Goal: Information Seeking & Learning: Learn about a topic

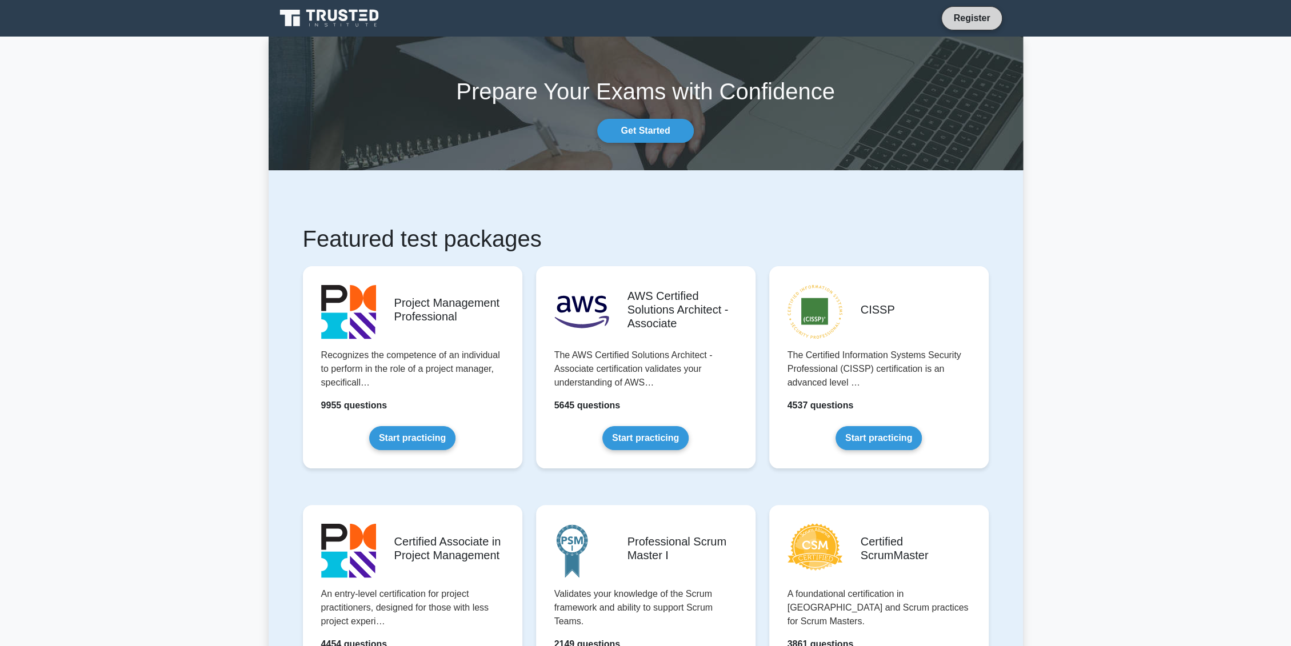
click at [976, 19] on link "Register" at bounding box center [971, 18] width 50 height 14
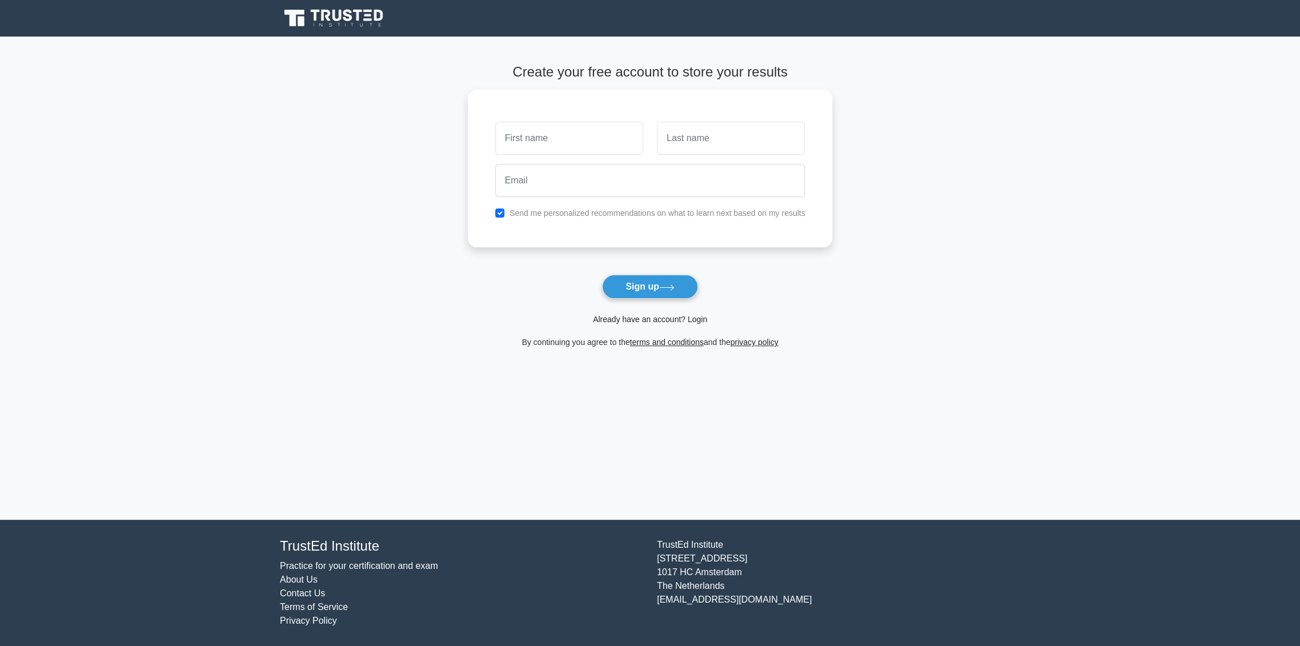
click at [635, 318] on link "Already have an account? Login" at bounding box center [650, 319] width 114 height 9
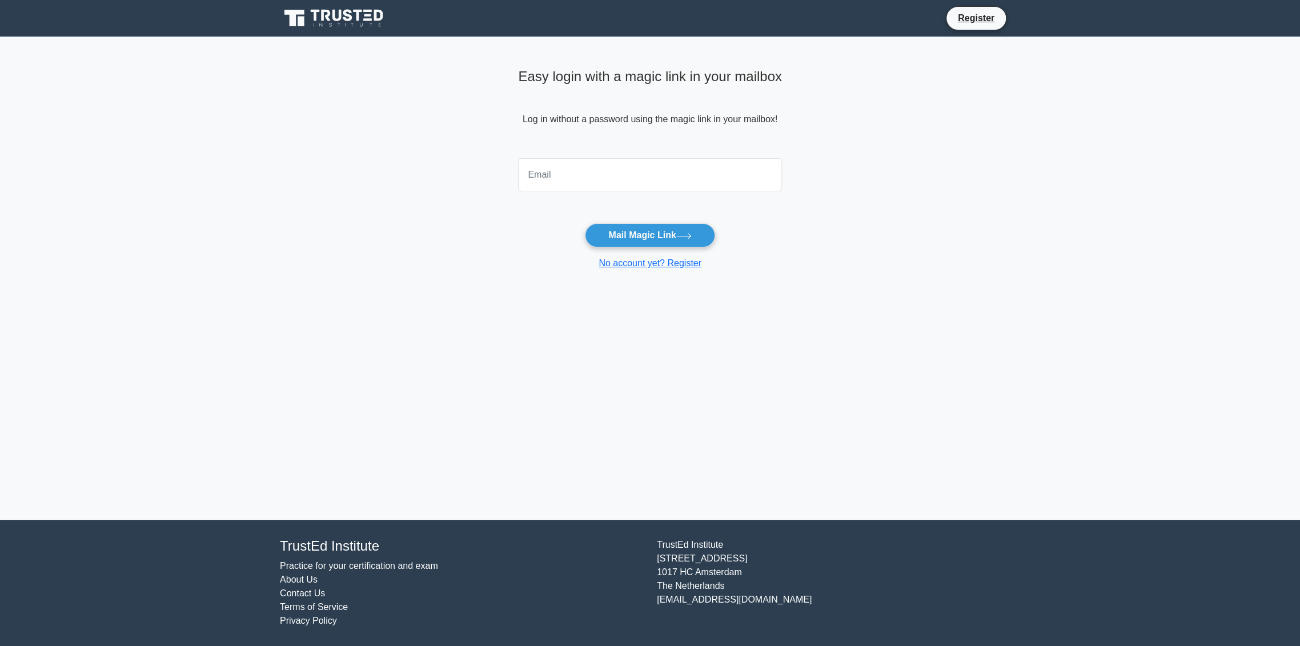
click at [610, 169] on input "email" at bounding box center [650, 174] width 264 height 33
type input "petaratanasovmitsev@gmail.com"
click at [643, 239] on button "Mail Magic Link" at bounding box center [650, 235] width 130 height 24
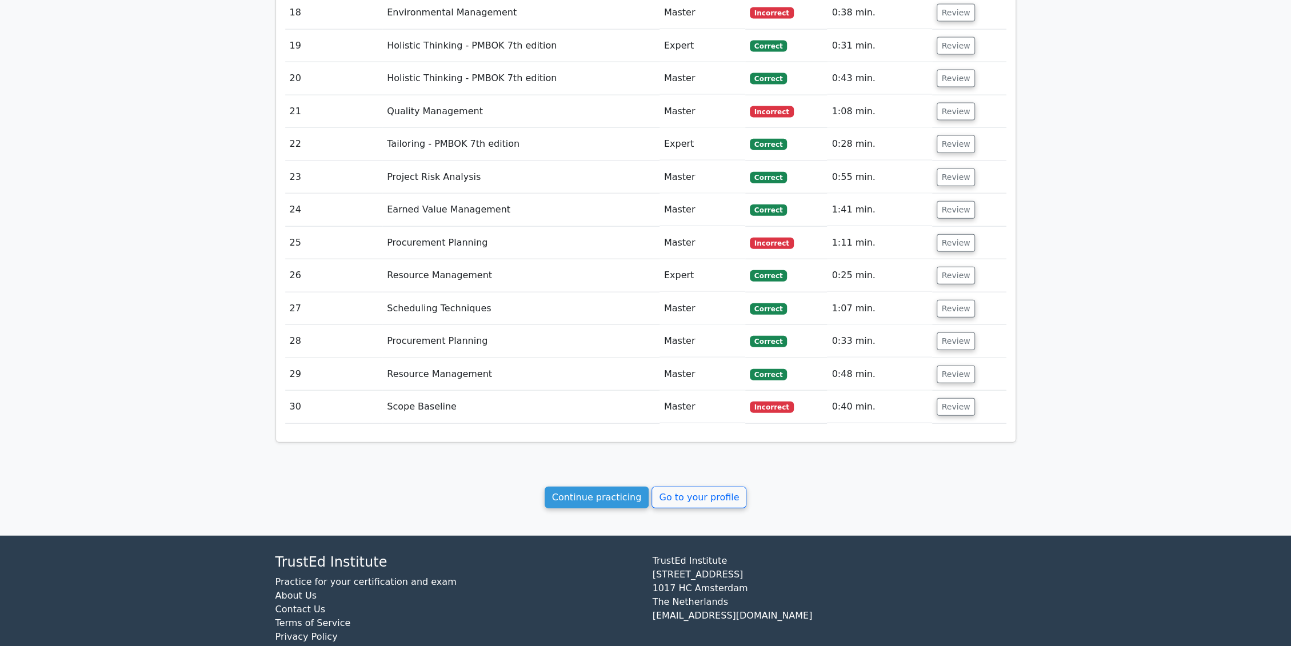
scroll to position [2286, 0]
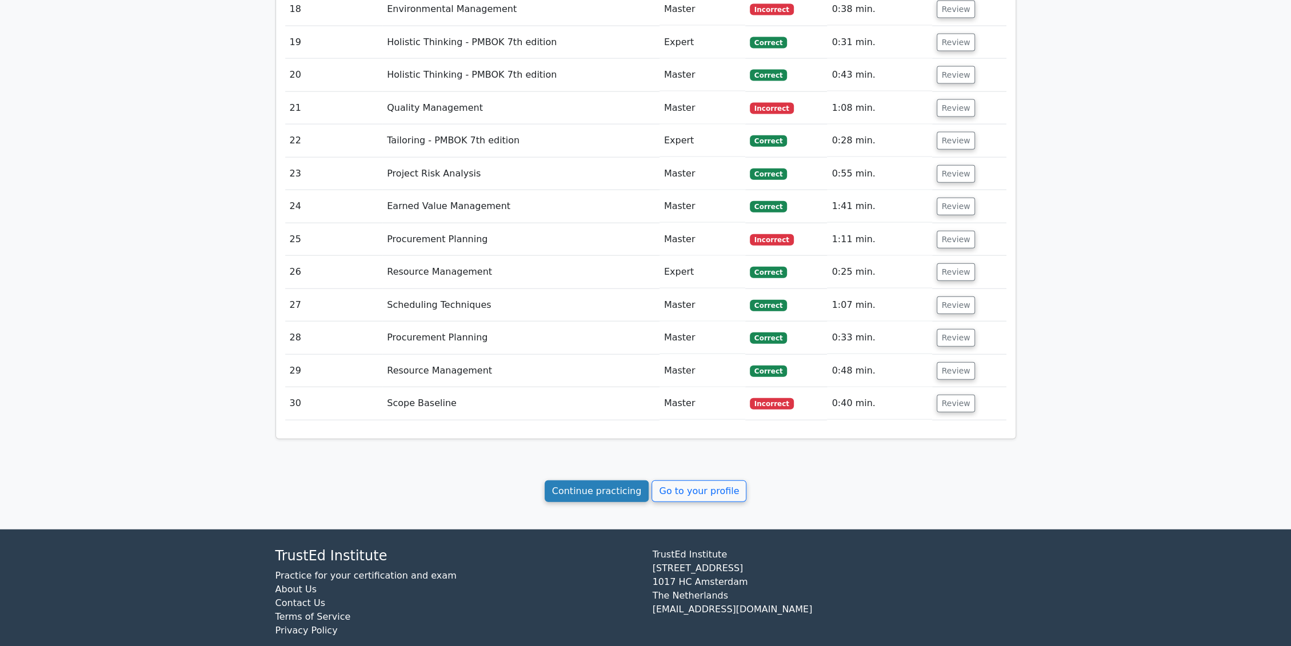
click at [584, 480] on link "Continue practicing" at bounding box center [596, 491] width 105 height 22
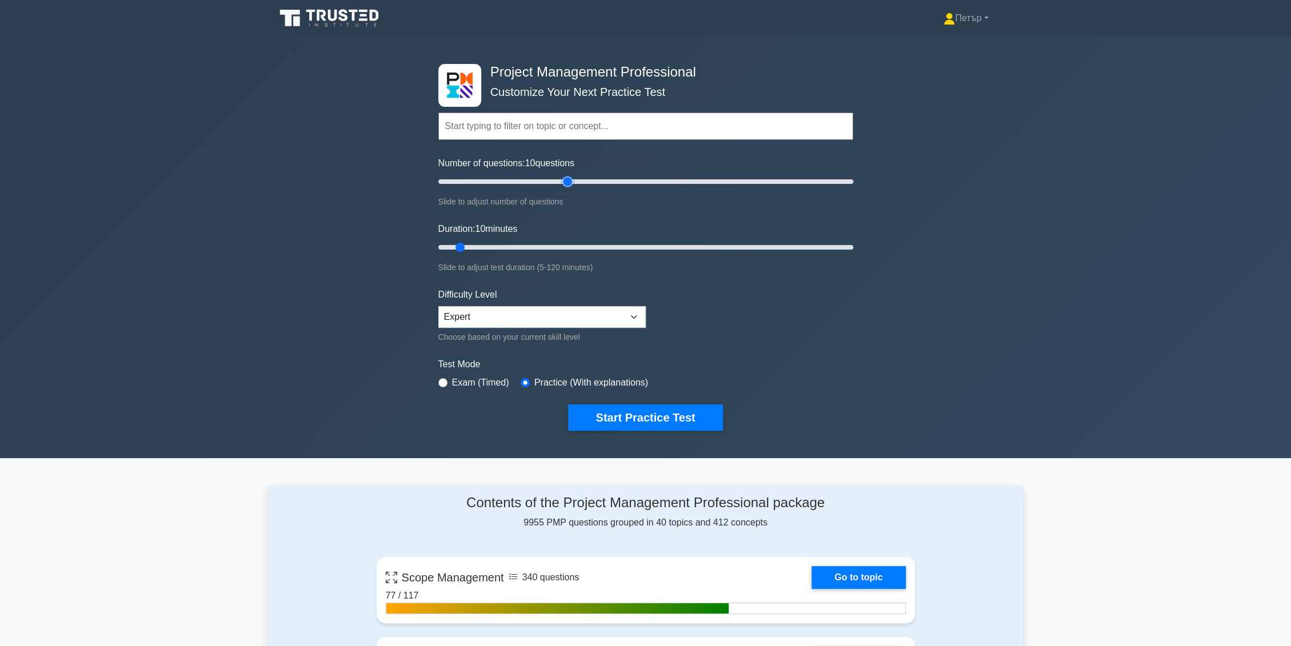
click at [562, 179] on input "Number of questions: 10 questions" at bounding box center [645, 182] width 415 height 14
click at [498, 173] on div "Number of questions: 65 questions Slide to adjust number of questions" at bounding box center [645, 183] width 415 height 52
click at [518, 176] on input "Number of questions: 65 questions" at bounding box center [645, 182] width 415 height 14
click at [508, 179] on input "Number of questions: 35 questions" at bounding box center [645, 182] width 415 height 14
click at [500, 182] on input "Number of questions: 35 questions" at bounding box center [645, 182] width 415 height 14
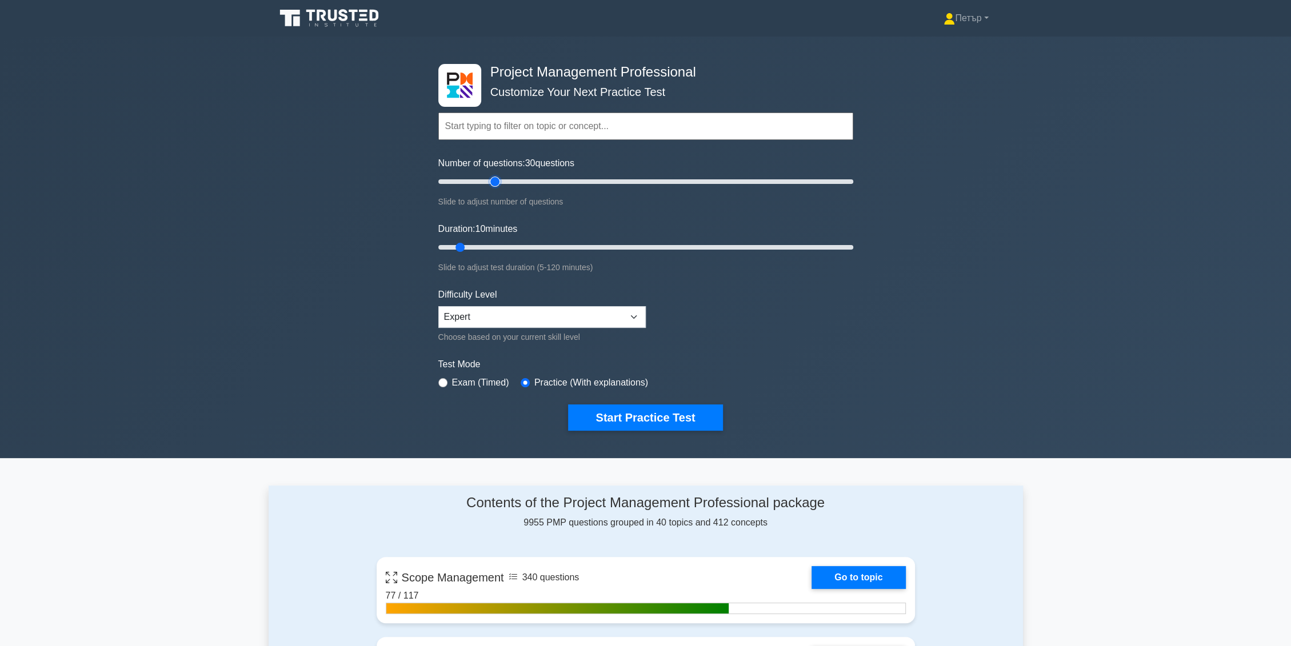
type input "30"
click at [496, 181] on input "Number of questions: 30 questions" at bounding box center [645, 182] width 415 height 14
type input "120"
click at [848, 248] on input "Duration: 120 minutes" at bounding box center [645, 248] width 415 height 14
click at [700, 411] on button "Start Practice Test" at bounding box center [645, 417] width 154 height 26
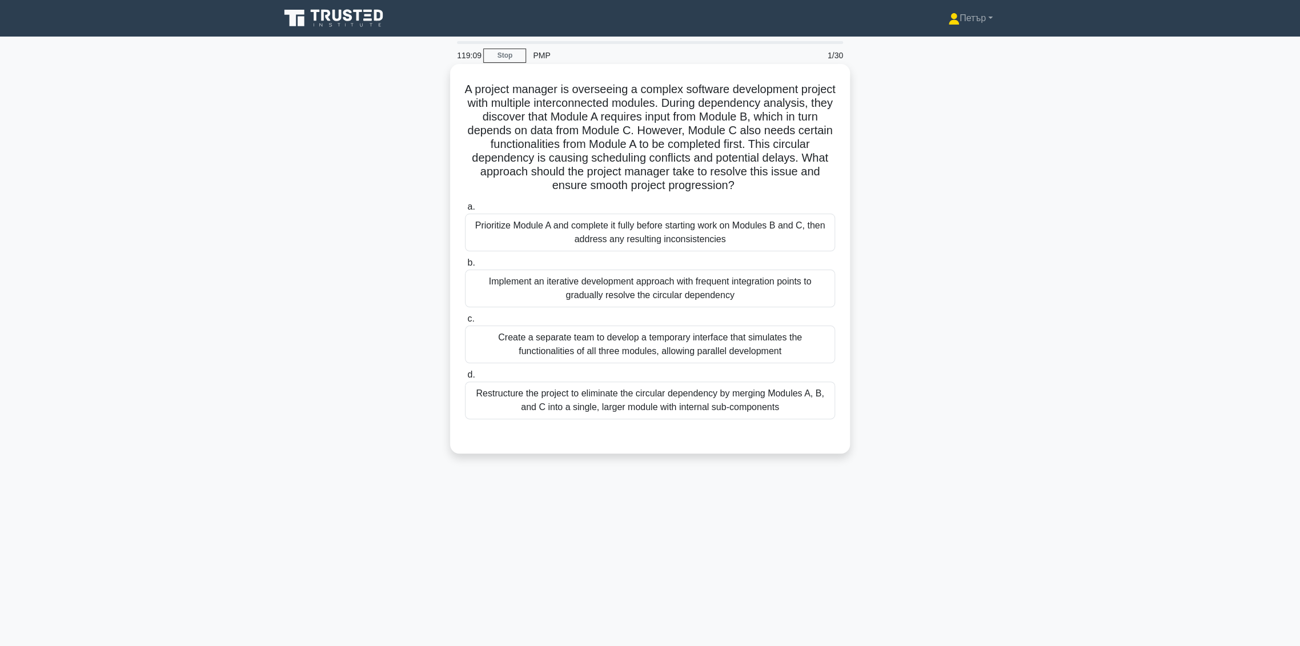
click at [782, 280] on div "Implement an iterative development approach with frequent integration points to…" at bounding box center [650, 289] width 370 height 38
click at [465, 267] on input "b. Implement an iterative development approach with frequent integration points…" at bounding box center [465, 262] width 0 height 7
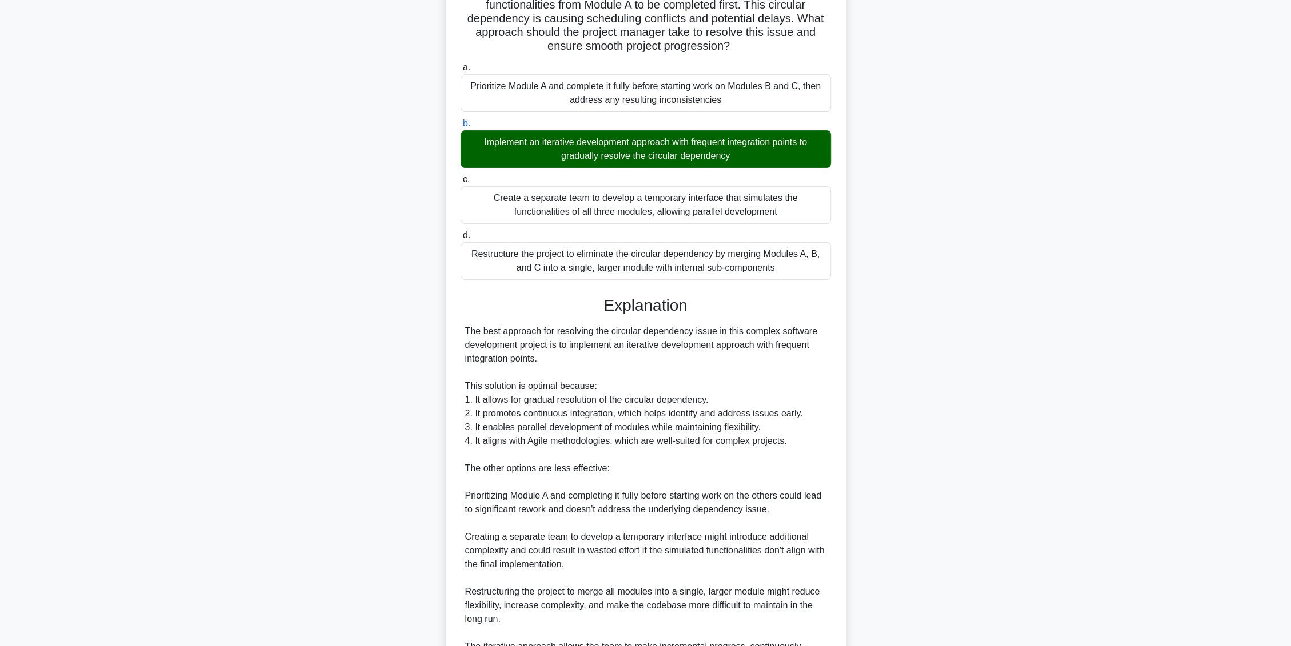
scroll to position [278, 0]
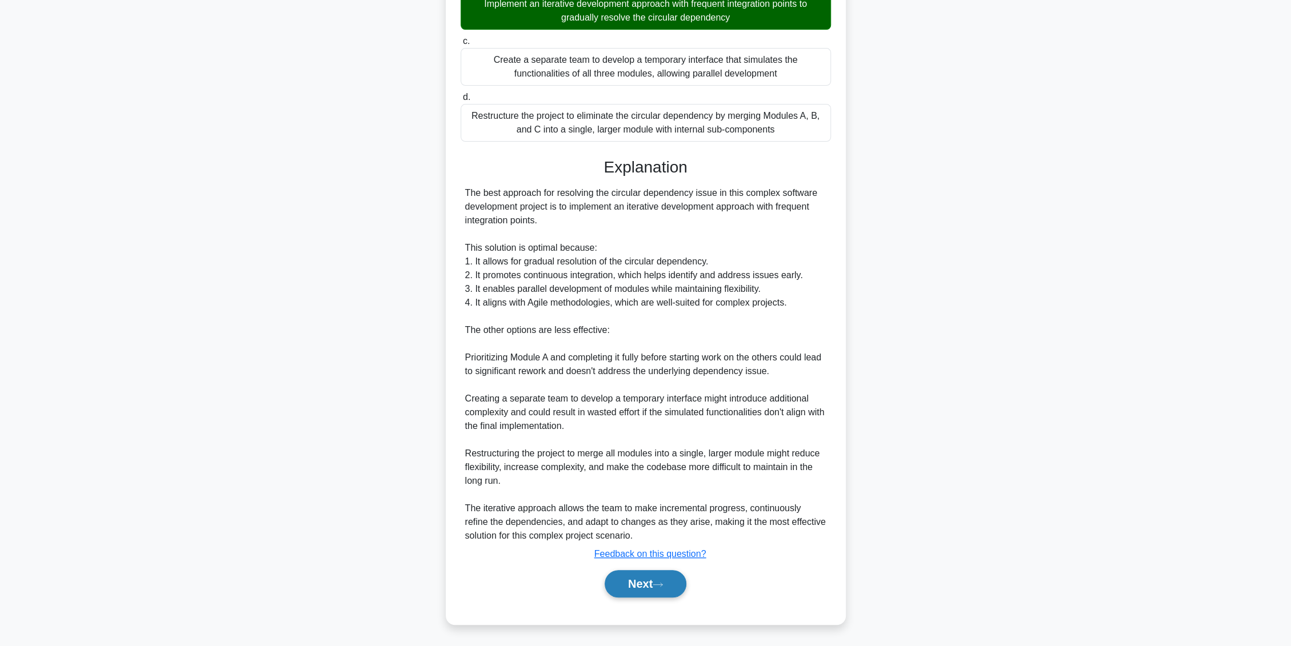
click at [618, 587] on button "Next" at bounding box center [645, 583] width 82 height 27
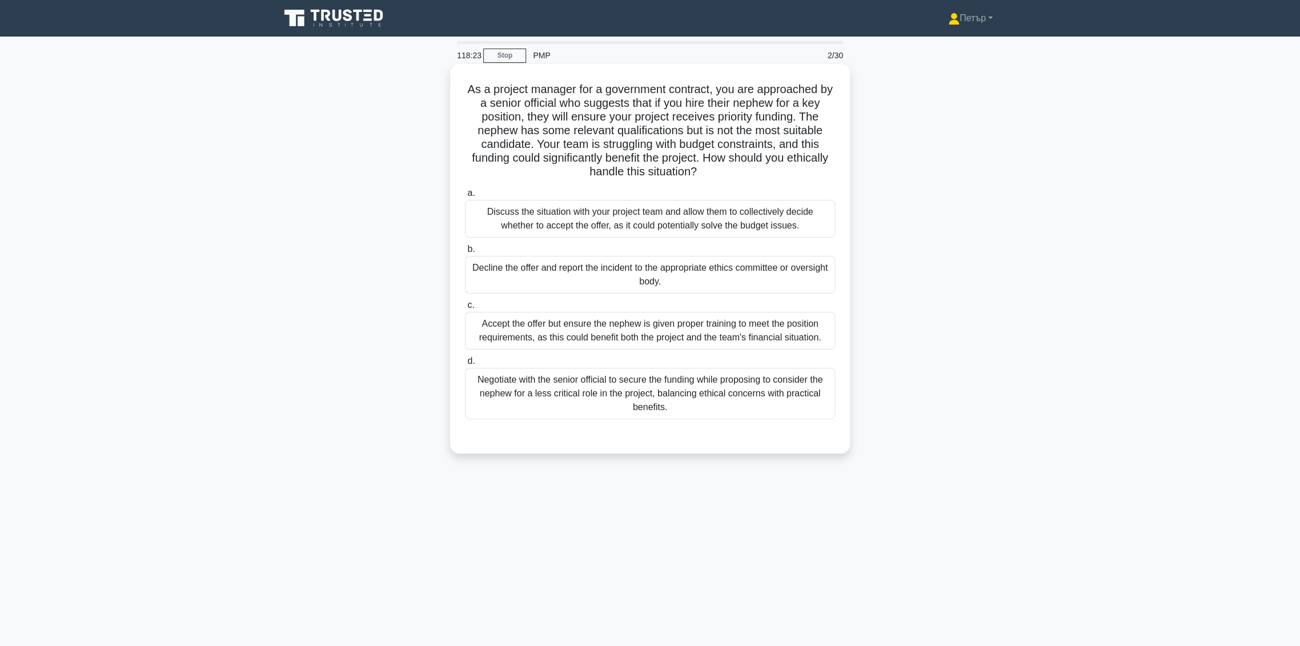
click at [562, 287] on div "Decline the offer and report the incident to the appropriate ethics committee o…" at bounding box center [650, 275] width 370 height 38
click at [465, 253] on input "b. Decline the offer and report the incident to the appropriate ethics committe…" at bounding box center [465, 249] width 0 height 7
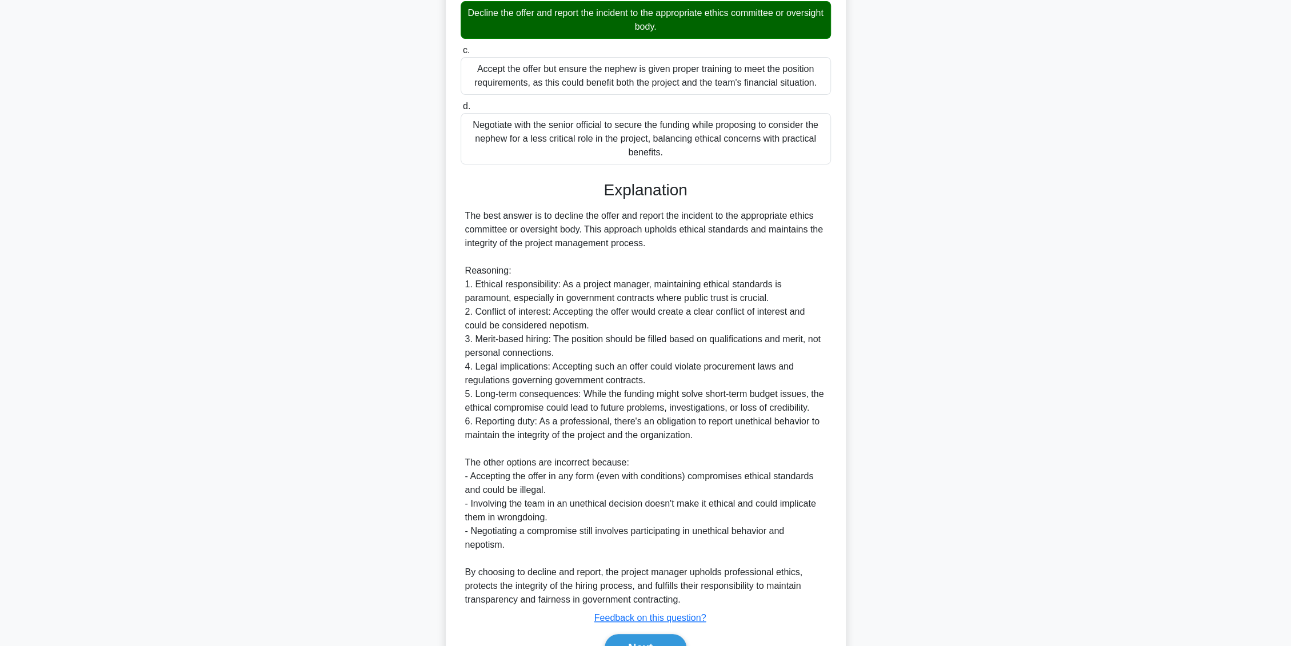
scroll to position [296, 0]
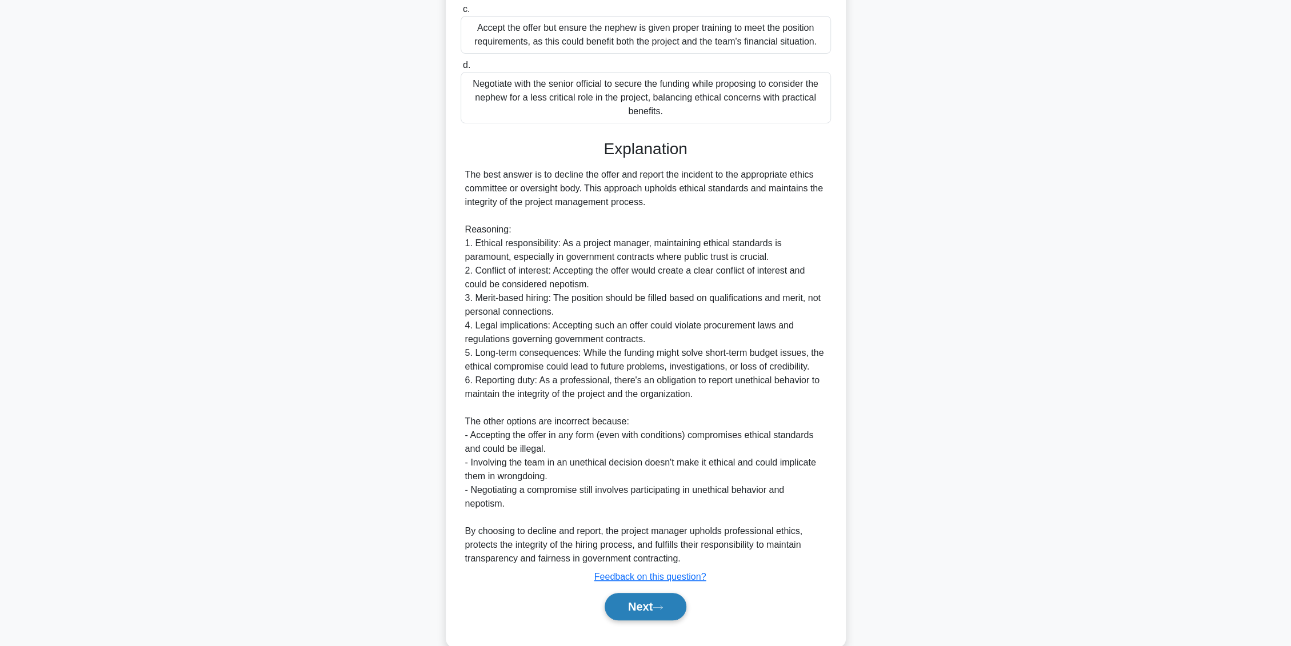
click at [654, 603] on button "Next" at bounding box center [645, 606] width 82 height 27
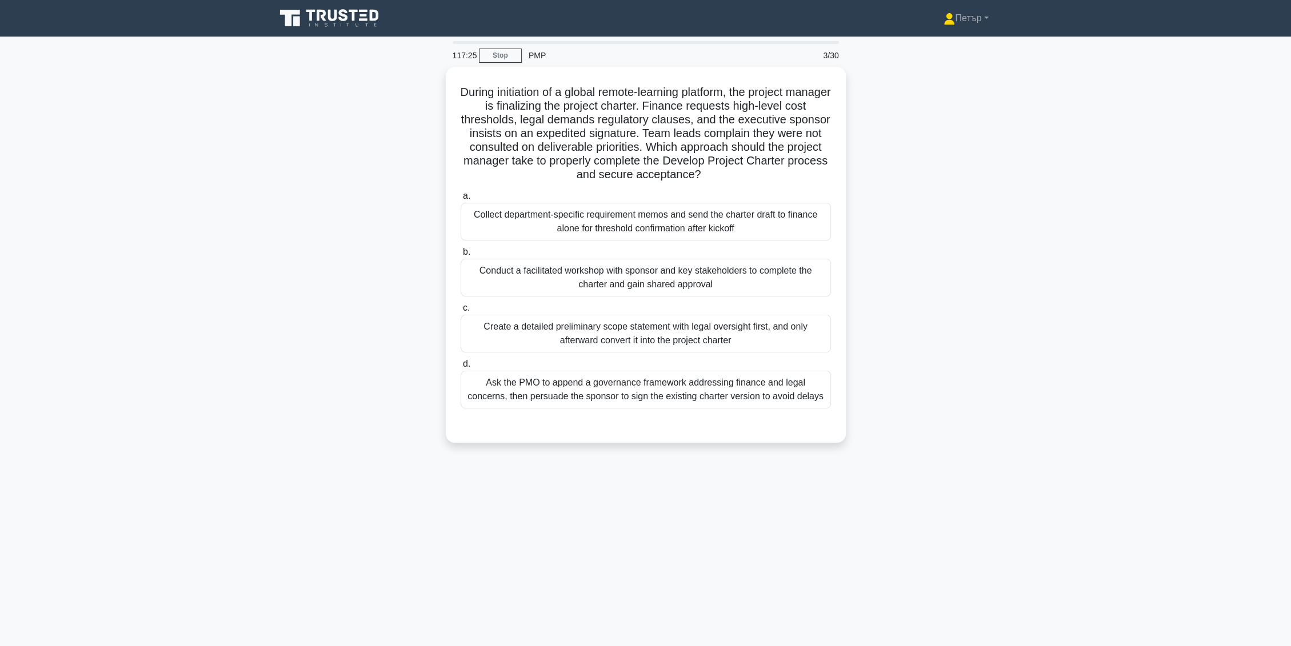
scroll to position [0, 0]
click at [792, 271] on div "Conduct a facilitated workshop with sponsor and key stakeholders to complete th…" at bounding box center [650, 275] width 370 height 38
click at [465, 253] on input "b. Conduct a facilitated workshop with sponsor and key stakeholders to complete…" at bounding box center [465, 249] width 0 height 7
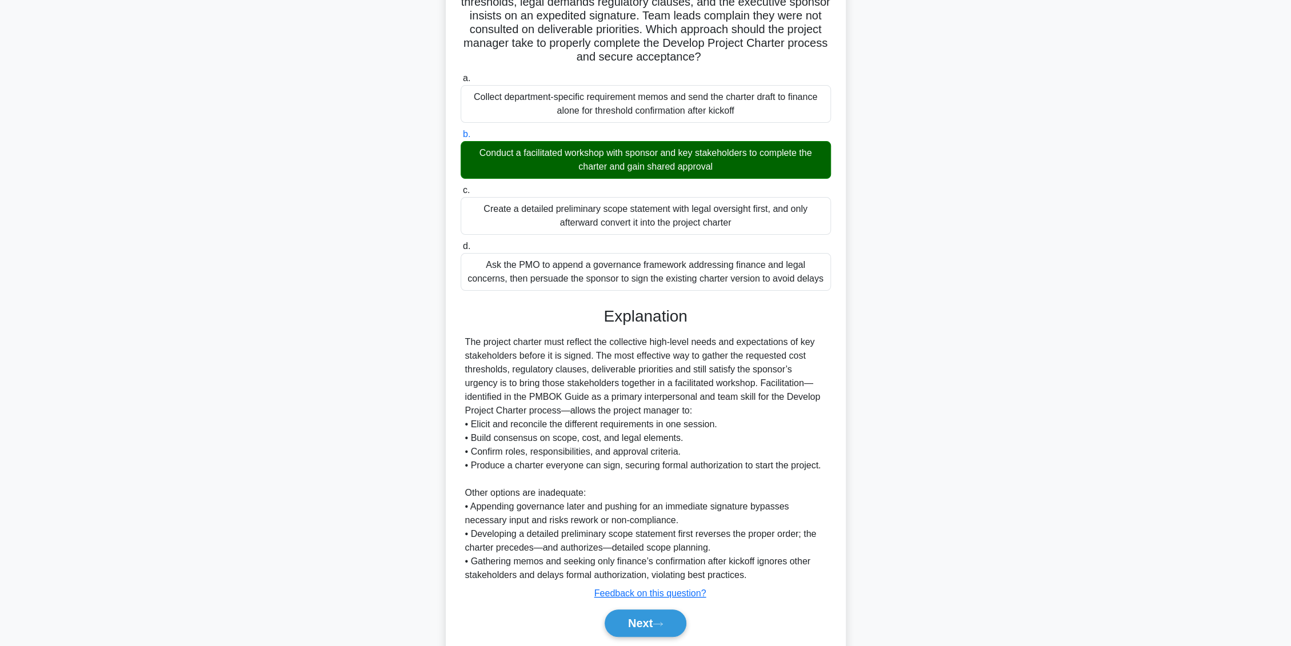
scroll to position [154, 0]
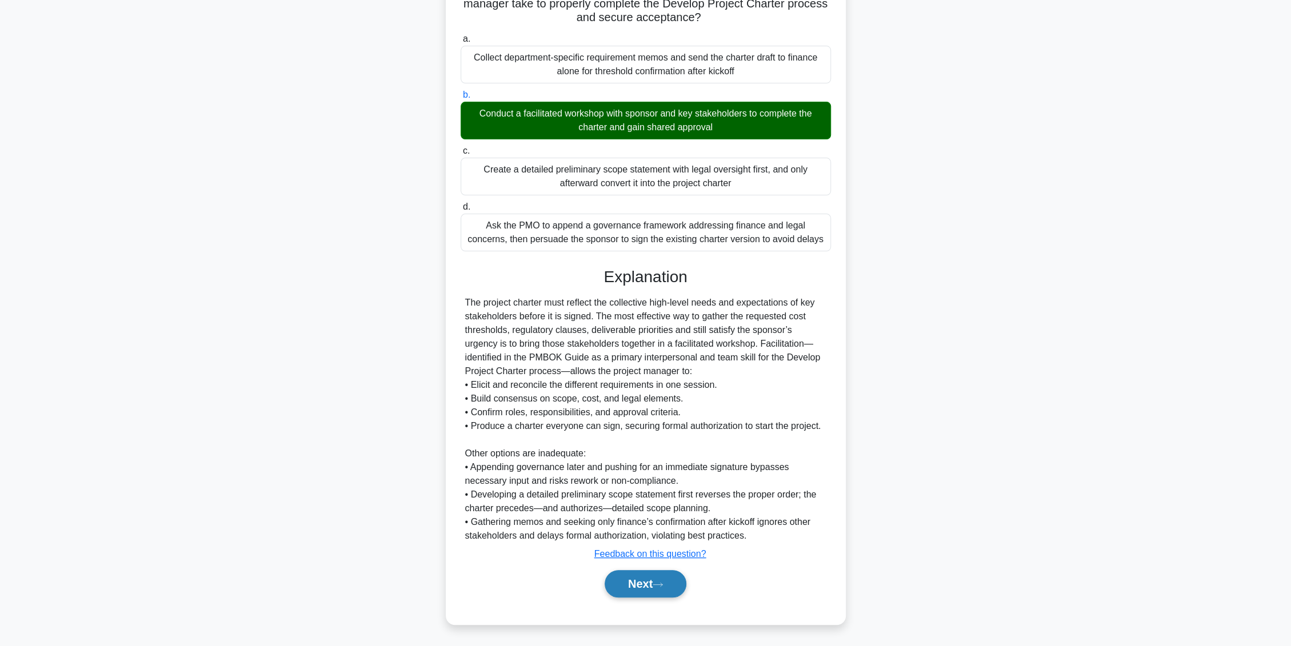
click at [624, 577] on button "Next" at bounding box center [645, 583] width 82 height 27
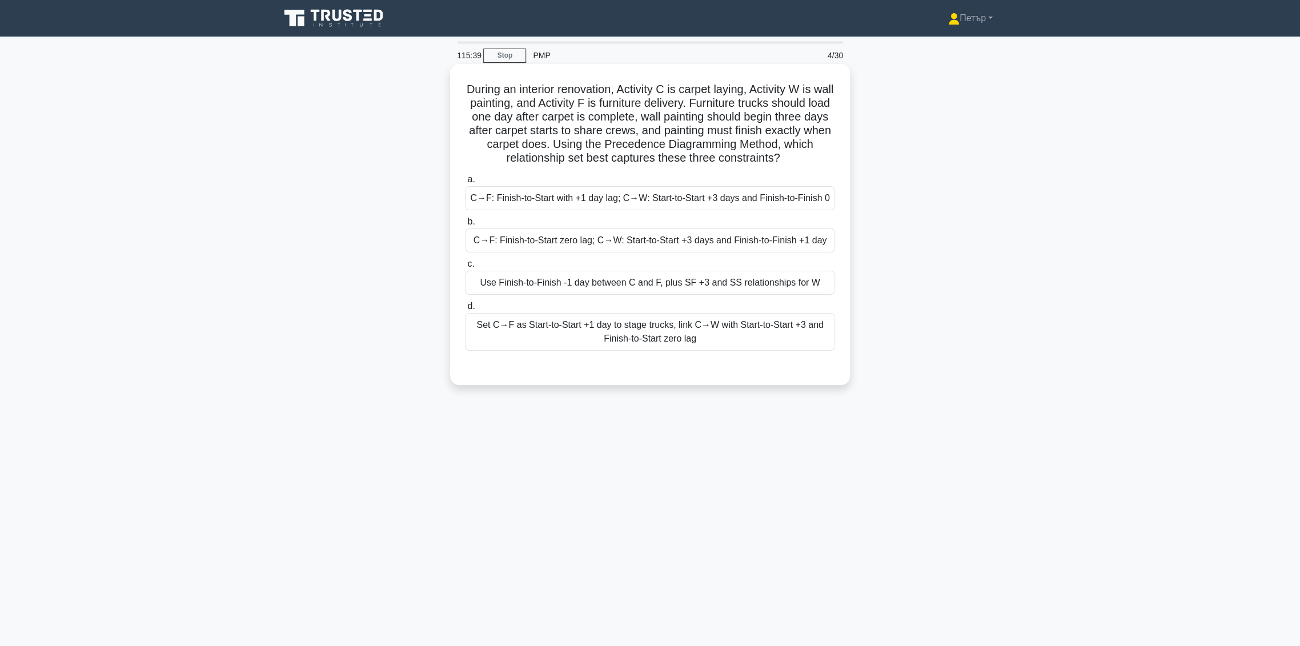
click at [686, 188] on div "C→F: Finish-to-Start with +1 day lag; C→W: Start-to-Start +3 days and Finish-to…" at bounding box center [650, 198] width 370 height 24
click at [465, 183] on input "a. C→F: Finish-to-Start with +1 day lag; C→W: Start-to-Start +3 days and Finish…" at bounding box center [465, 179] width 0 height 7
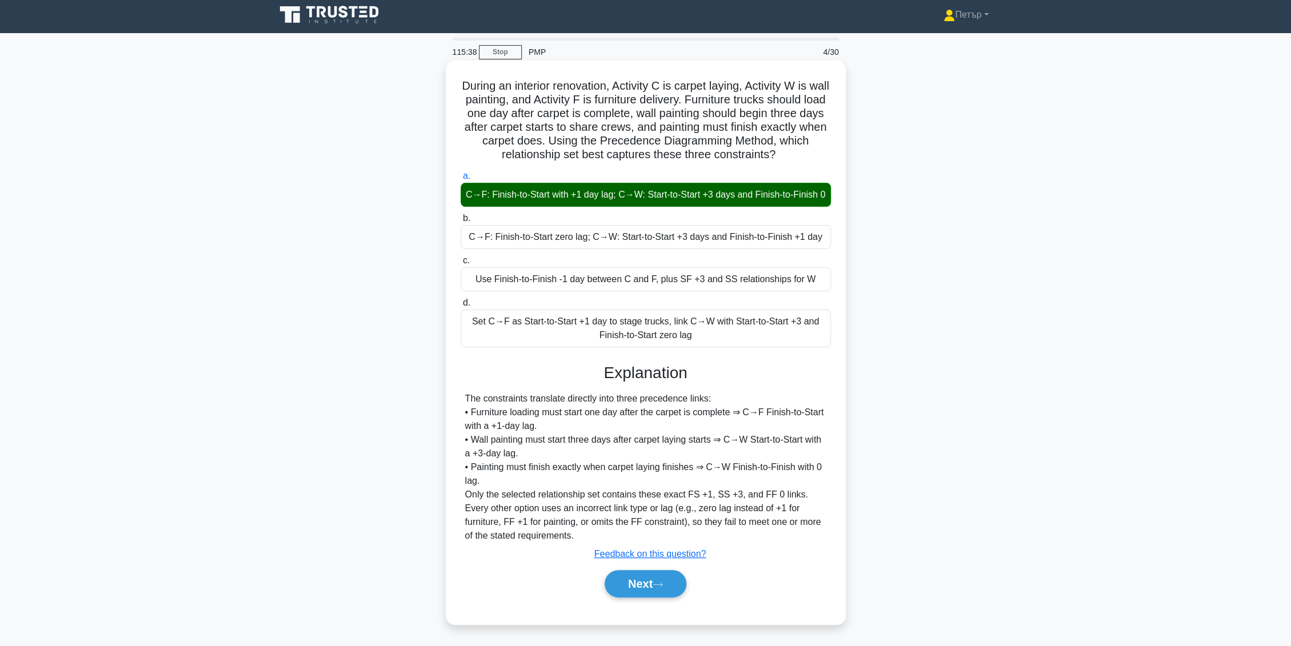
scroll to position [17, 0]
click at [633, 586] on button "Next" at bounding box center [645, 583] width 82 height 27
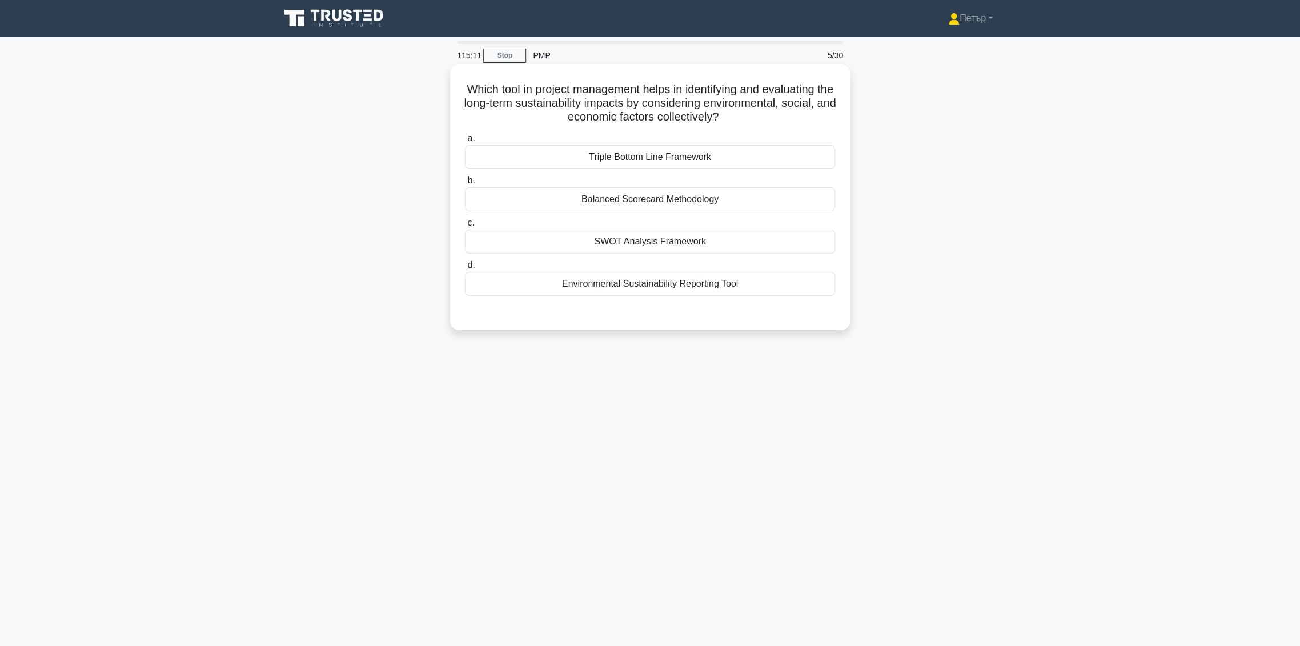
click at [785, 287] on div "Environmental Sustainability Reporting Tool" at bounding box center [650, 284] width 370 height 24
click at [465, 269] on input "d. Environmental Sustainability Reporting Tool" at bounding box center [465, 265] width 0 height 7
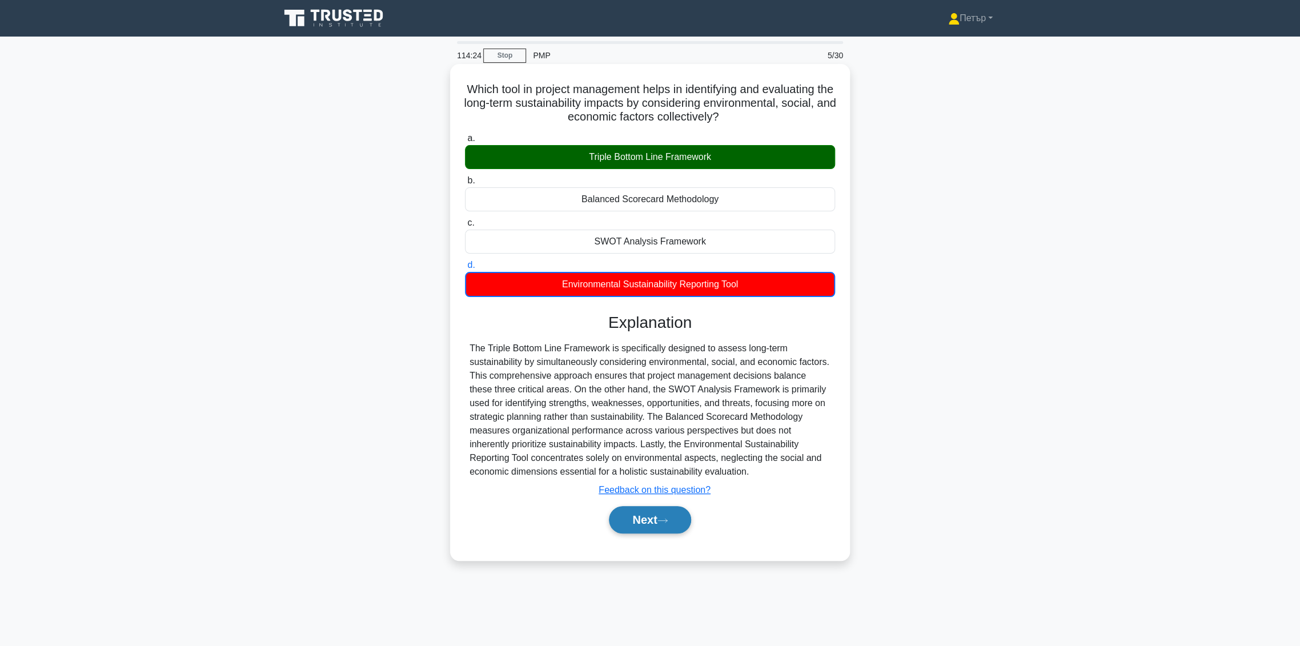
click at [679, 528] on button "Next" at bounding box center [650, 519] width 82 height 27
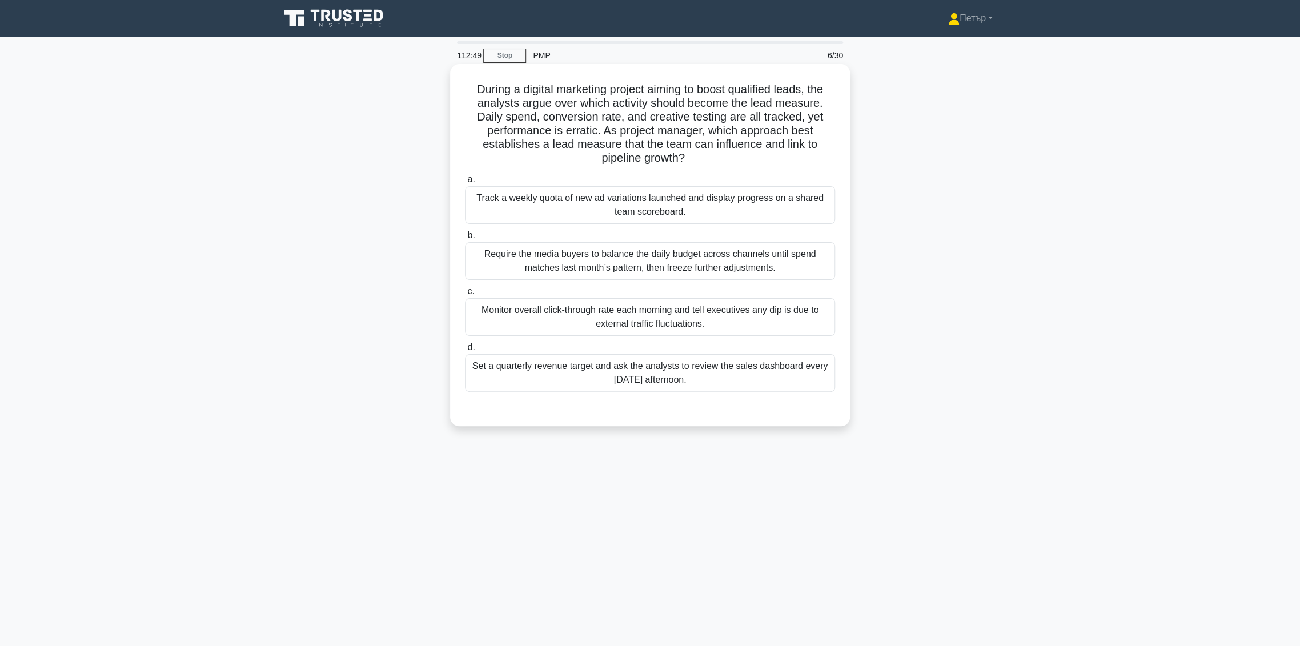
click at [789, 208] on div "Track a weekly quota of new ad variations launched and display progress on a sh…" at bounding box center [650, 205] width 370 height 38
click at [465, 183] on input "a. Track a weekly quota of new ad variations launched and display progress on a…" at bounding box center [465, 179] width 0 height 7
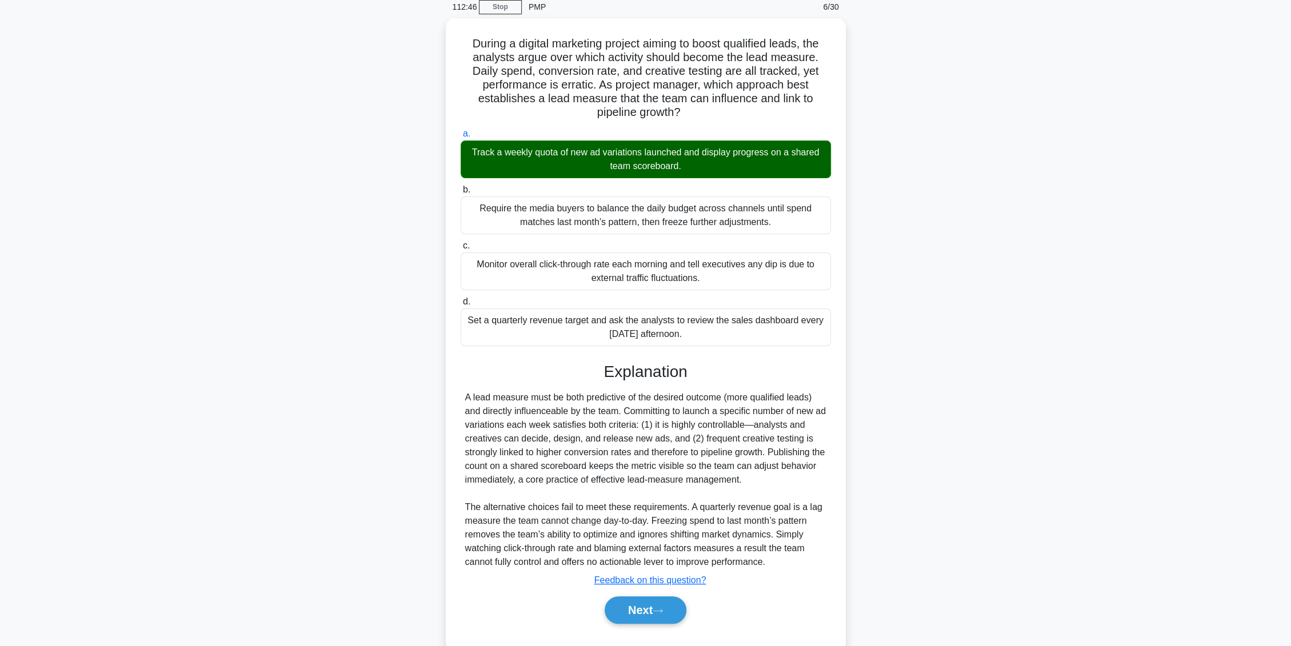
scroll to position [72, 0]
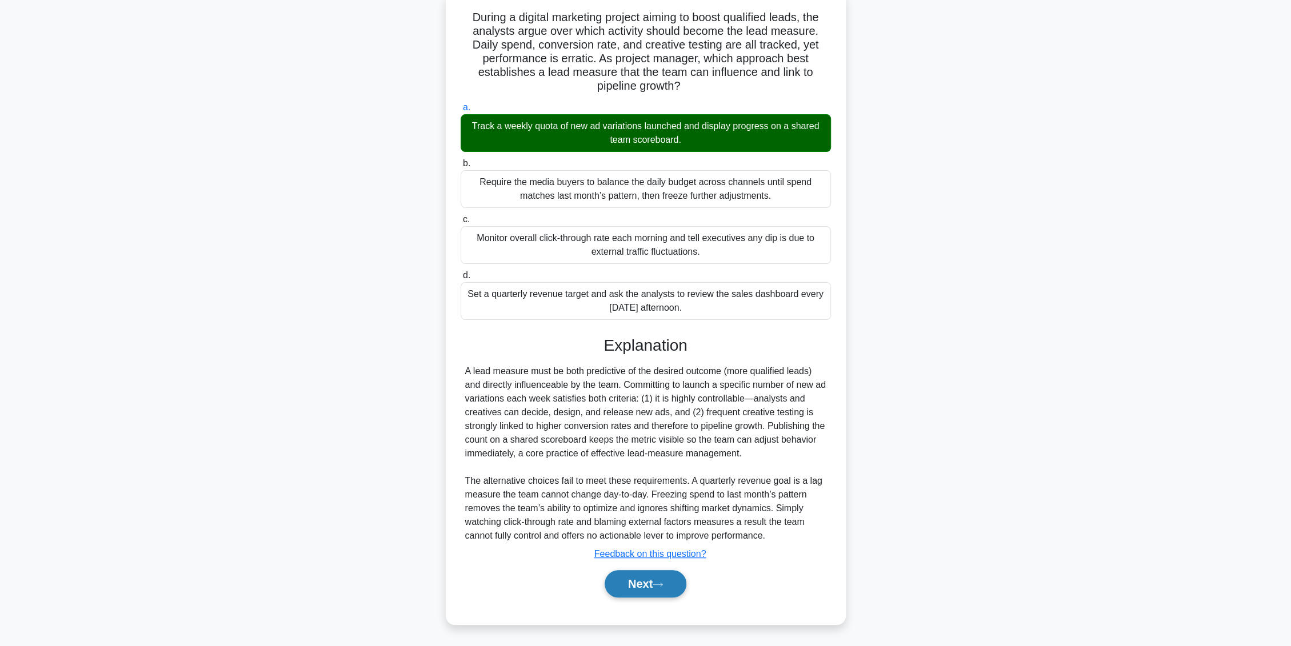
click at [647, 582] on button "Next" at bounding box center [645, 583] width 82 height 27
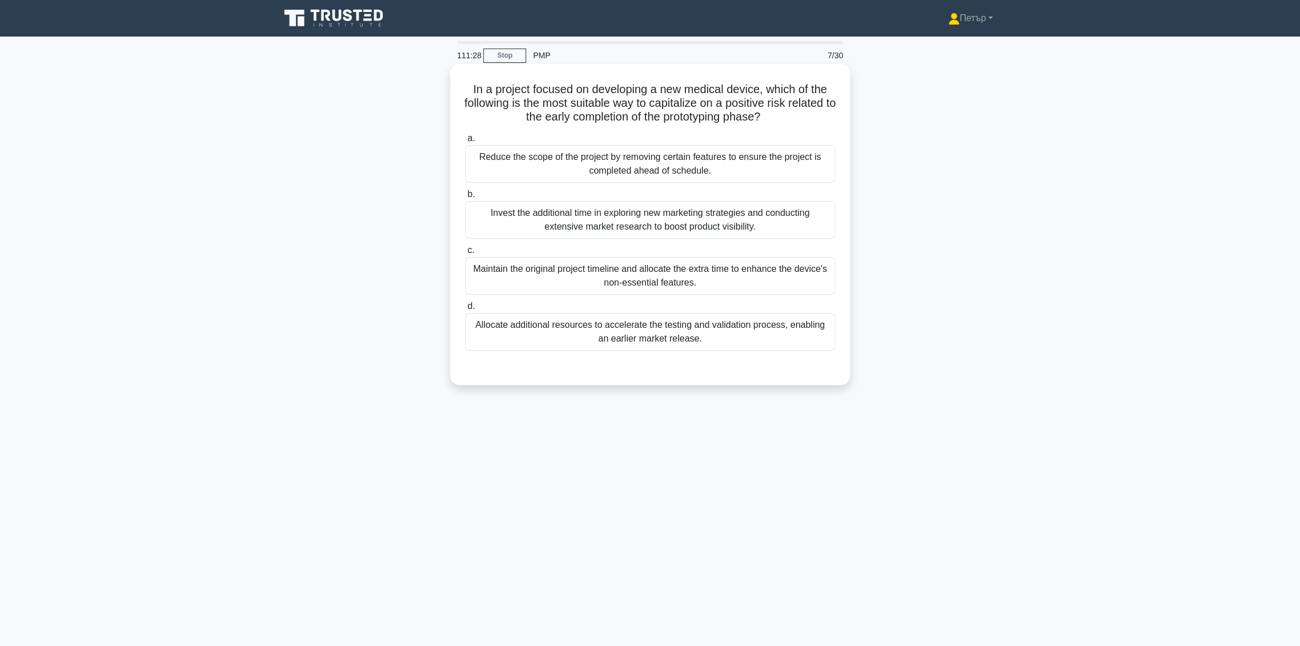
click at [756, 353] on div "a. Reduce the scope of the project by removing certain features to ensure the p…" at bounding box center [650, 250] width 372 height 242
click at [756, 344] on div "Allocate additional resources to accelerate the testing and validation process,…" at bounding box center [650, 332] width 370 height 38
click at [465, 310] on input "d. Allocate additional resources to accelerate the testing and validation proce…" at bounding box center [465, 306] width 0 height 7
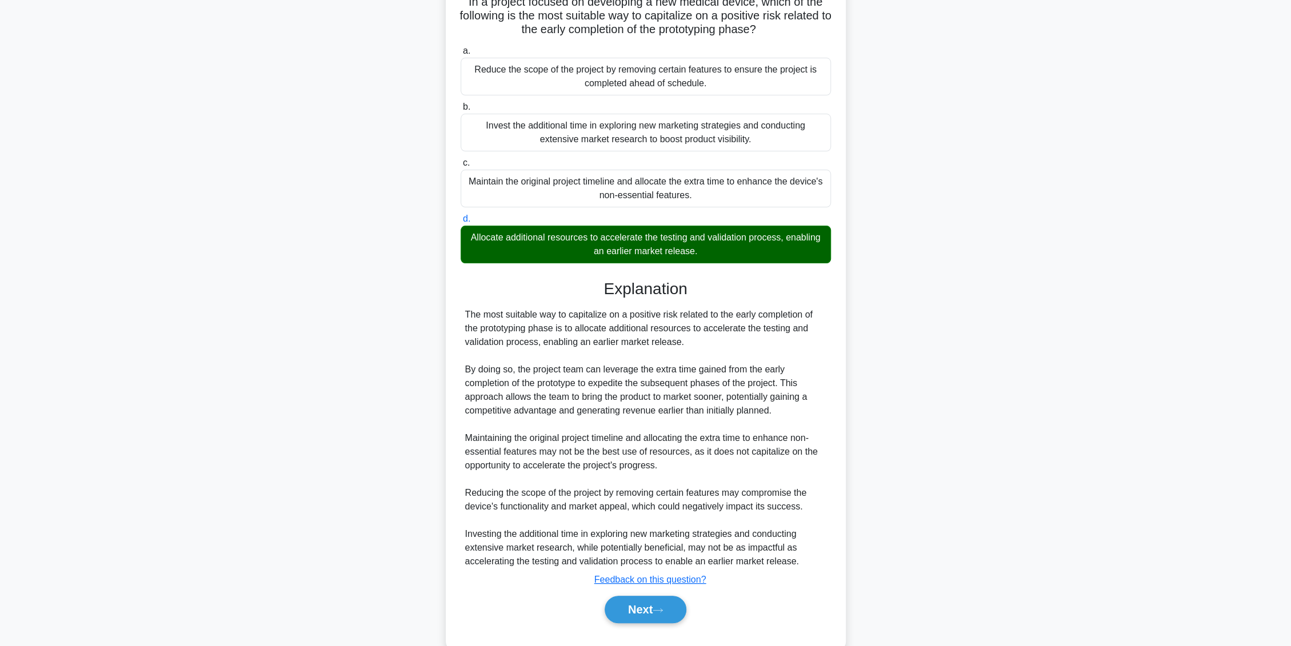
scroll to position [113, 0]
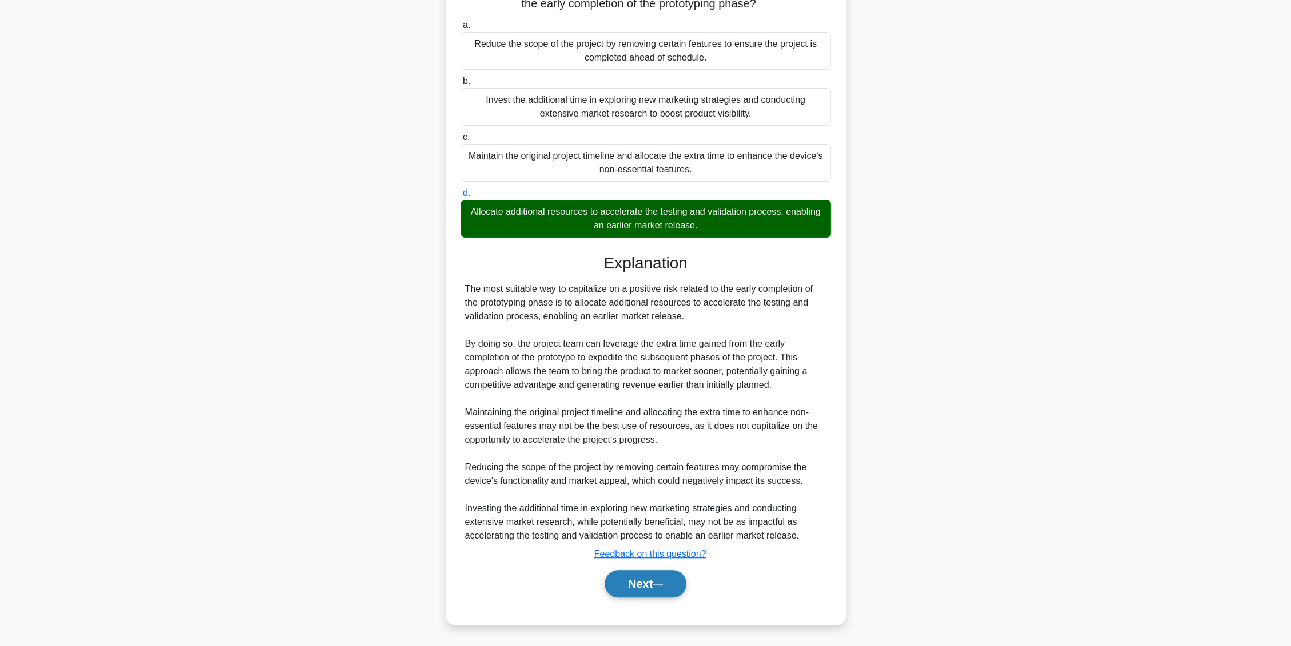
click at [673, 576] on button "Next" at bounding box center [645, 583] width 82 height 27
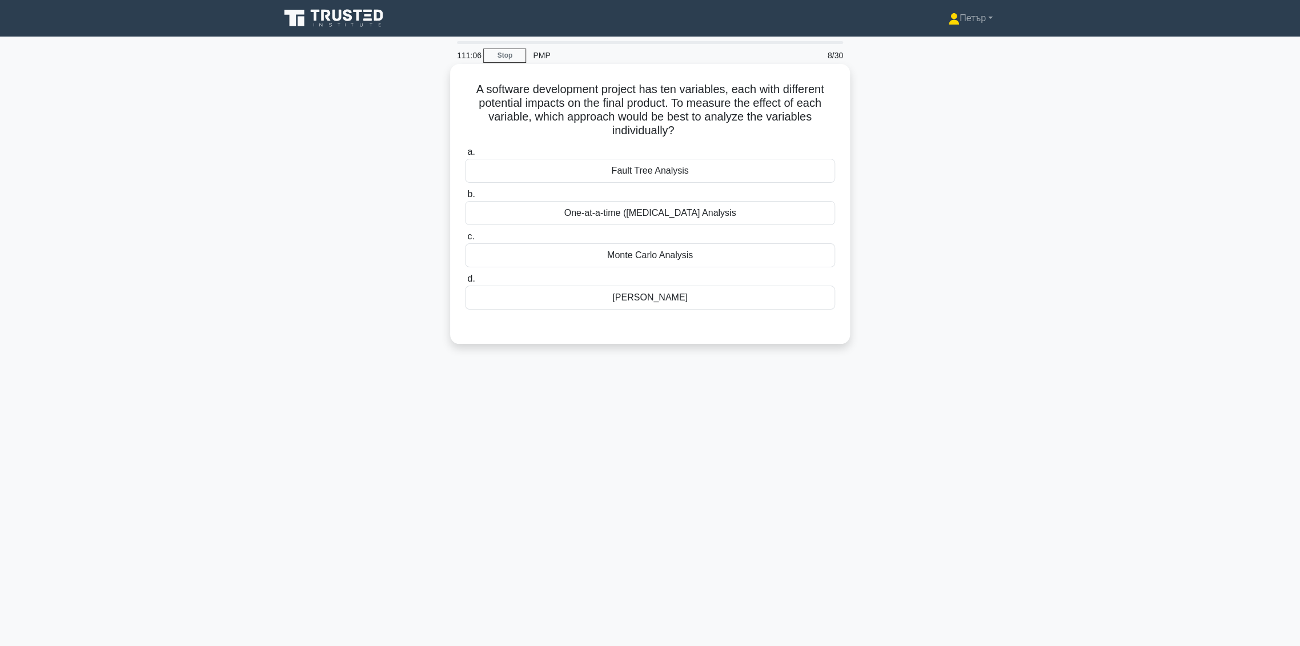
click at [802, 216] on div "One-at-a-time (OAT) Sensitivity Analysis" at bounding box center [650, 213] width 370 height 24
click at [465, 198] on input "b. One-at-a-time (OAT) Sensitivity Analysis" at bounding box center [465, 194] width 0 height 7
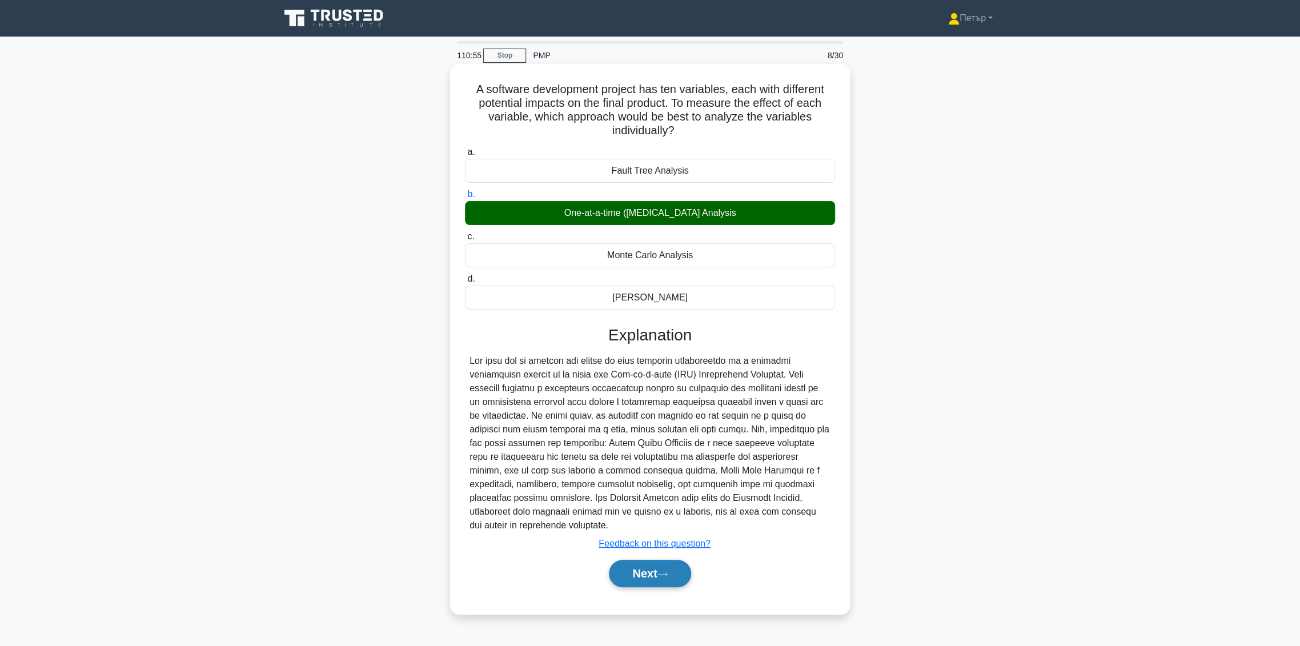
click at [649, 565] on button "Next" at bounding box center [650, 573] width 82 height 27
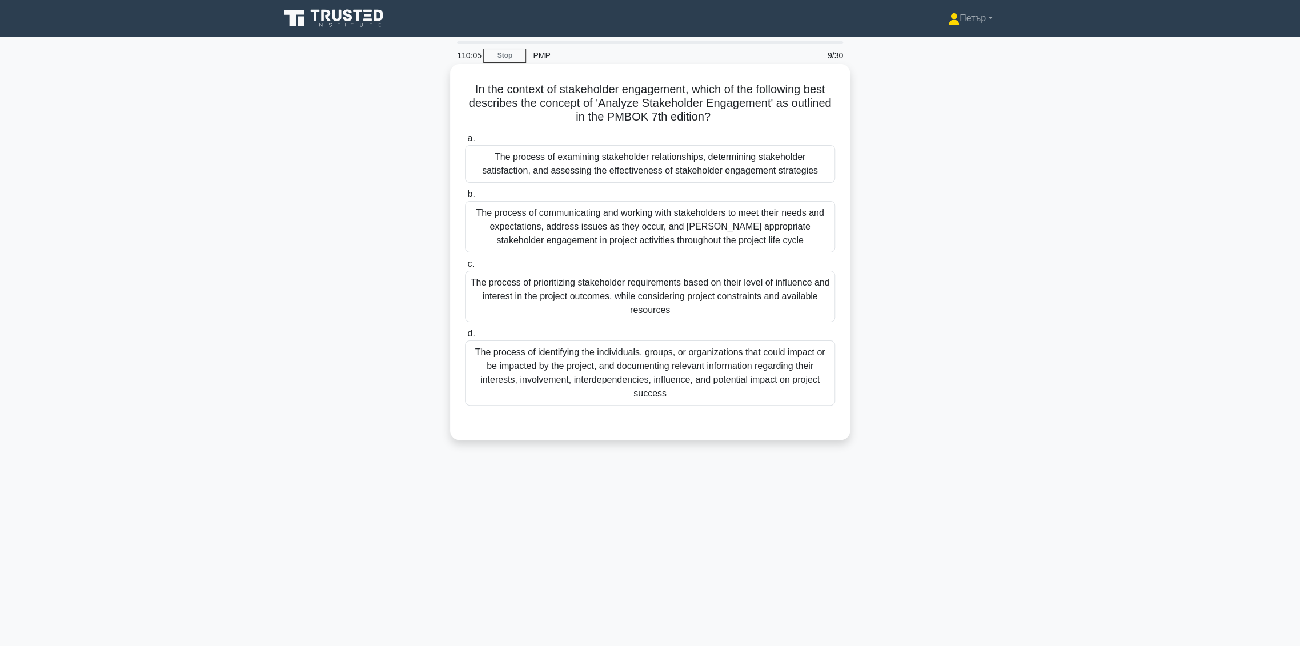
click at [793, 170] on div "The process of examining stakeholder relationships, determining stakeholder sat…" at bounding box center [650, 164] width 370 height 38
click at [465, 142] on input "a. The process of examining stakeholder relationships, determining stakeholder …" at bounding box center [465, 138] width 0 height 7
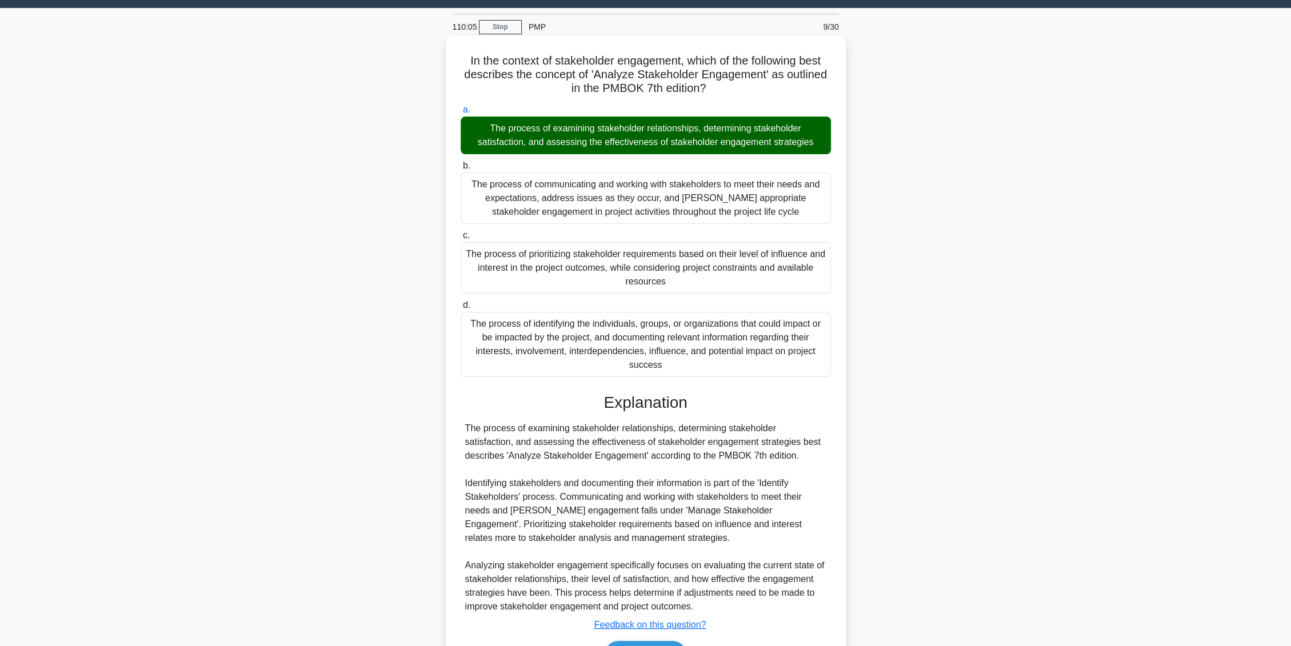
scroll to position [99, 0]
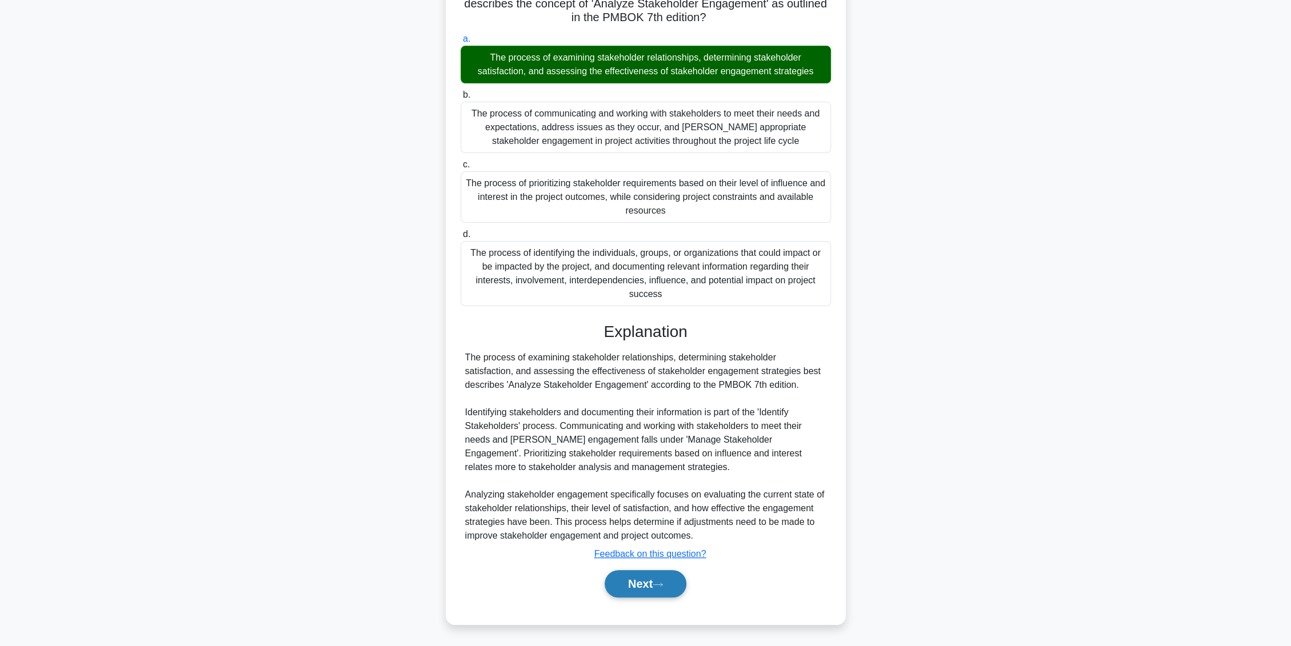
click at [650, 586] on button "Next" at bounding box center [645, 583] width 82 height 27
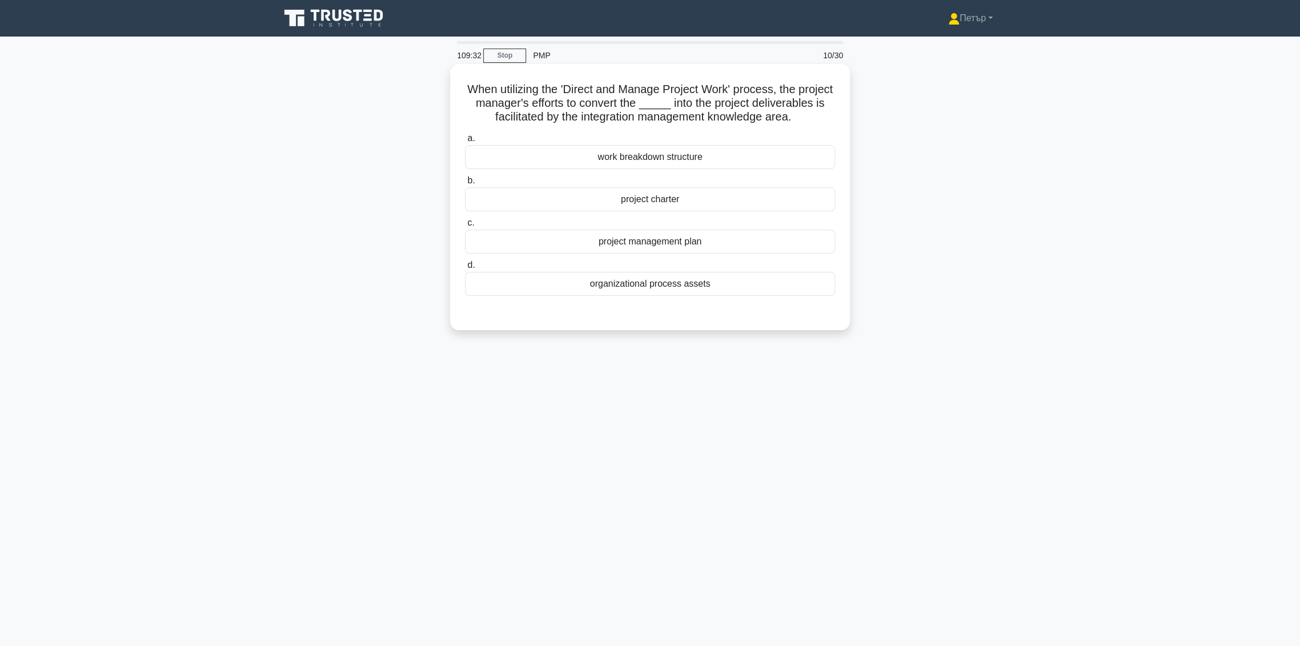
click at [770, 165] on div "work breakdown structure" at bounding box center [650, 157] width 370 height 24
click at [465, 142] on input "a. work breakdown structure" at bounding box center [465, 138] width 0 height 7
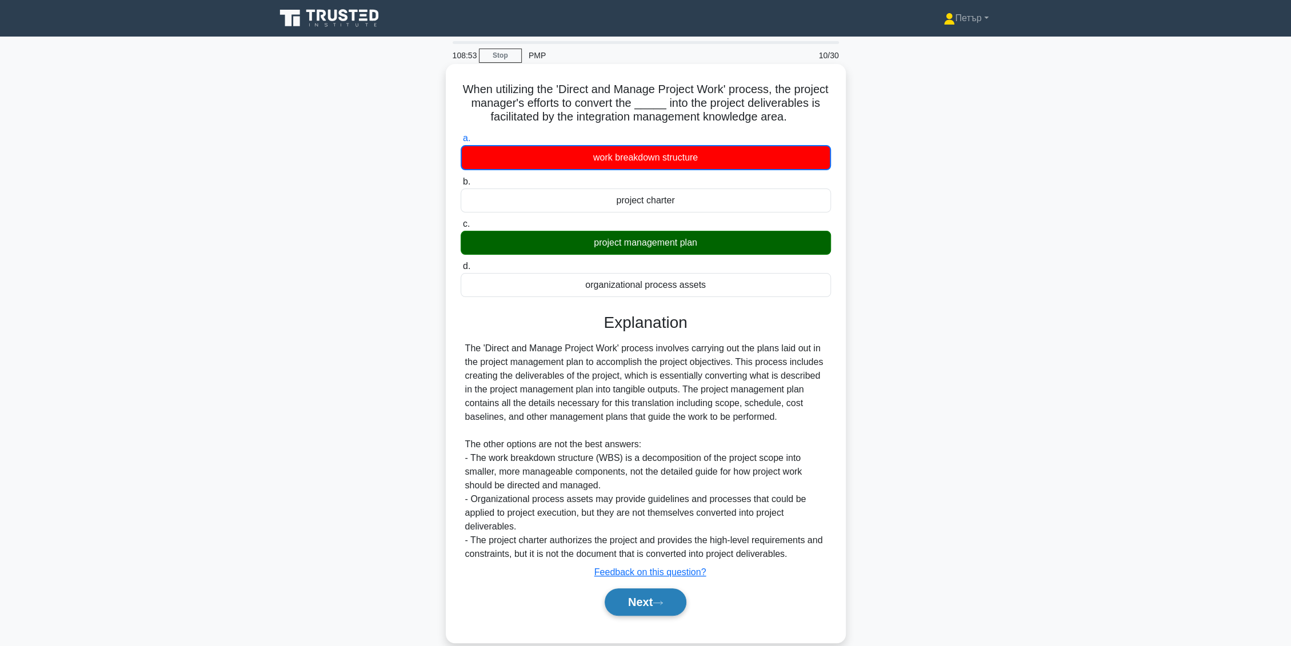
click at [663, 606] on icon at bounding box center [657, 603] width 10 height 6
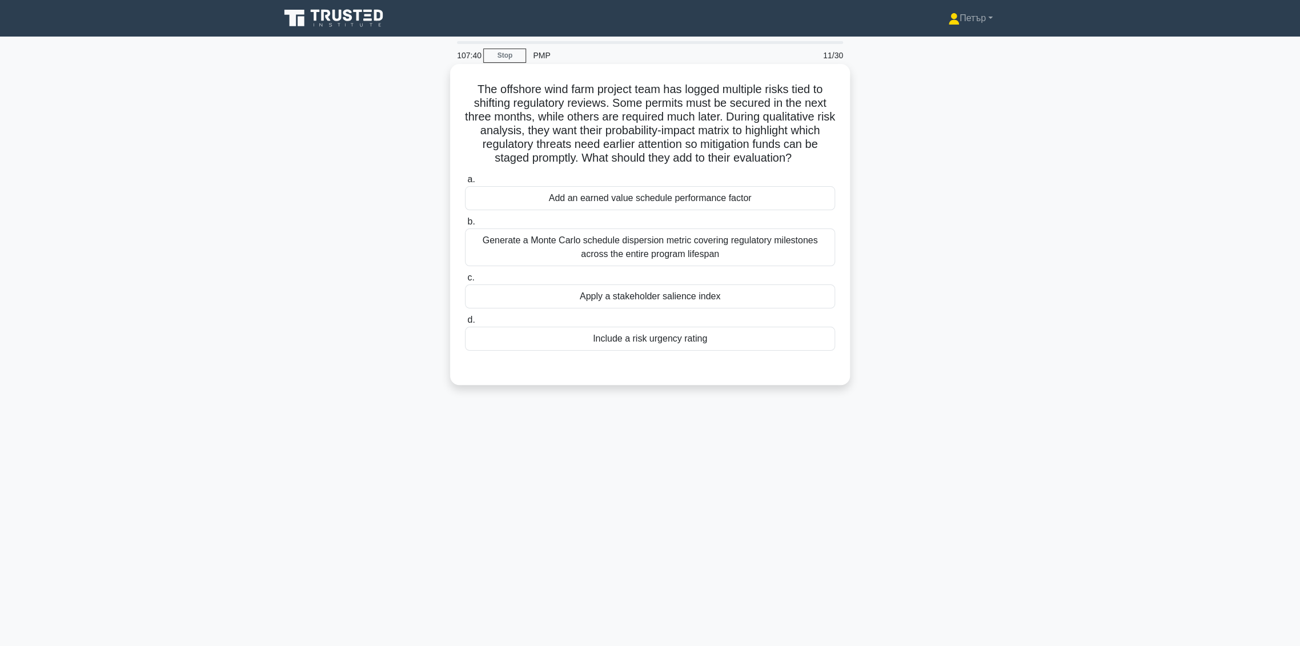
click at [783, 343] on div "Include a risk urgency rating" at bounding box center [650, 339] width 370 height 24
click at [465, 324] on input "d. Include a risk urgency rating" at bounding box center [465, 320] width 0 height 7
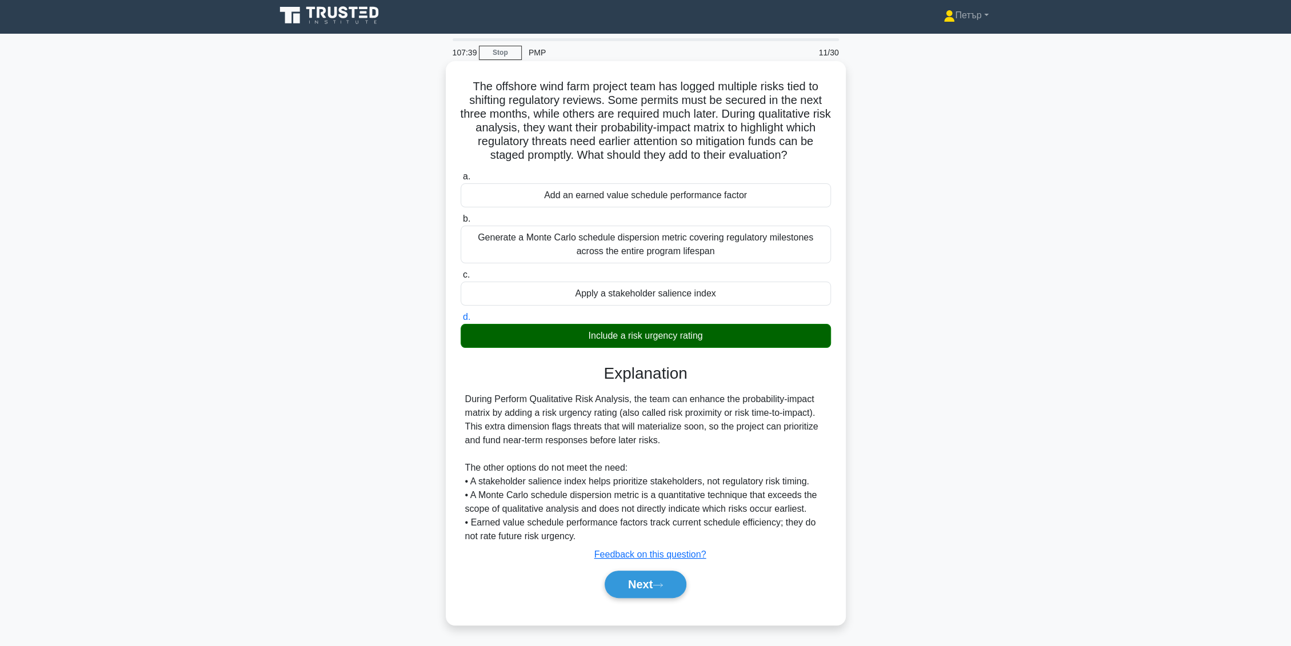
scroll to position [3, 0]
click at [645, 585] on button "Next" at bounding box center [645, 583] width 82 height 27
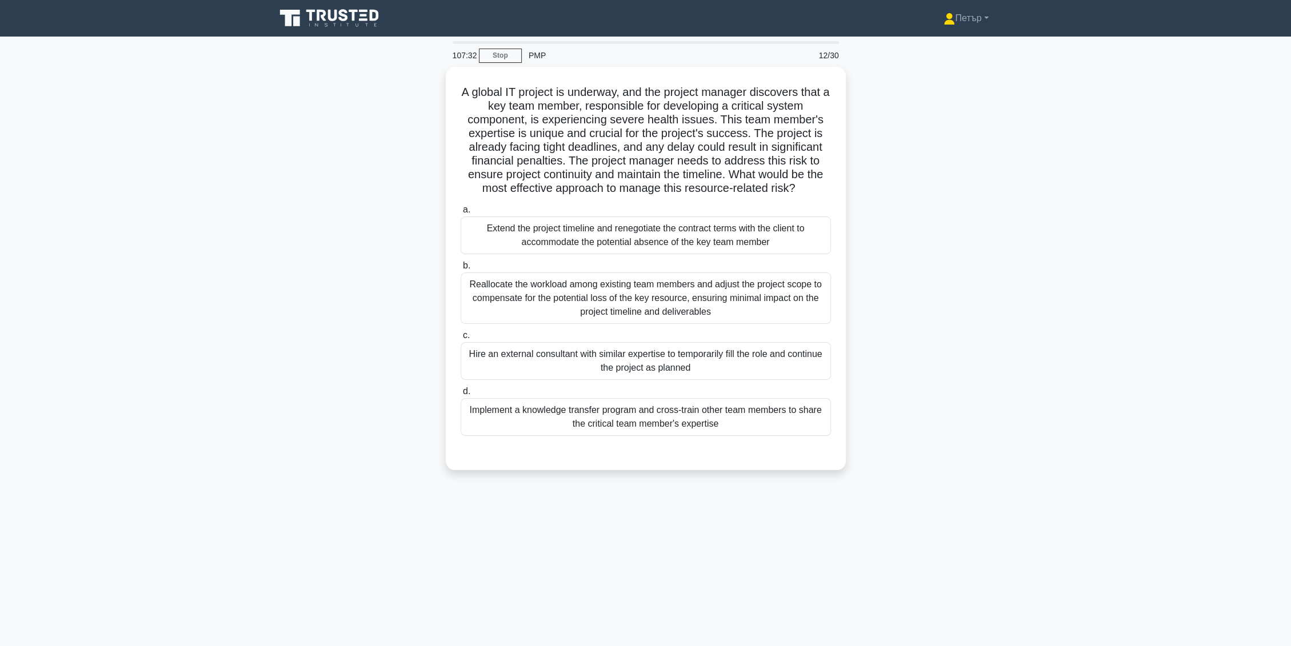
scroll to position [0, 0]
click at [800, 370] on div "Hire an external consultant with similar expertise to temporarily fill the role…" at bounding box center [650, 358] width 370 height 38
click at [465, 336] on input "c. Hire an external consultant with similar expertise to temporarily fill the r…" at bounding box center [465, 332] width 0 height 7
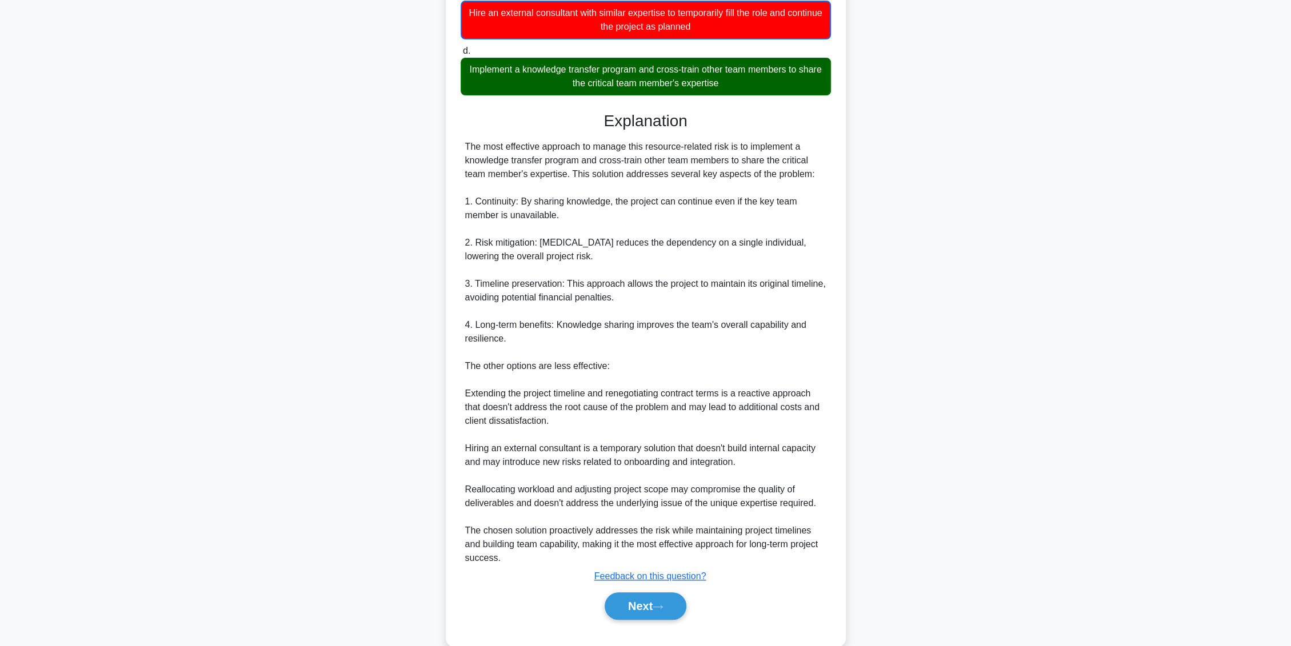
scroll to position [361, 0]
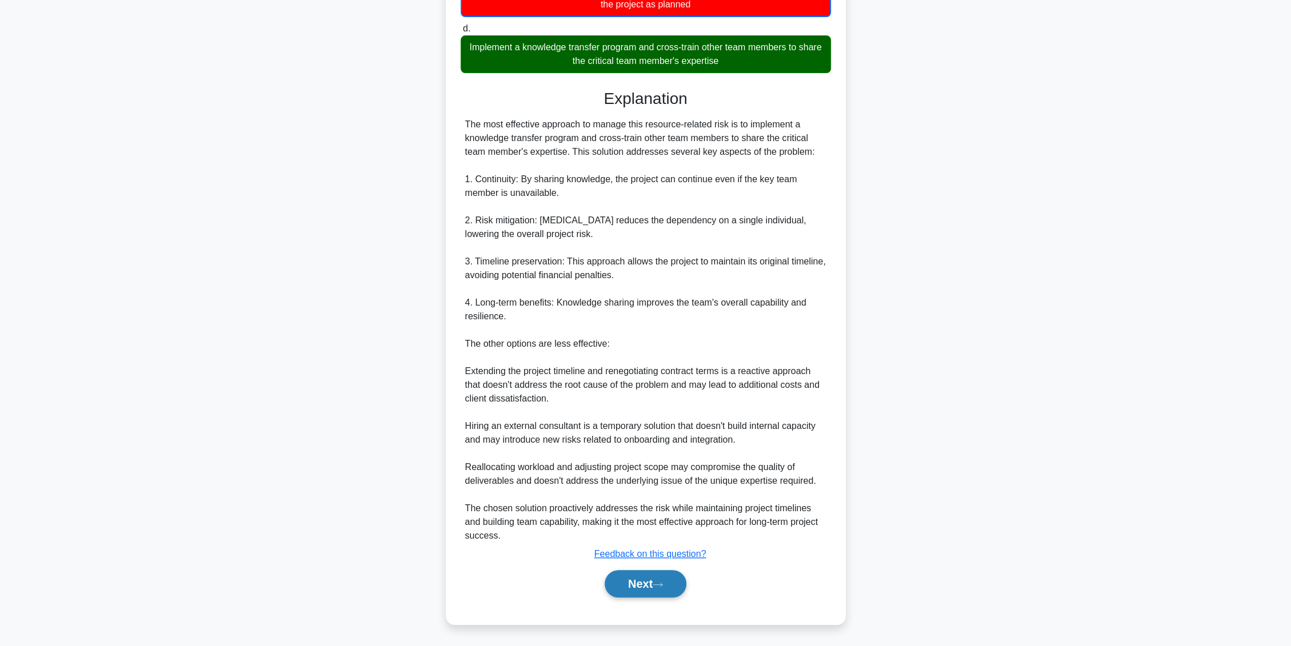
click at [611, 577] on button "Next" at bounding box center [645, 583] width 82 height 27
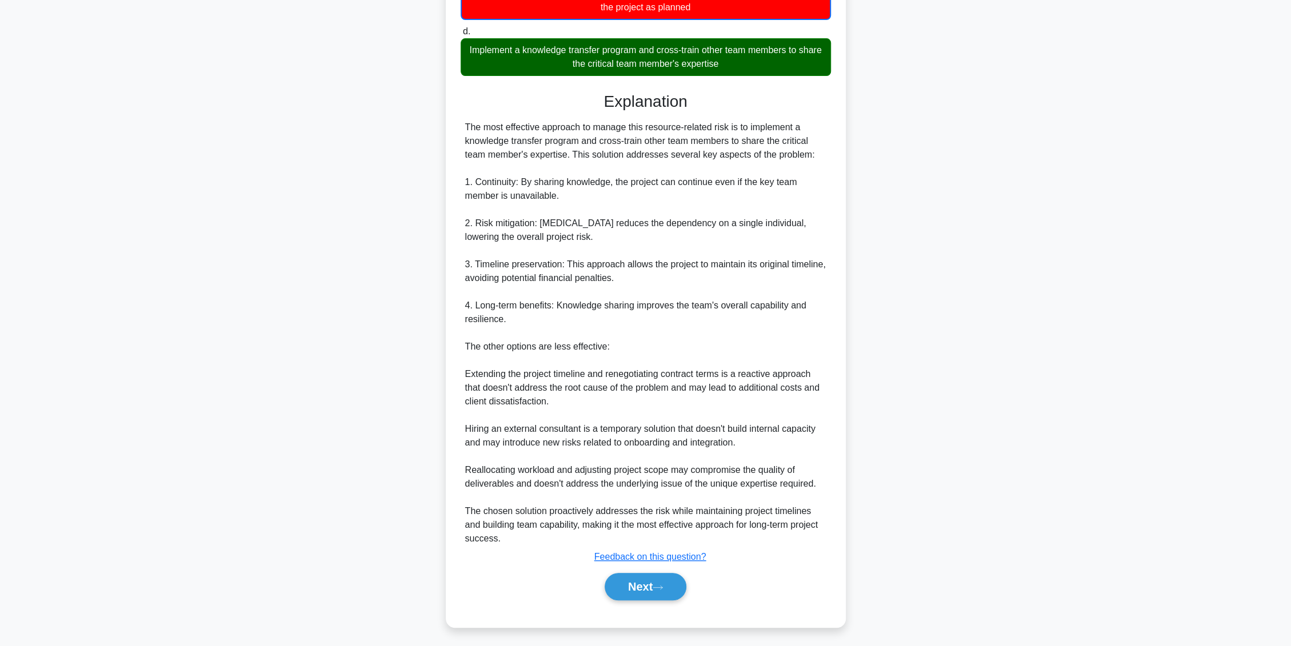
scroll to position [0, 0]
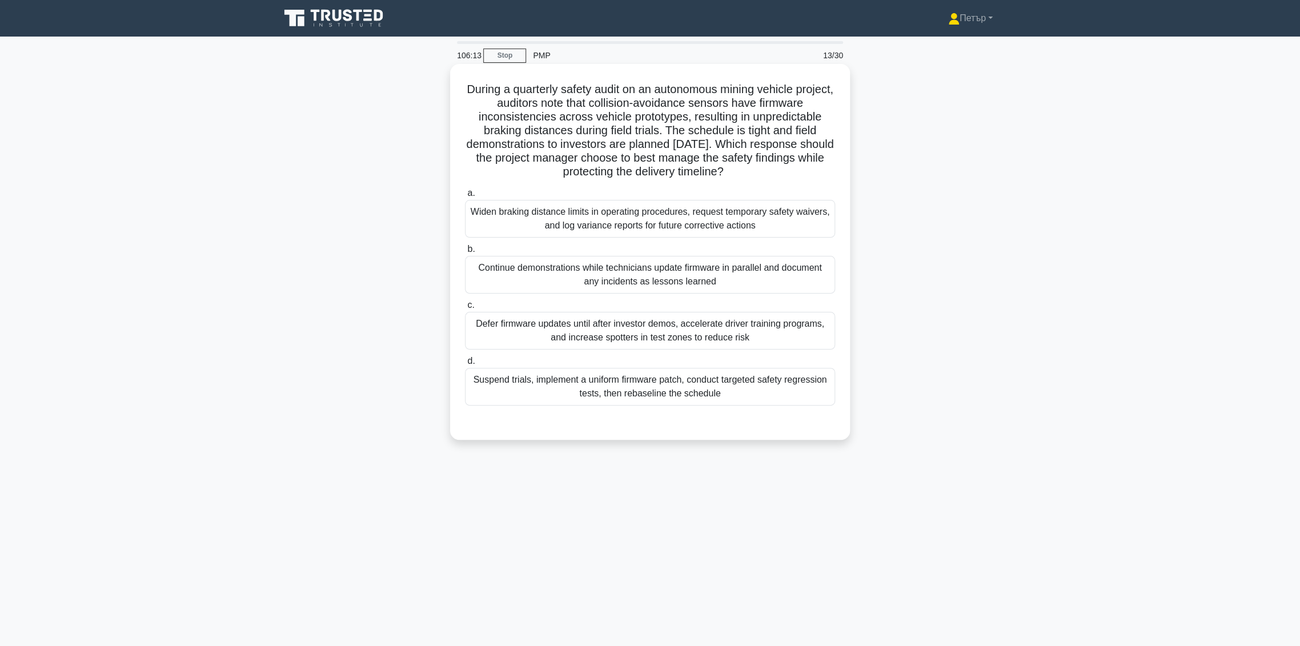
click at [804, 398] on div "Suspend trials, implement a uniform firmware patch, conduct targeted safety reg…" at bounding box center [650, 387] width 370 height 38
click at [465, 365] on input "d. Suspend trials, implement a uniform firmware patch, conduct targeted safety …" at bounding box center [465, 361] width 0 height 7
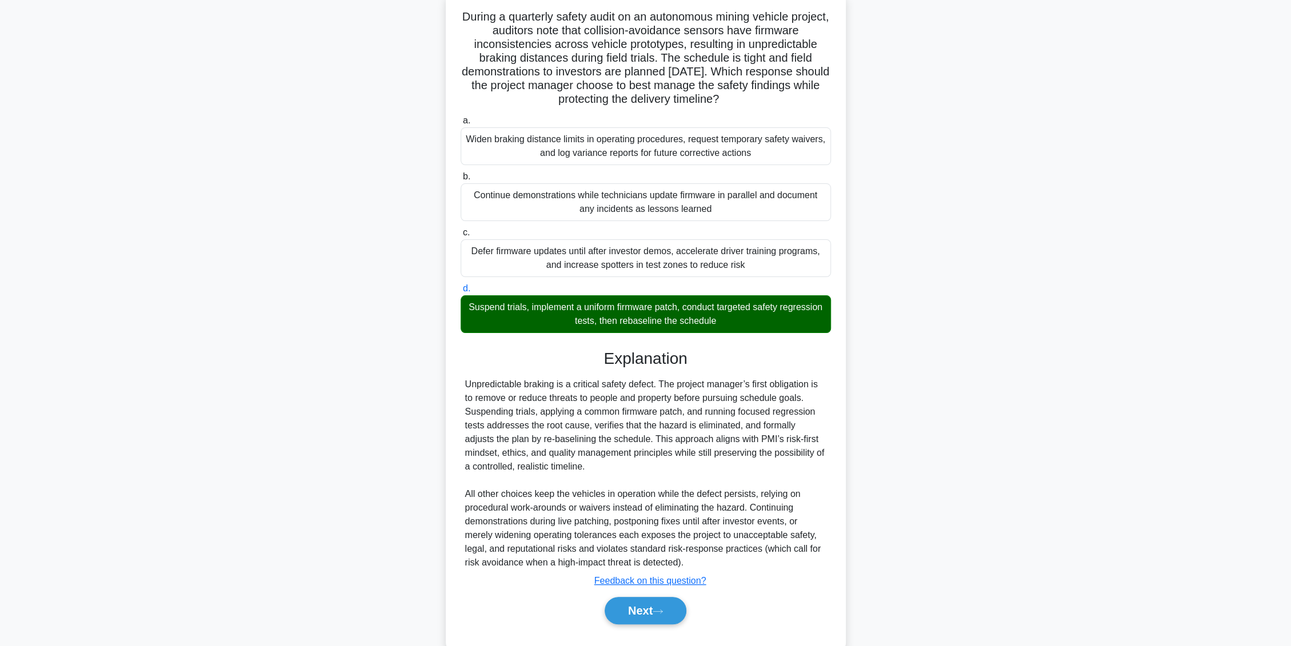
scroll to position [99, 0]
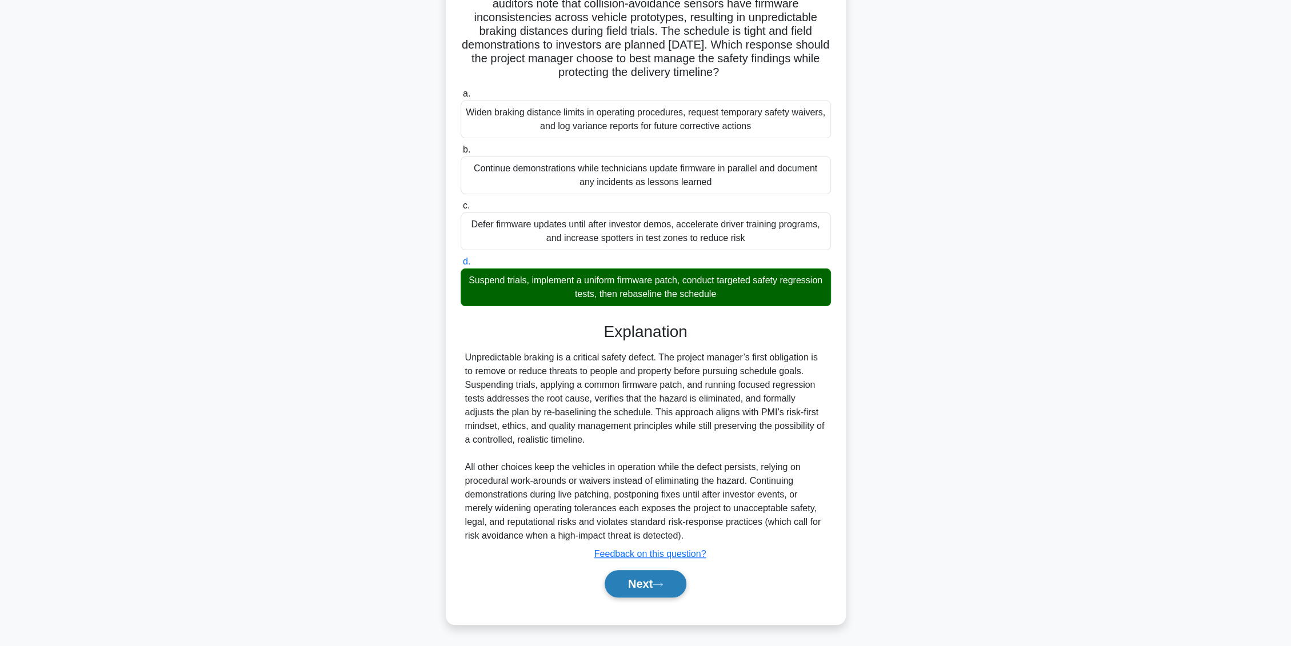
click at [666, 591] on button "Next" at bounding box center [645, 583] width 82 height 27
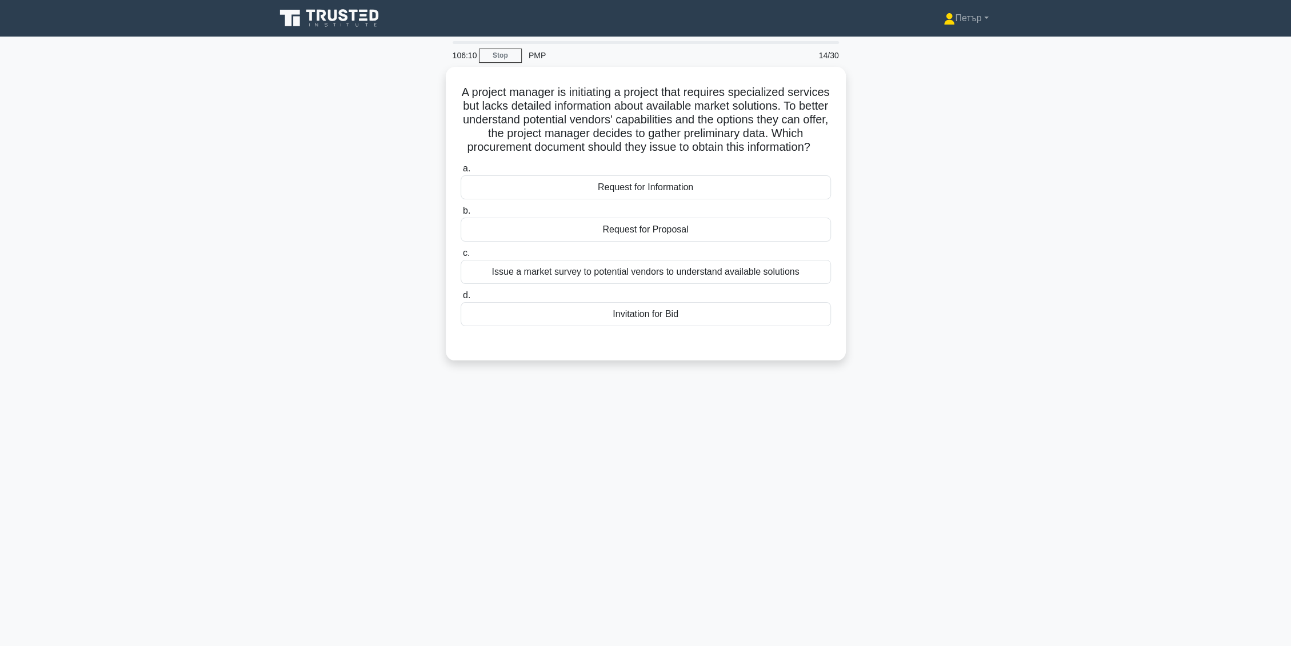
scroll to position [0, 0]
click at [574, 281] on div "Issue a market survey to potential vendors to understand available solutions" at bounding box center [650, 269] width 370 height 24
click at [465, 254] on input "c. Issue a market survey to potential vendors to understand available solutions" at bounding box center [465, 250] width 0 height 7
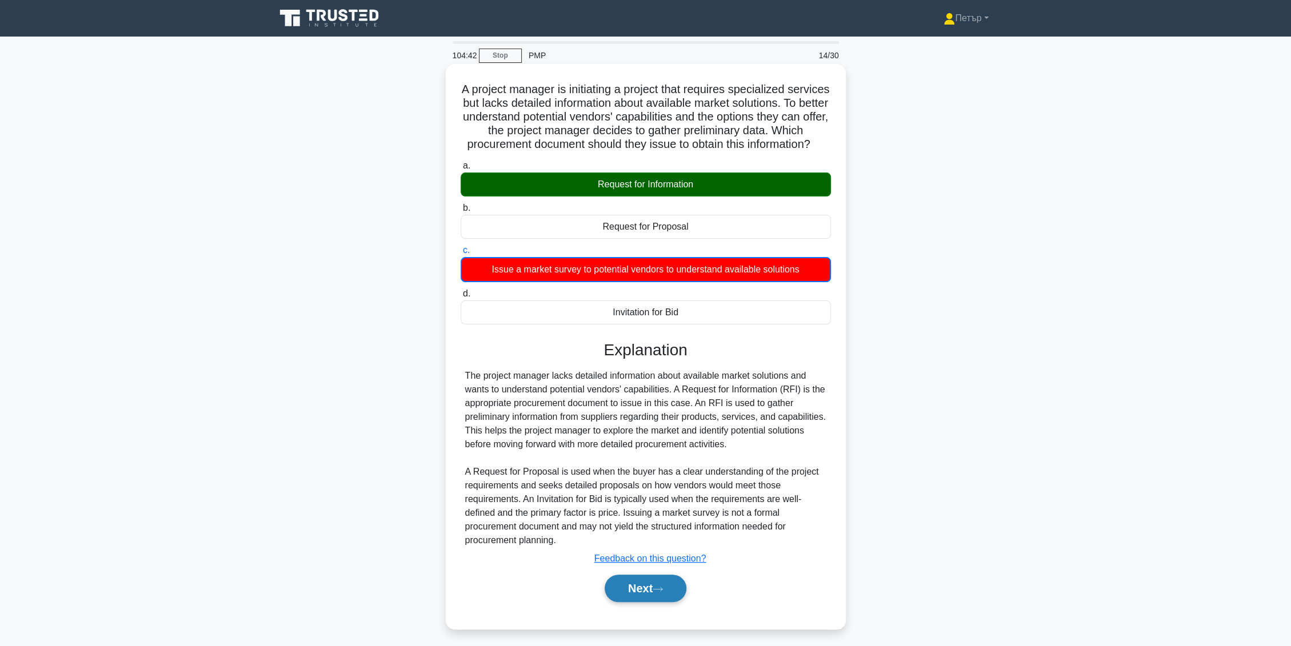
click at [645, 598] on button "Next" at bounding box center [645, 588] width 82 height 27
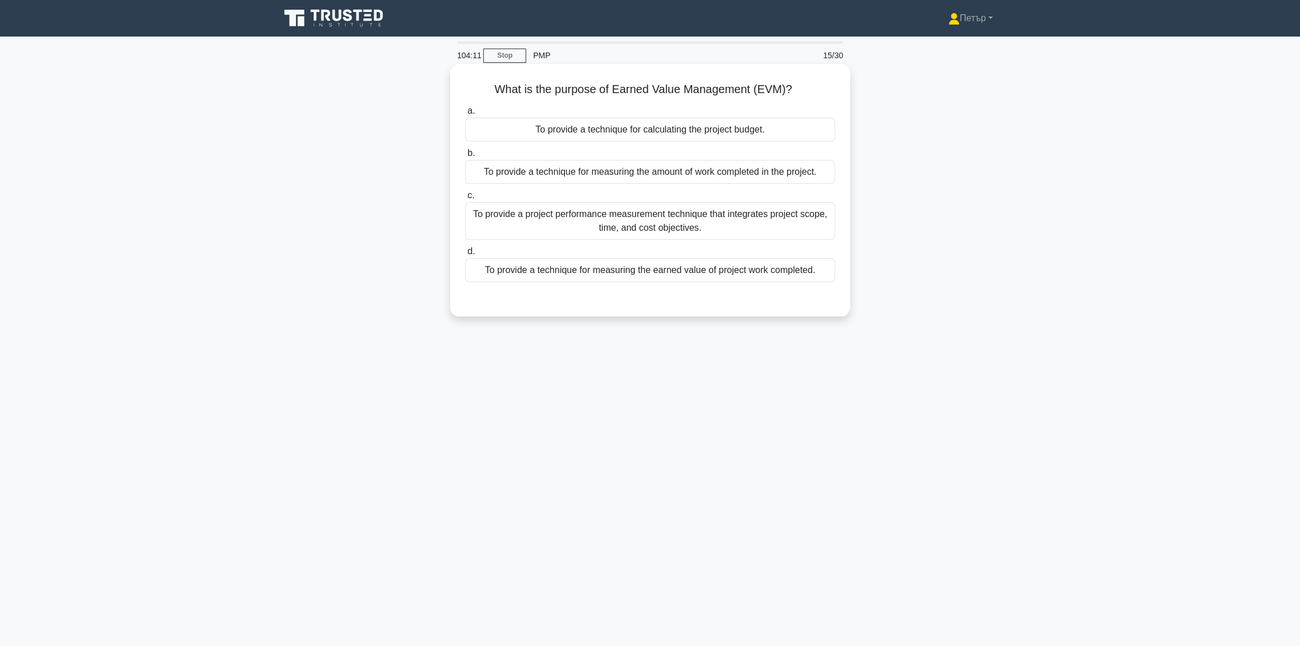
click at [763, 221] on div "To provide a project performance measurement technique that integrates project …" at bounding box center [650, 221] width 370 height 38
click at [465, 199] on input "c. To provide a project performance measurement technique that integrates proje…" at bounding box center [465, 195] width 0 height 7
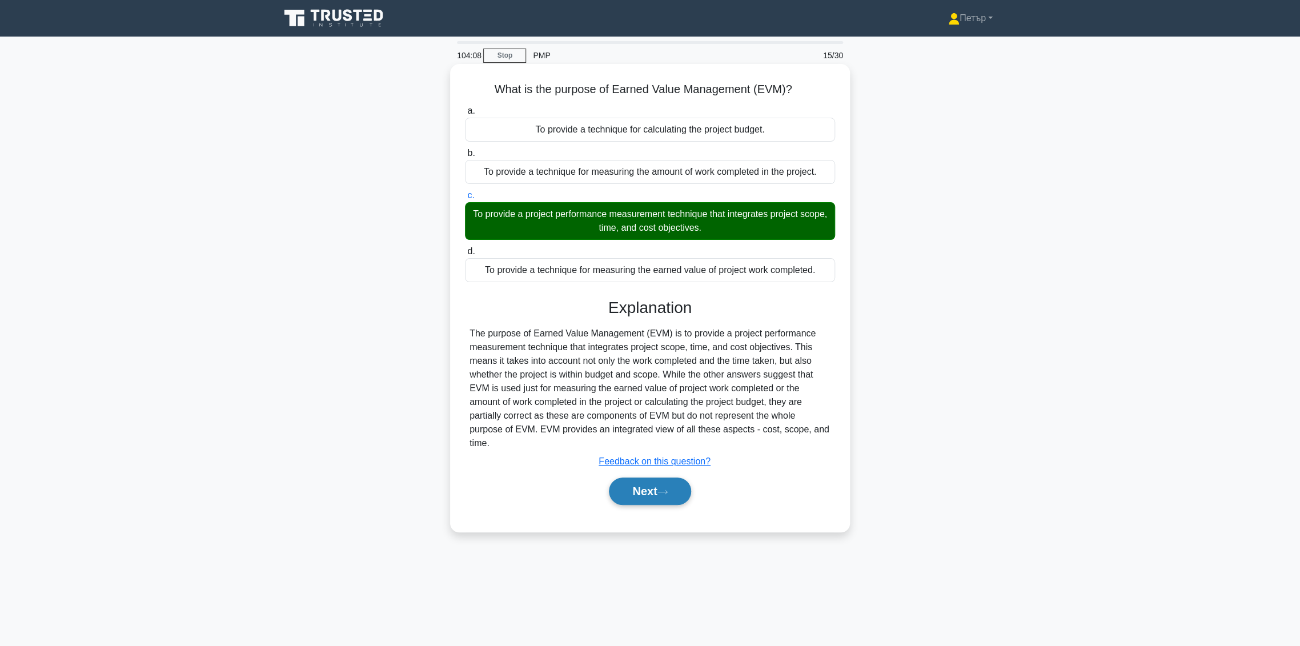
click at [642, 483] on button "Next" at bounding box center [650, 491] width 82 height 27
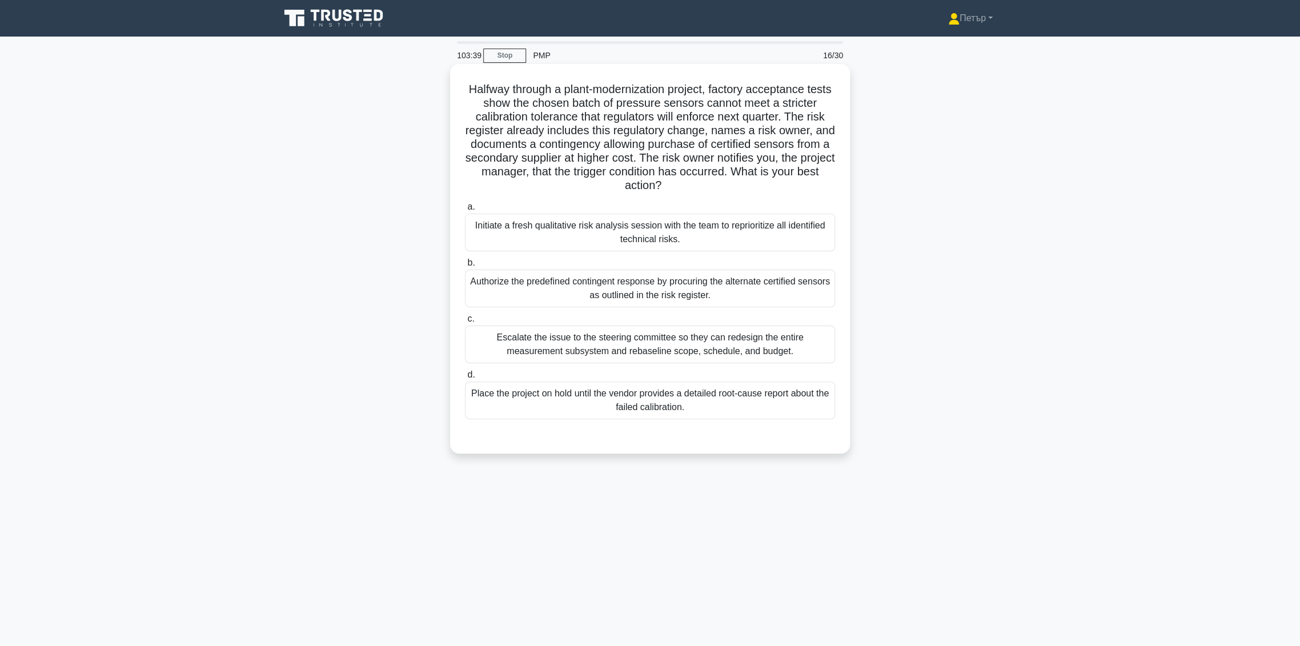
click at [768, 292] on div "Authorize the predefined contingent response by procuring the alternate certifi…" at bounding box center [650, 289] width 370 height 38
click at [465, 267] on input "b. Authorize the predefined contingent response by procuring the alternate cert…" at bounding box center [465, 262] width 0 height 7
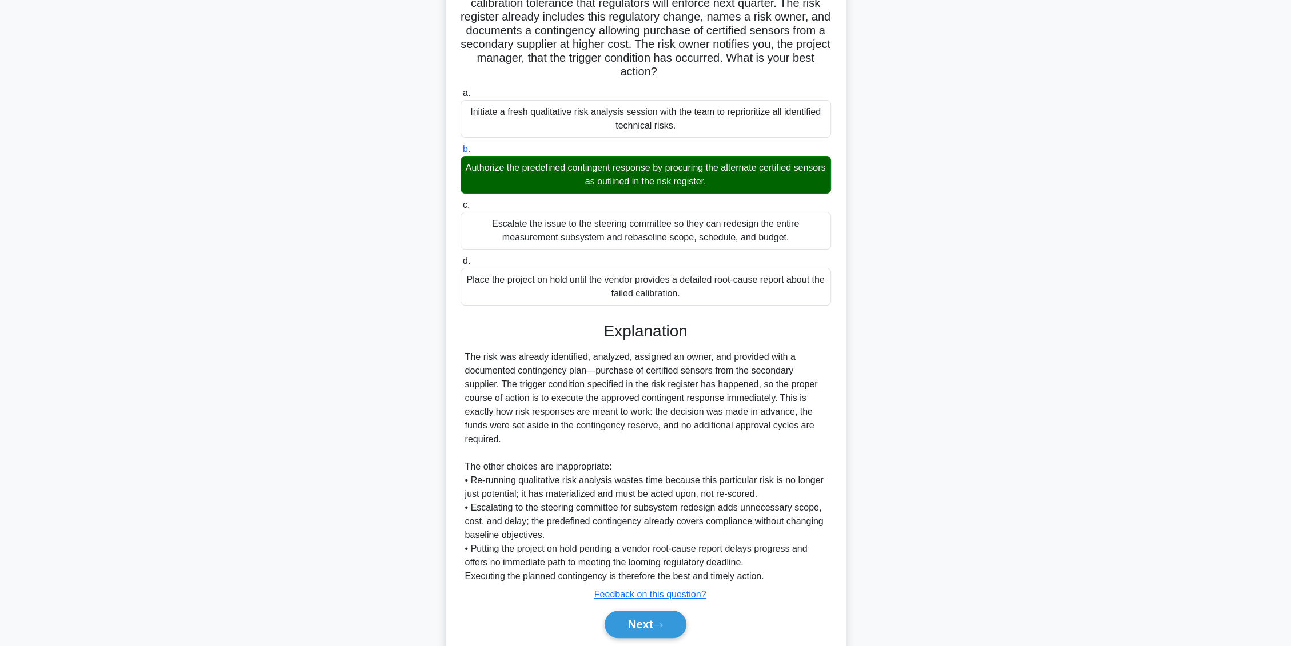
scroll to position [154, 0]
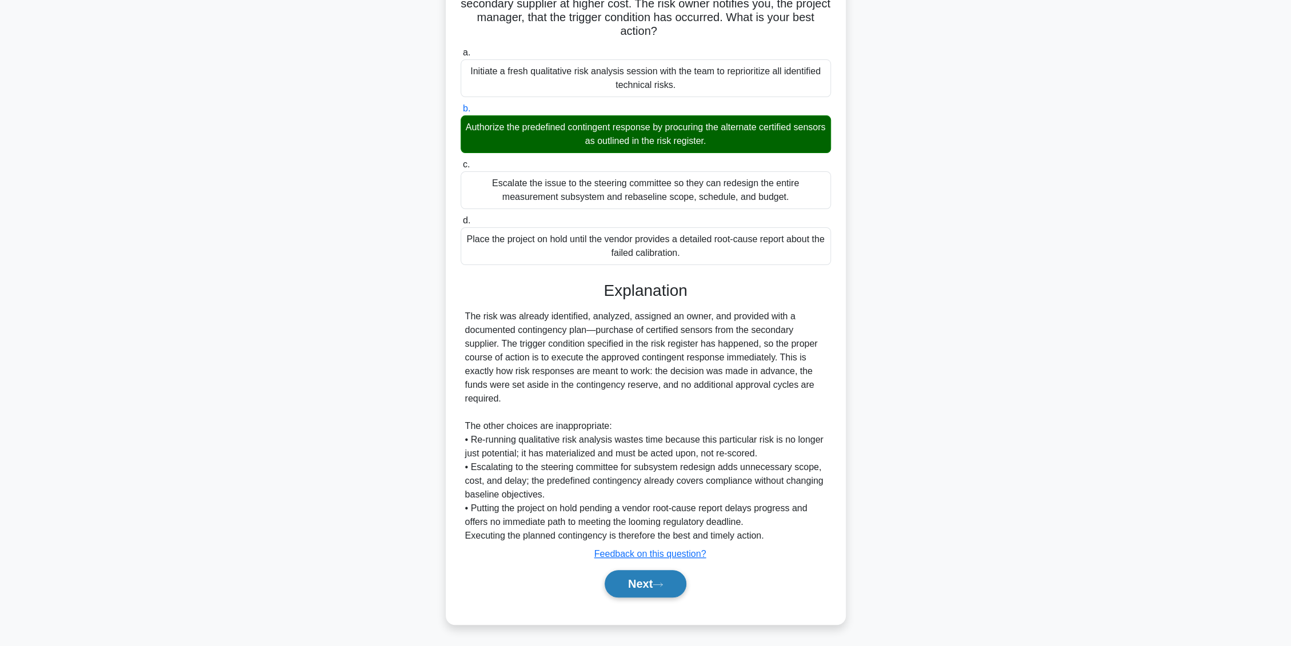
click at [637, 583] on button "Next" at bounding box center [645, 583] width 82 height 27
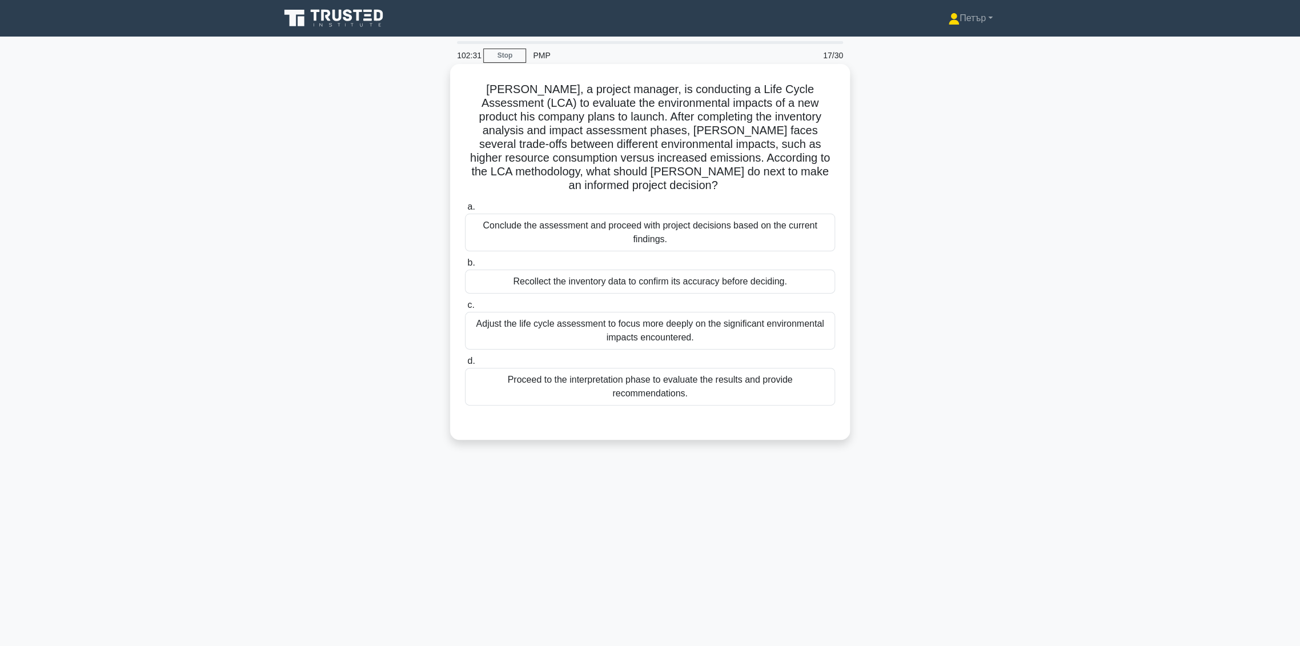
click at [769, 368] on div "Proceed to the interpretation phase to evaluate the results and provide recomme…" at bounding box center [650, 387] width 370 height 38
click at [465, 365] on input "d. Proceed to the interpretation phase to evaluate the results and provide reco…" at bounding box center [465, 361] width 0 height 7
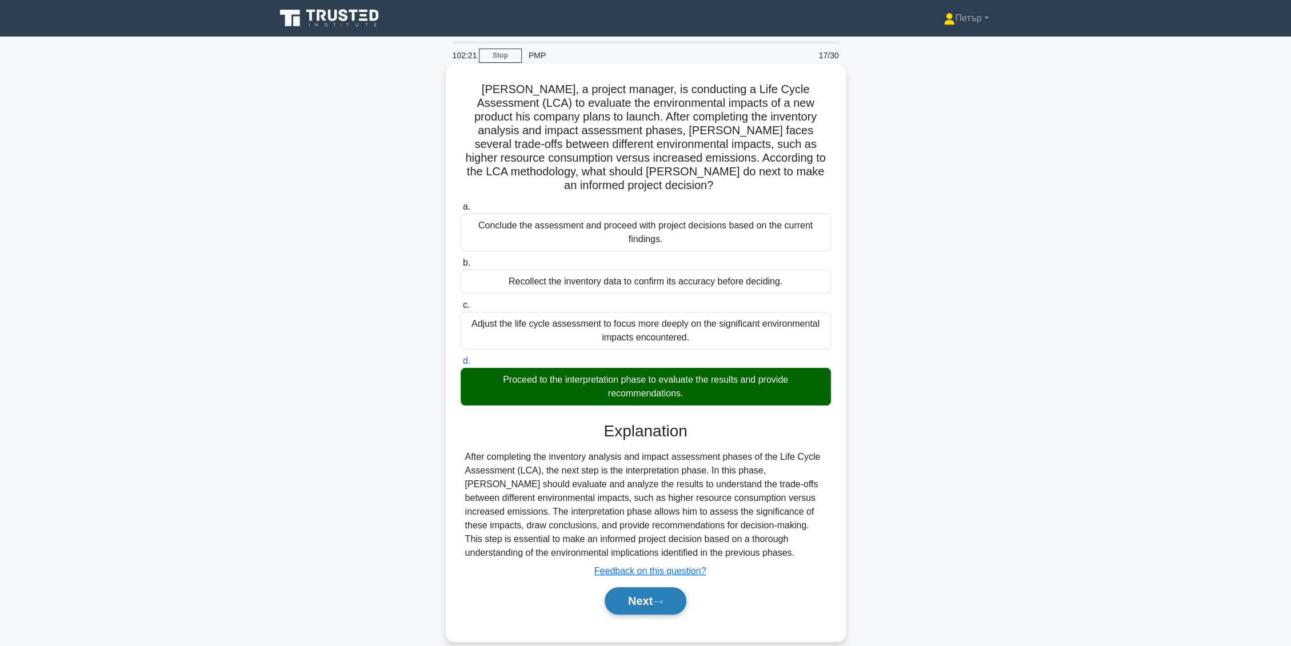
click at [643, 587] on button "Next" at bounding box center [645, 600] width 82 height 27
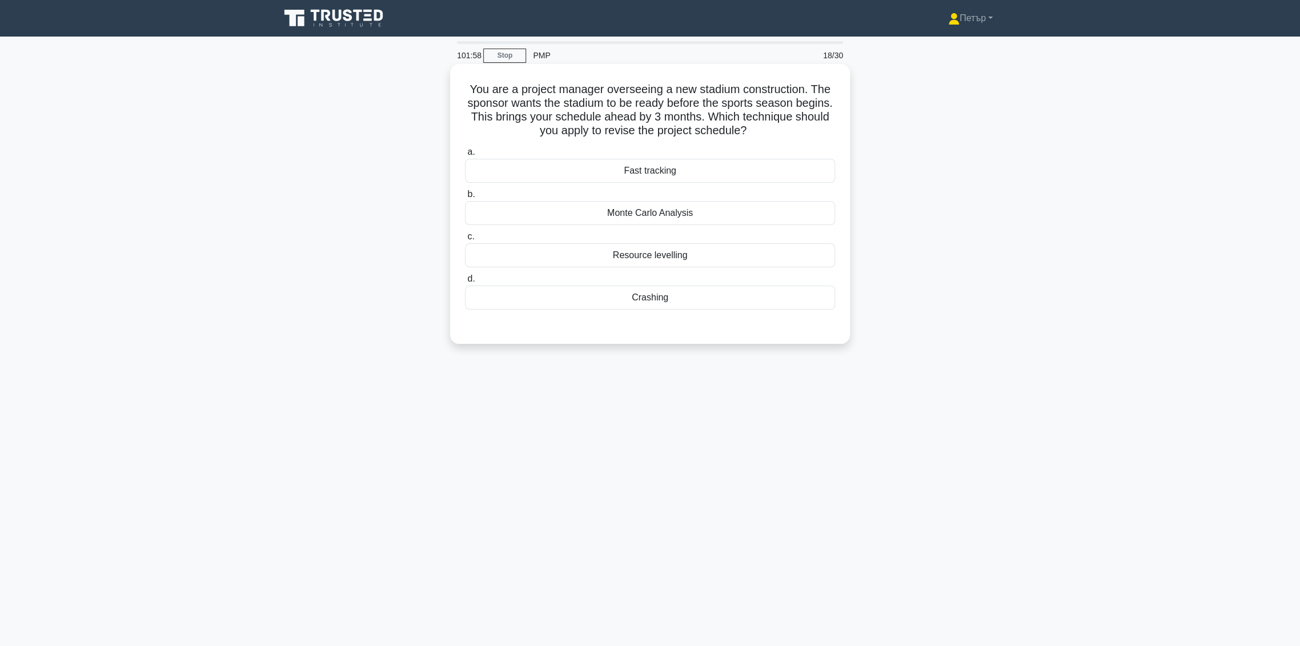
click at [690, 303] on div "Crashing" at bounding box center [650, 298] width 370 height 24
click at [465, 283] on input "d. Crashing" at bounding box center [465, 278] width 0 height 7
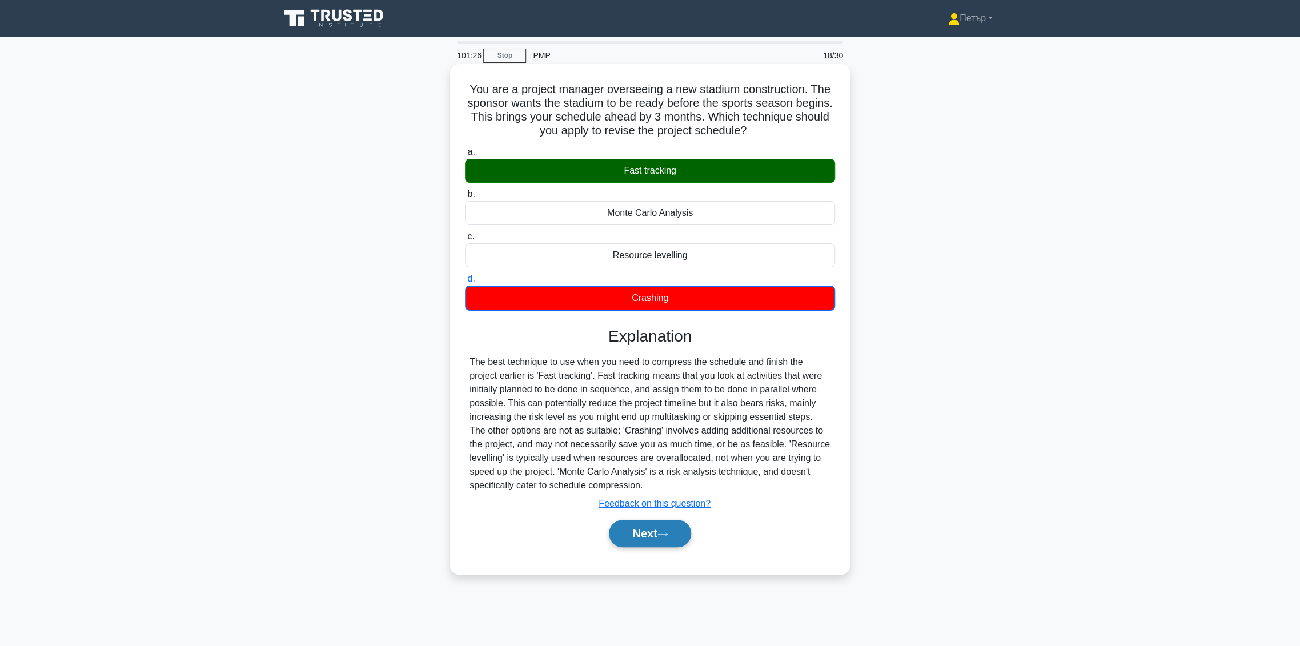
click at [655, 529] on button "Next" at bounding box center [650, 533] width 82 height 27
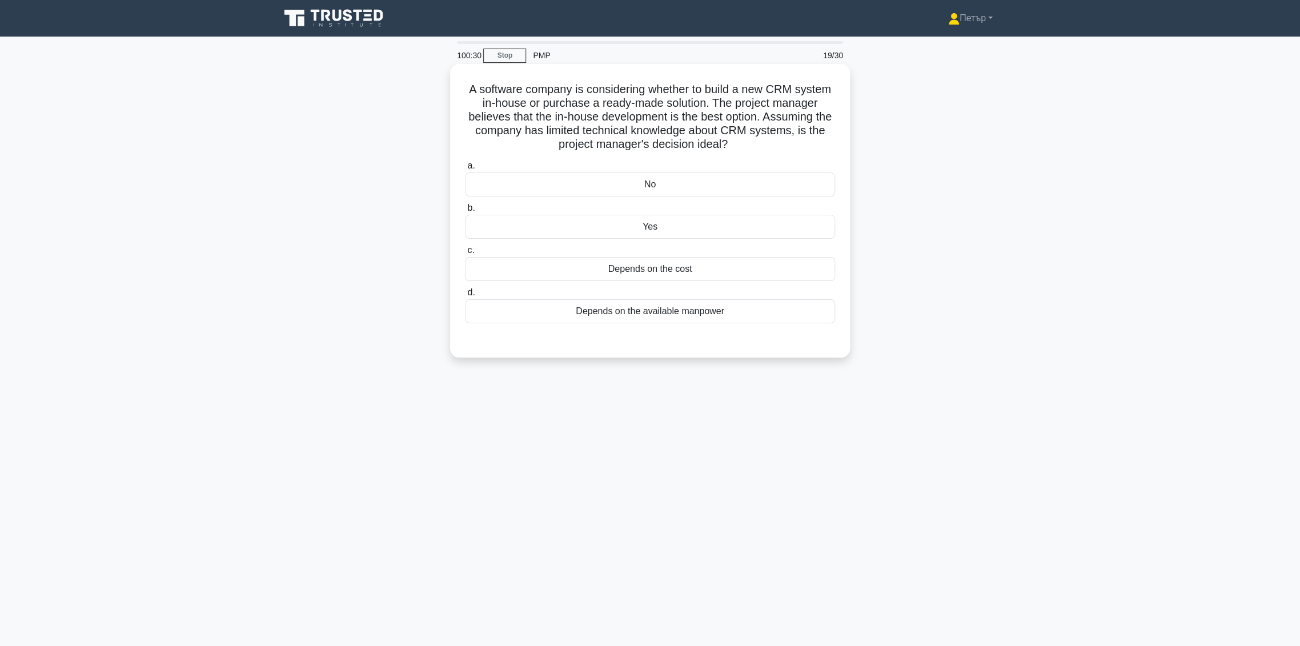
click at [791, 188] on div "No" at bounding box center [650, 185] width 370 height 24
click at [465, 170] on input "a. No" at bounding box center [465, 165] width 0 height 7
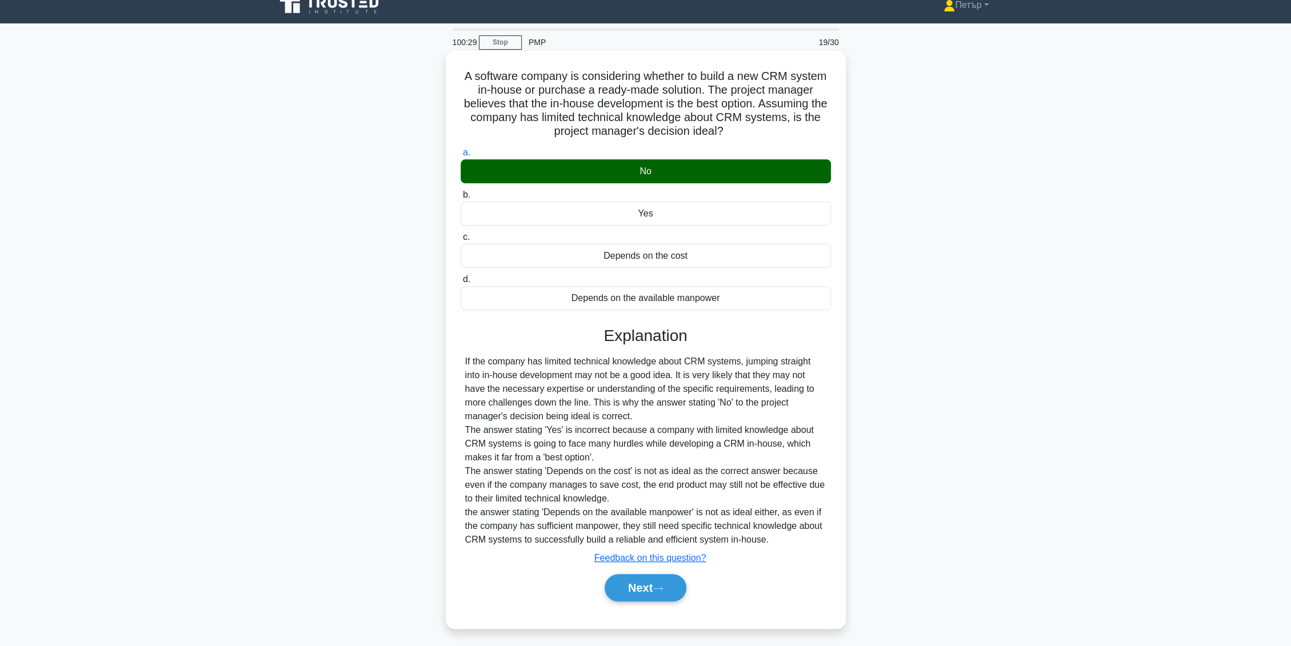
scroll to position [17, 0]
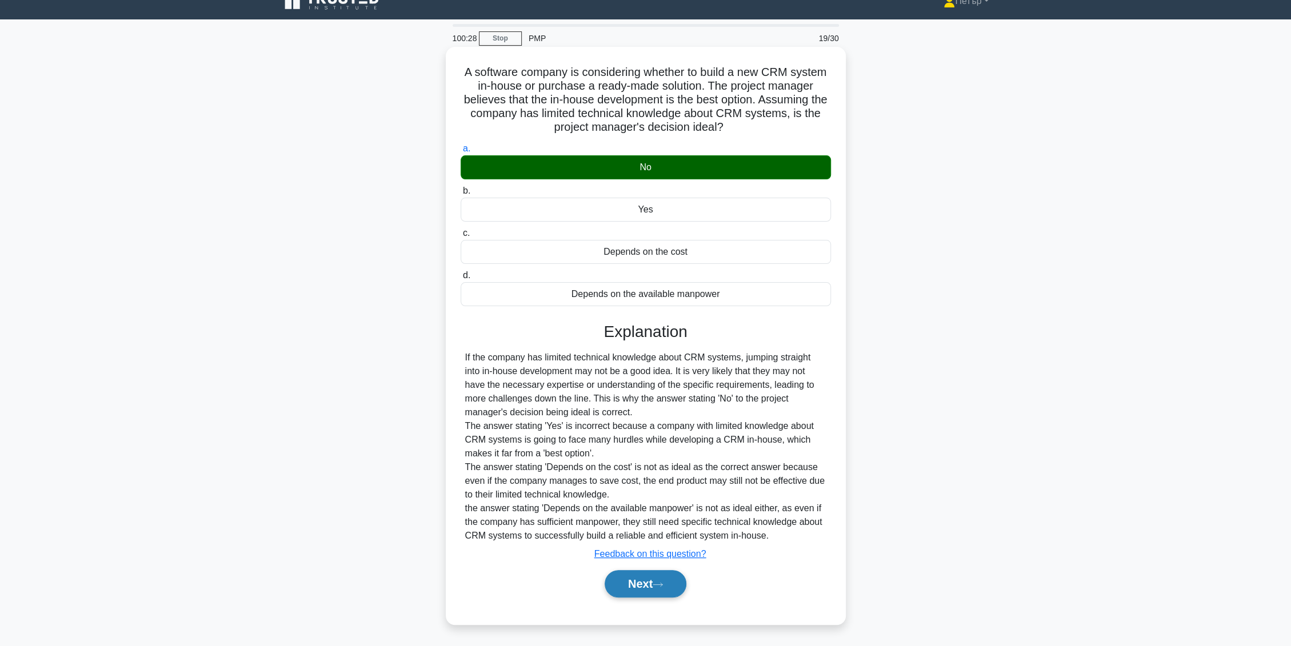
click at [662, 586] on icon at bounding box center [657, 585] width 10 height 6
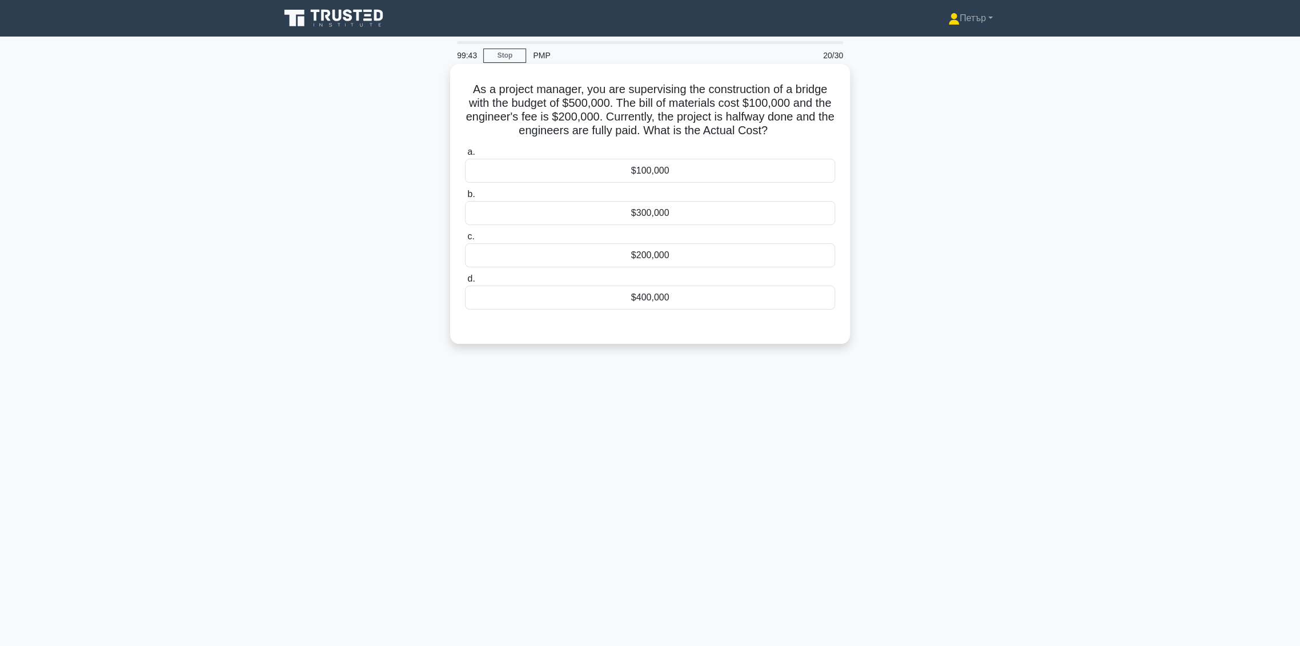
click at [745, 213] on div "$300,000" at bounding box center [650, 213] width 370 height 24
click at [465, 198] on input "b. $300,000" at bounding box center [465, 194] width 0 height 7
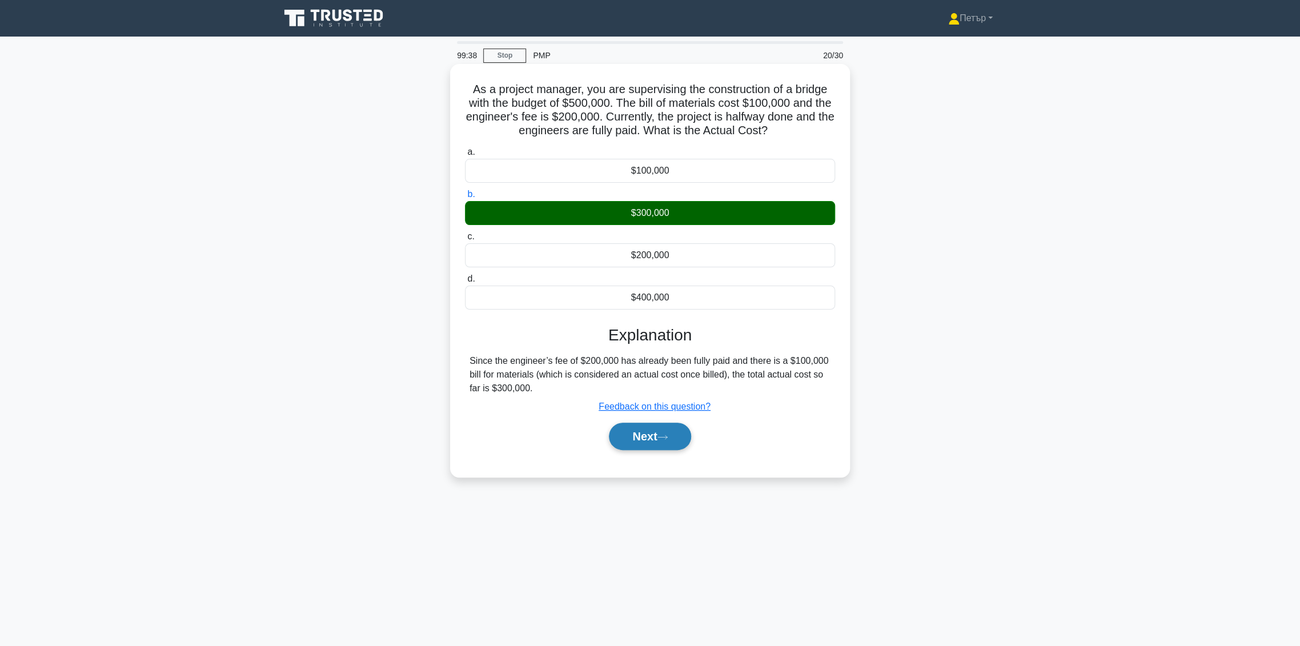
click at [654, 434] on button "Next" at bounding box center [650, 436] width 82 height 27
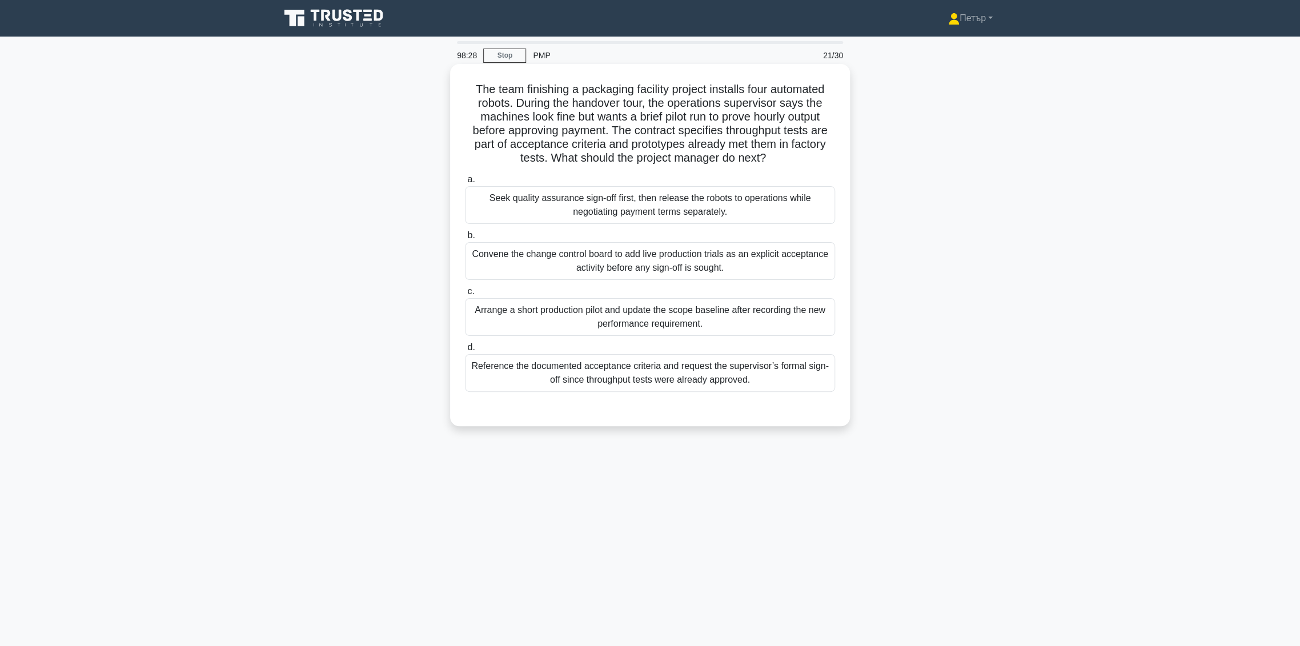
click at [626, 363] on div "Reference the documented acceptance criteria and request the supervisor’s forma…" at bounding box center [650, 373] width 370 height 38
click at [465, 351] on input "d. Reference the documented acceptance criteria and request the supervisor’s fo…" at bounding box center [465, 347] width 0 height 7
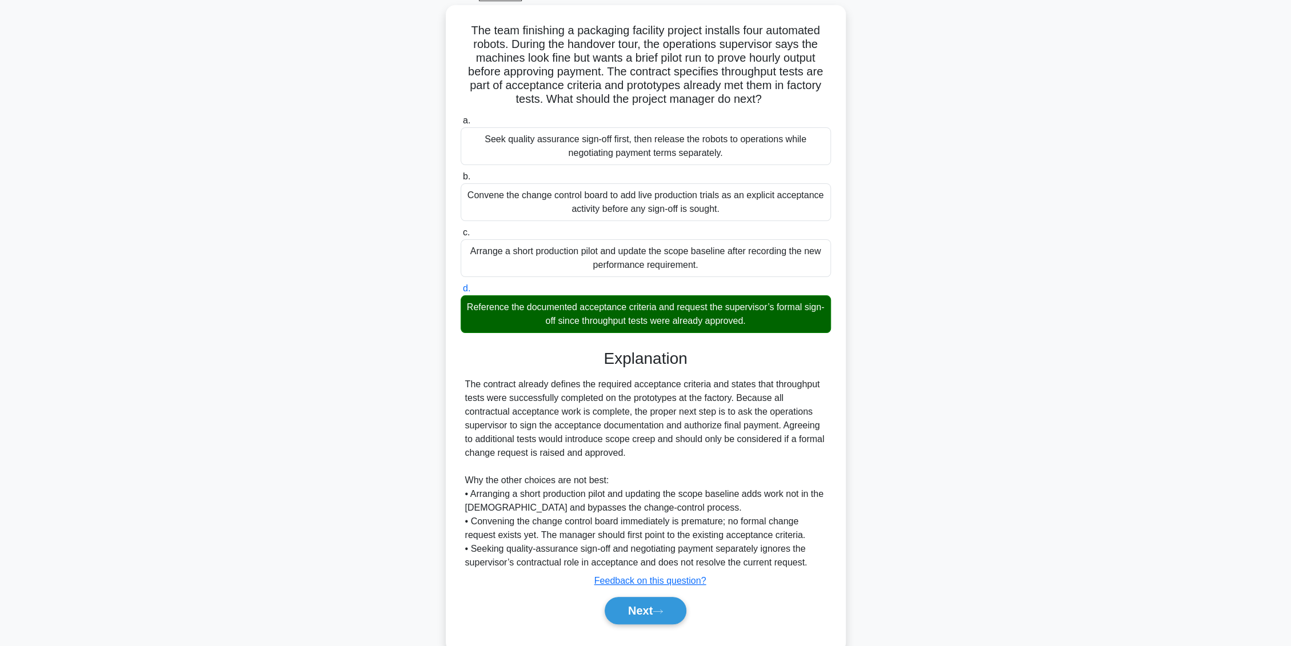
scroll to position [86, 0]
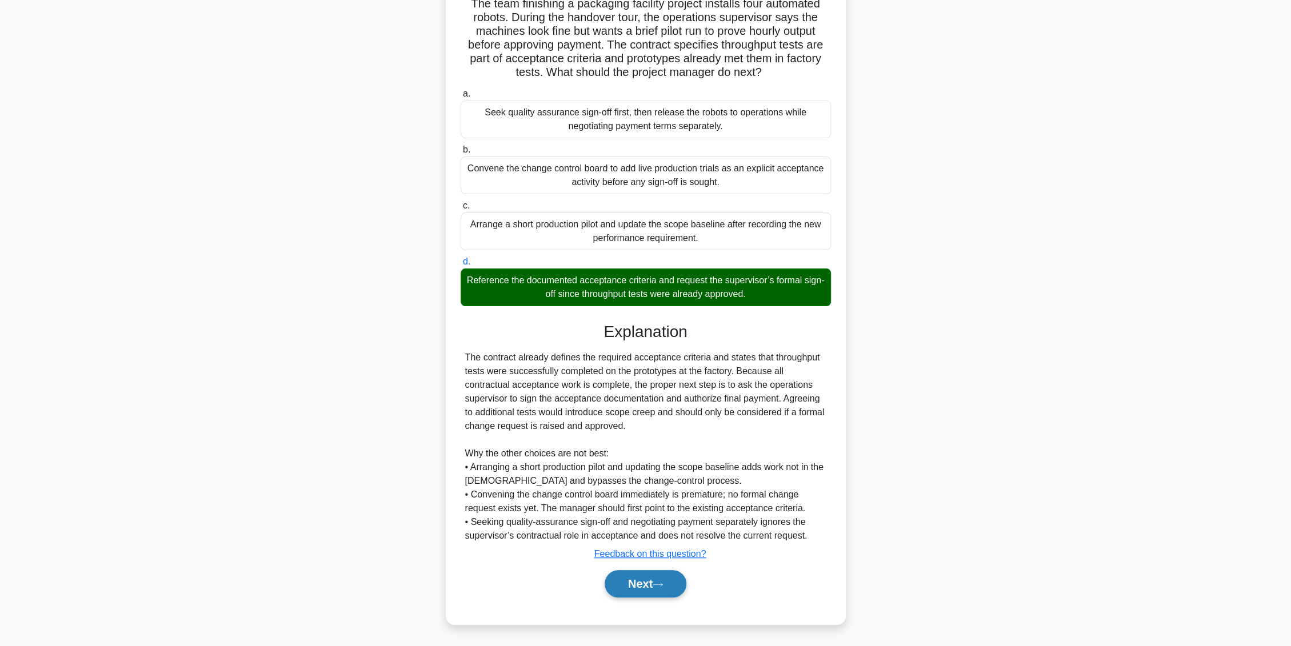
click at [632, 585] on button "Next" at bounding box center [645, 583] width 82 height 27
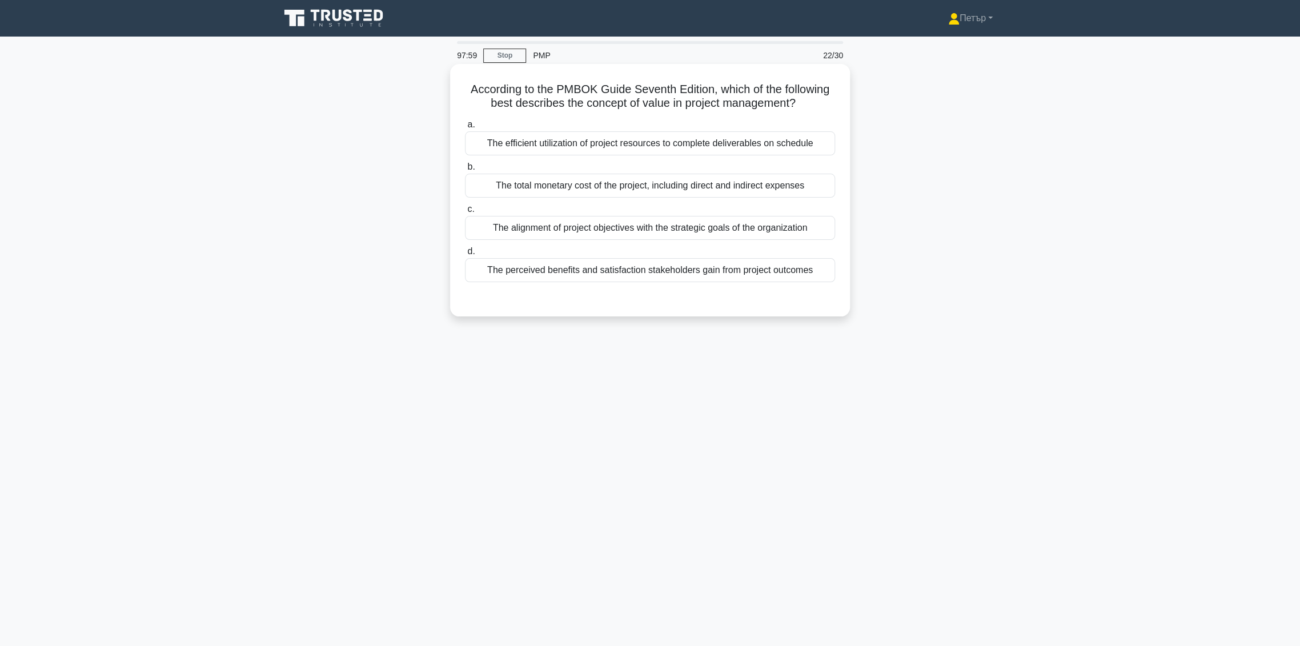
click at [626, 270] on div "The perceived benefits and satisfaction stakeholders gain from project outcomes" at bounding box center [650, 270] width 370 height 24
click at [465, 255] on input "d. The perceived benefits and satisfaction stakeholders gain from project outco…" at bounding box center [465, 251] width 0 height 7
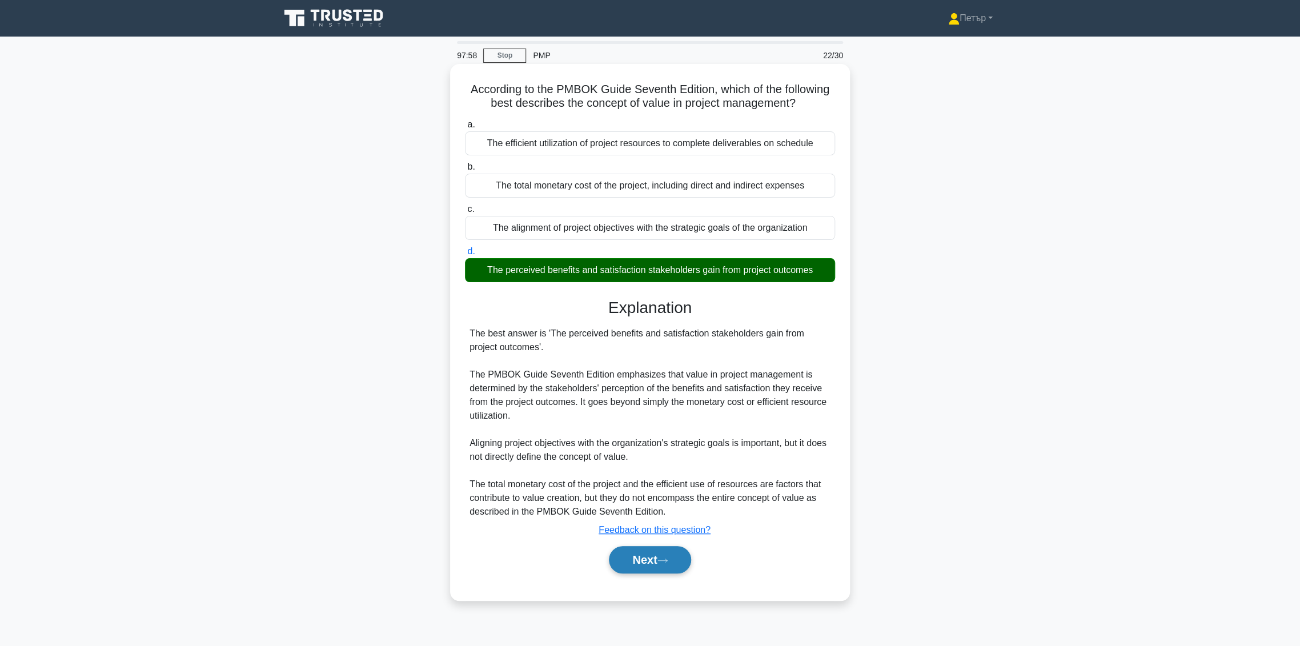
click at [649, 556] on button "Next" at bounding box center [650, 559] width 82 height 27
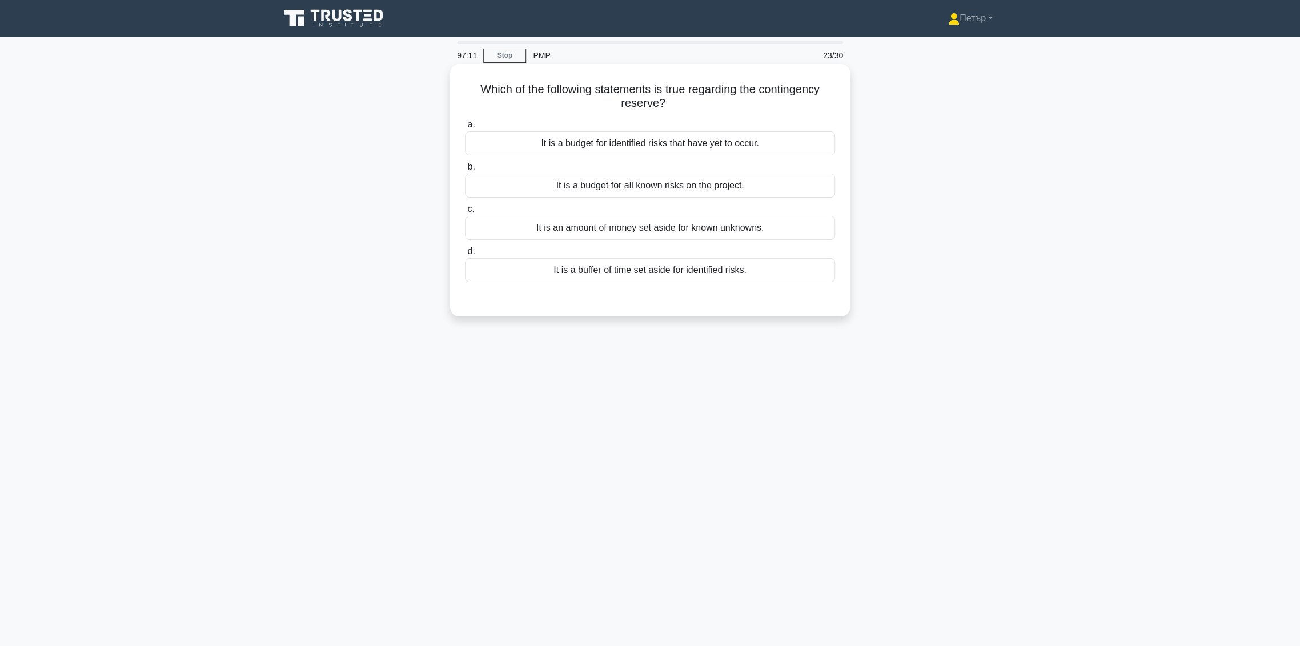
click at [810, 228] on div "It is an amount of money set aside for known unknowns." at bounding box center [650, 228] width 370 height 24
click at [465, 213] on input "c. It is an amount of money set aside for known unknowns." at bounding box center [465, 209] width 0 height 7
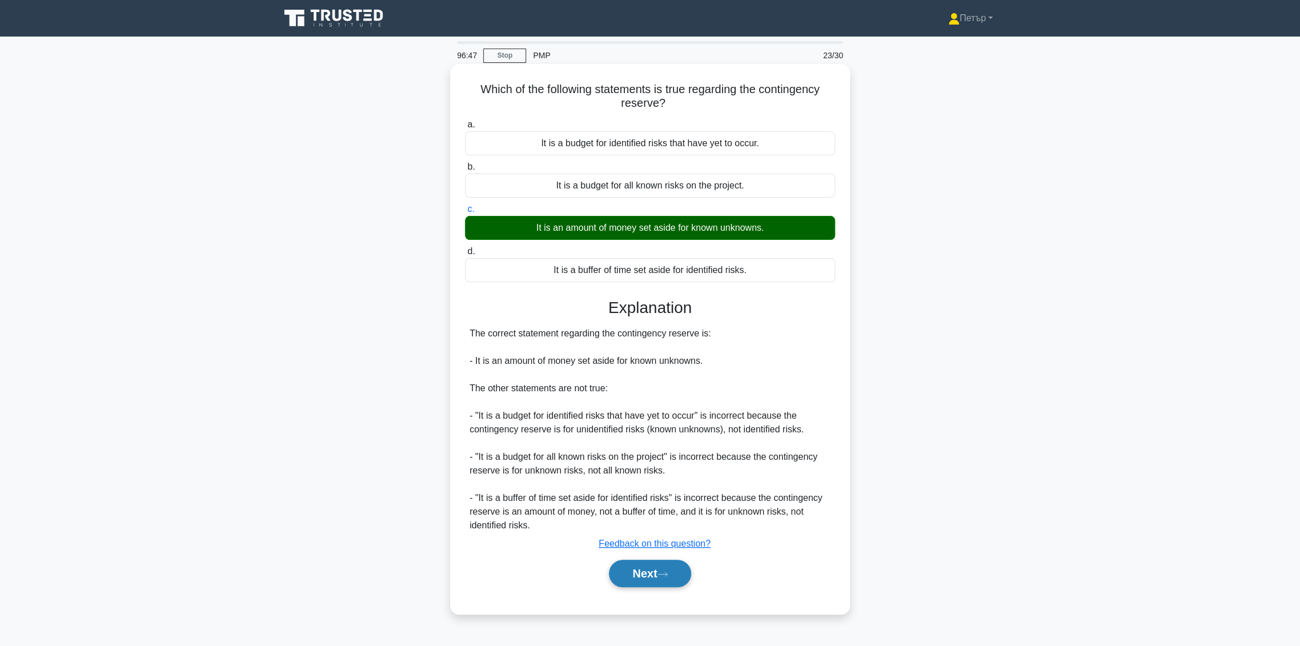
click at [674, 580] on button "Next" at bounding box center [650, 573] width 82 height 27
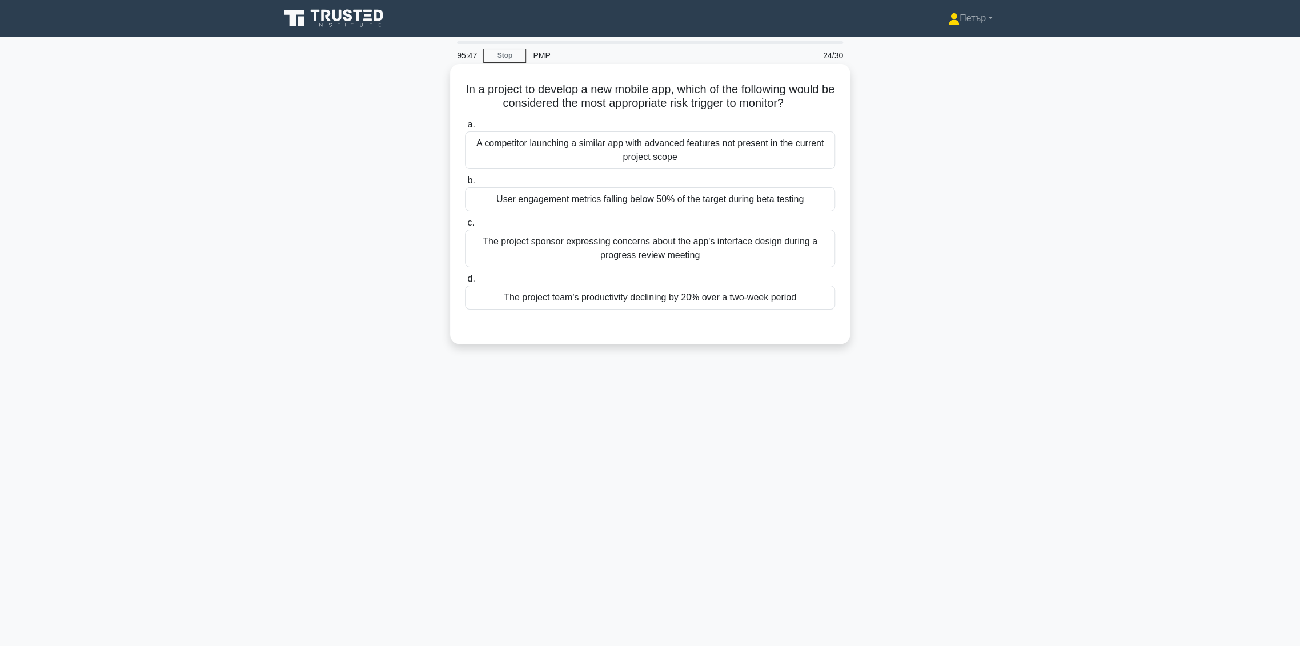
click at [815, 201] on div "User engagement metrics falling below 50% of the target during beta testing" at bounding box center [650, 199] width 370 height 24
click at [465, 185] on input "b. User engagement metrics falling below 50% of the target during beta testing" at bounding box center [465, 180] width 0 height 7
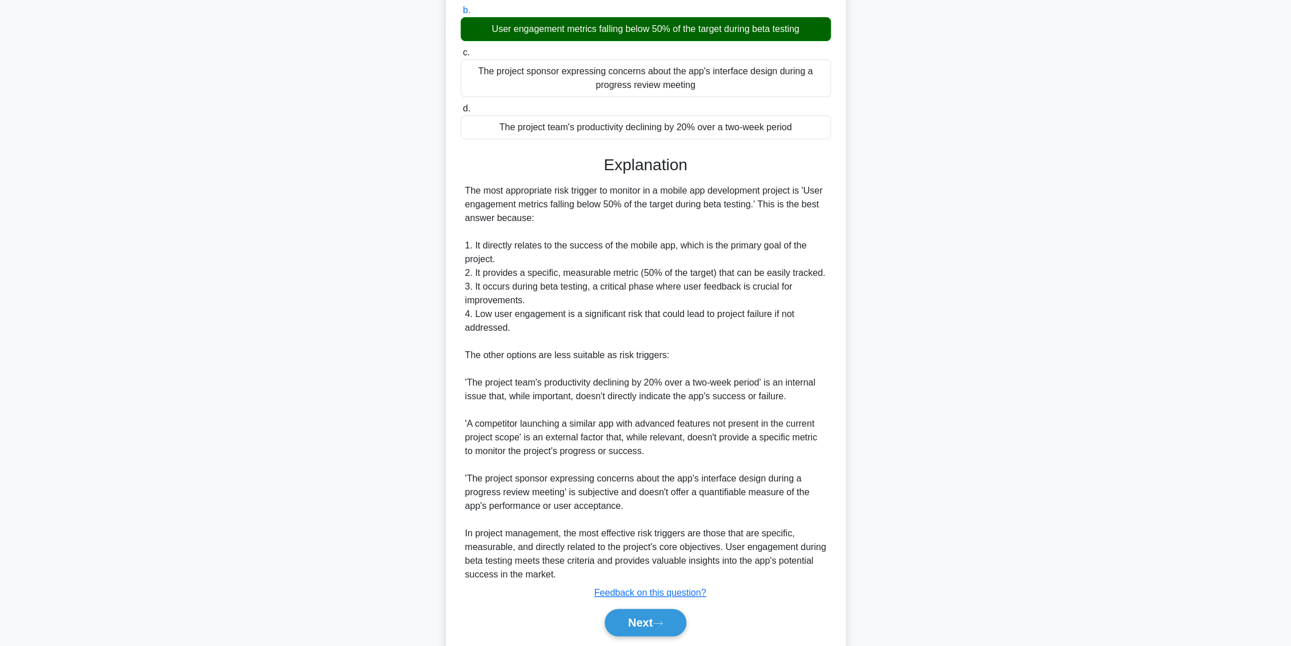
scroll to position [209, 0]
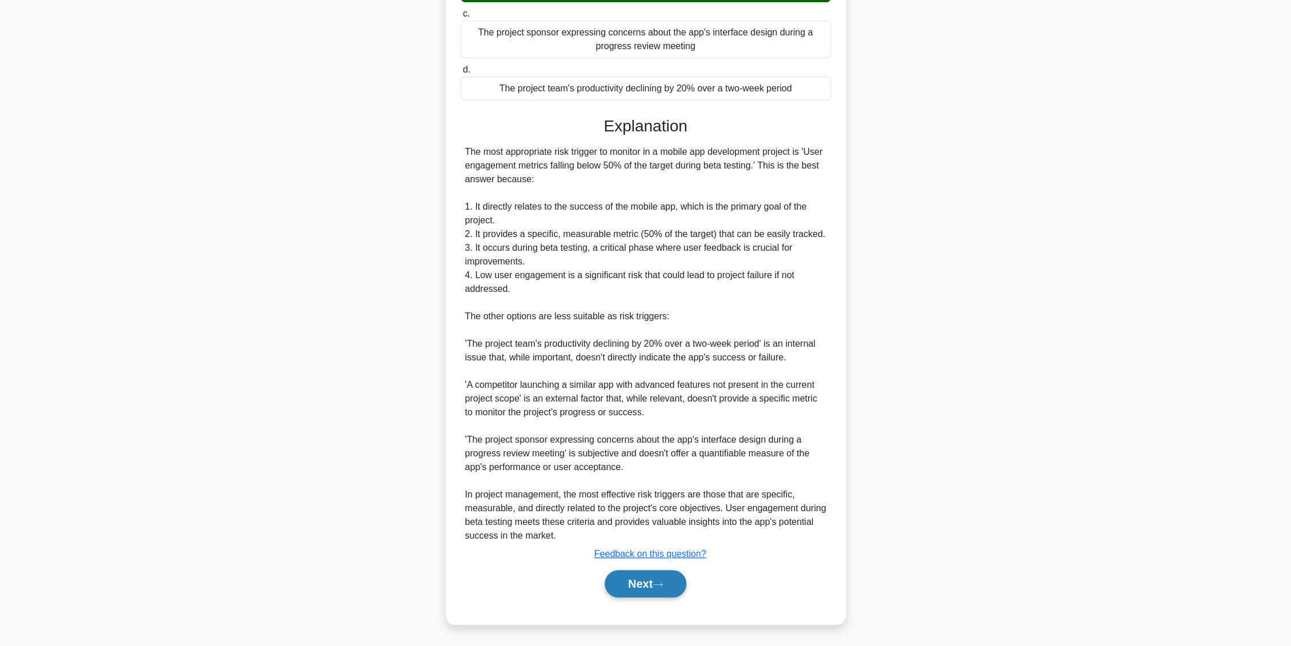
click at [649, 582] on button "Next" at bounding box center [645, 583] width 82 height 27
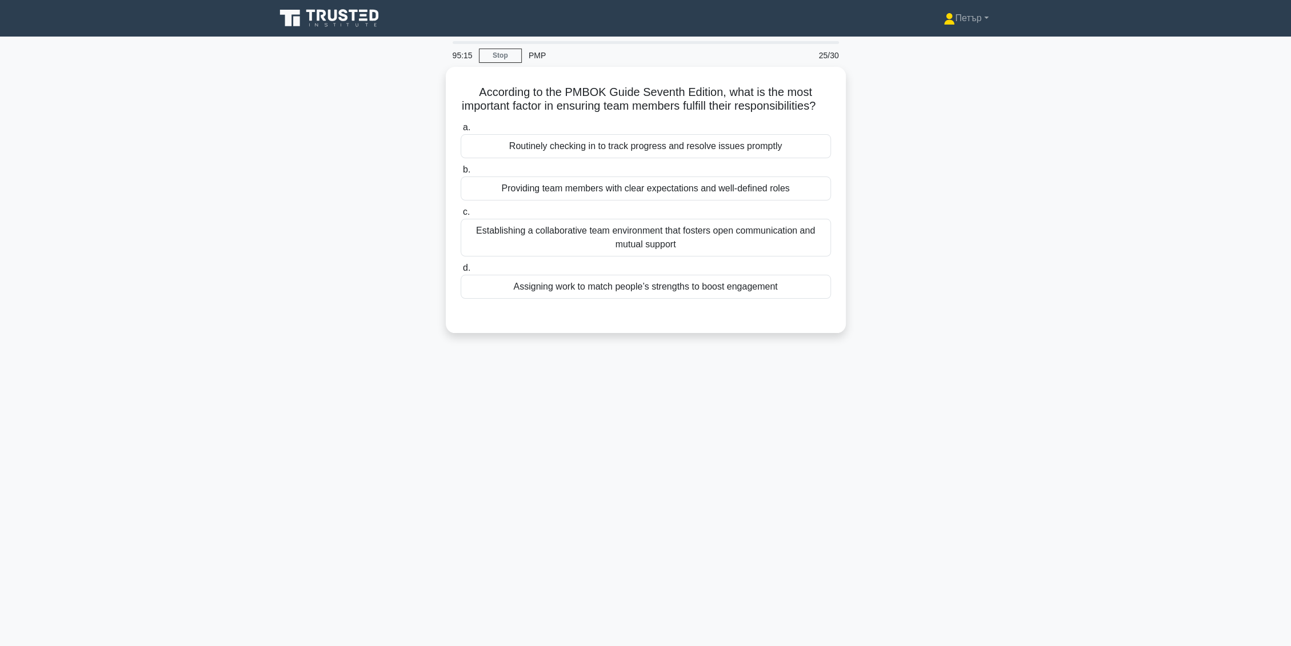
scroll to position [0, 0]
click at [664, 198] on div "Providing team members with clear expectations and well-defined roles" at bounding box center [650, 186] width 370 height 24
click at [465, 171] on input "b. Providing team members with clear expectations and well-defined roles" at bounding box center [465, 166] width 0 height 7
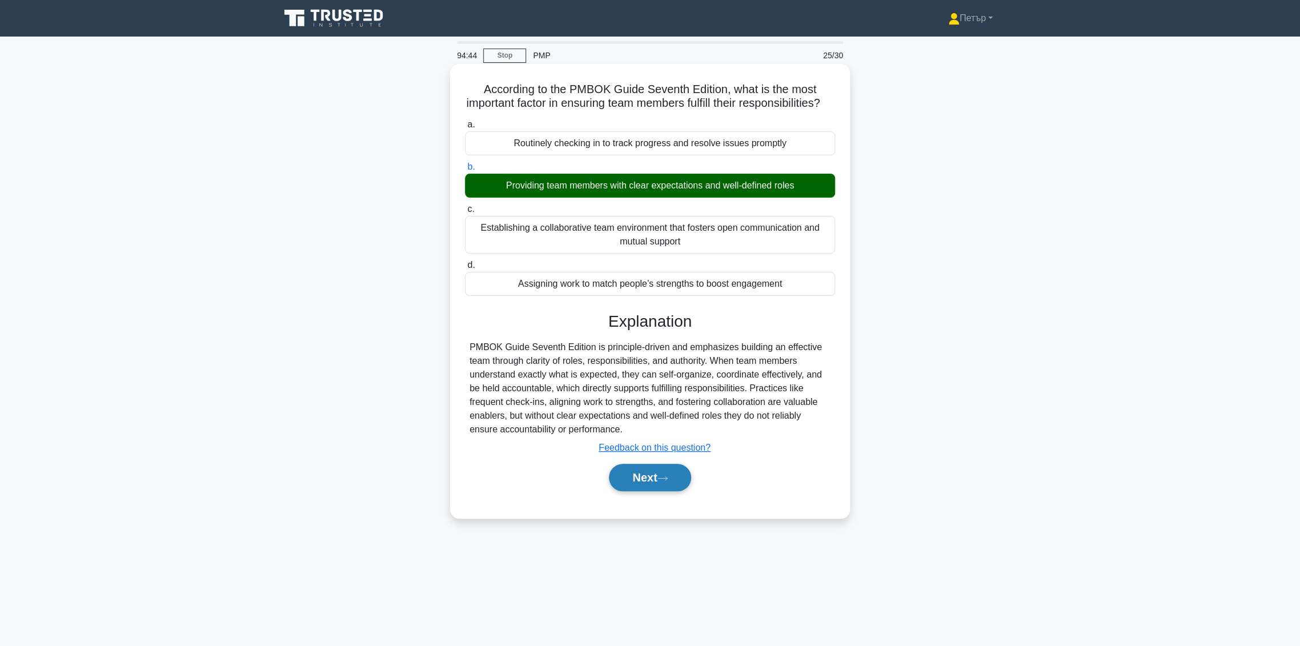
click at [668, 480] on button "Next" at bounding box center [650, 477] width 82 height 27
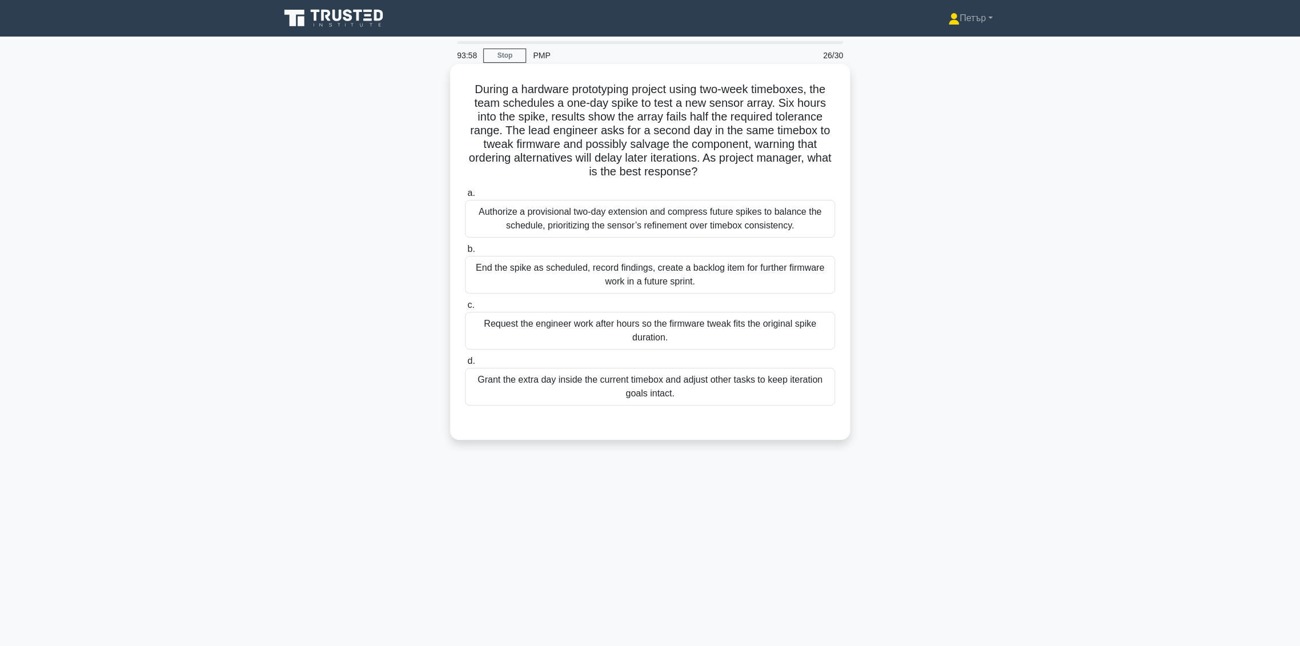
click at [797, 278] on div "End the spike as scheduled, record findings, create a backlog item for further …" at bounding box center [650, 275] width 370 height 38
click at [465, 253] on input "b. End the spike as scheduled, record findings, create a backlog item for furth…" at bounding box center [465, 249] width 0 height 7
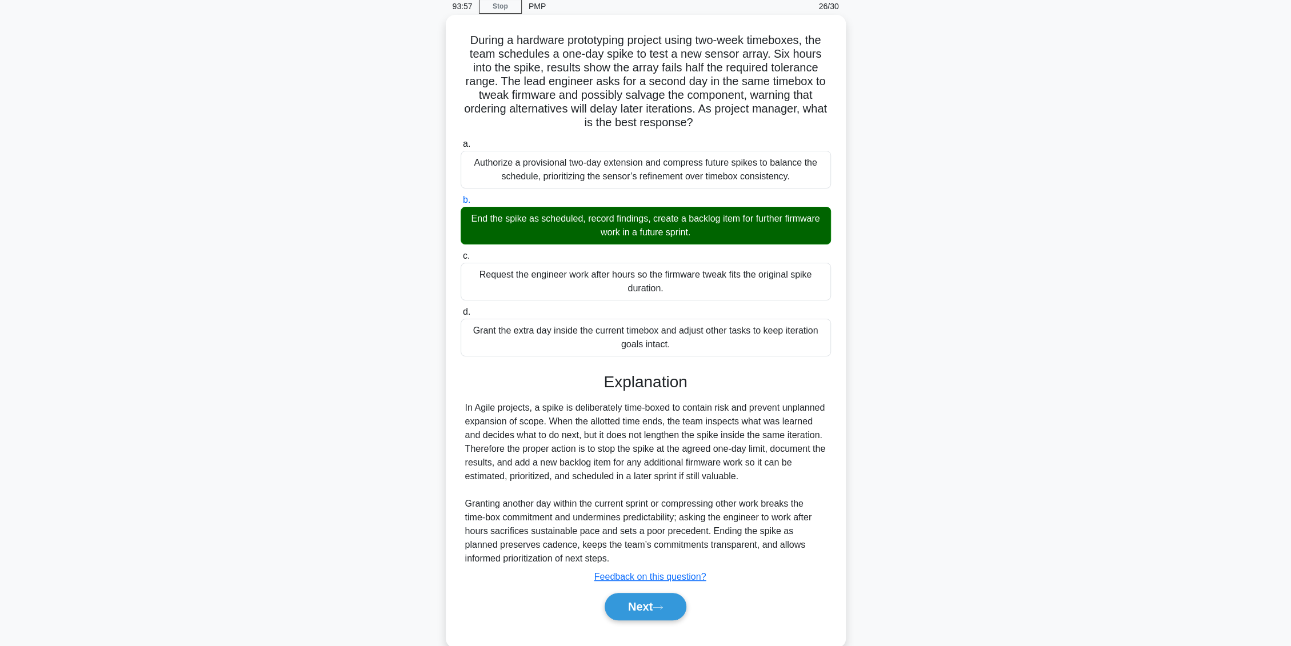
scroll to position [72, 0]
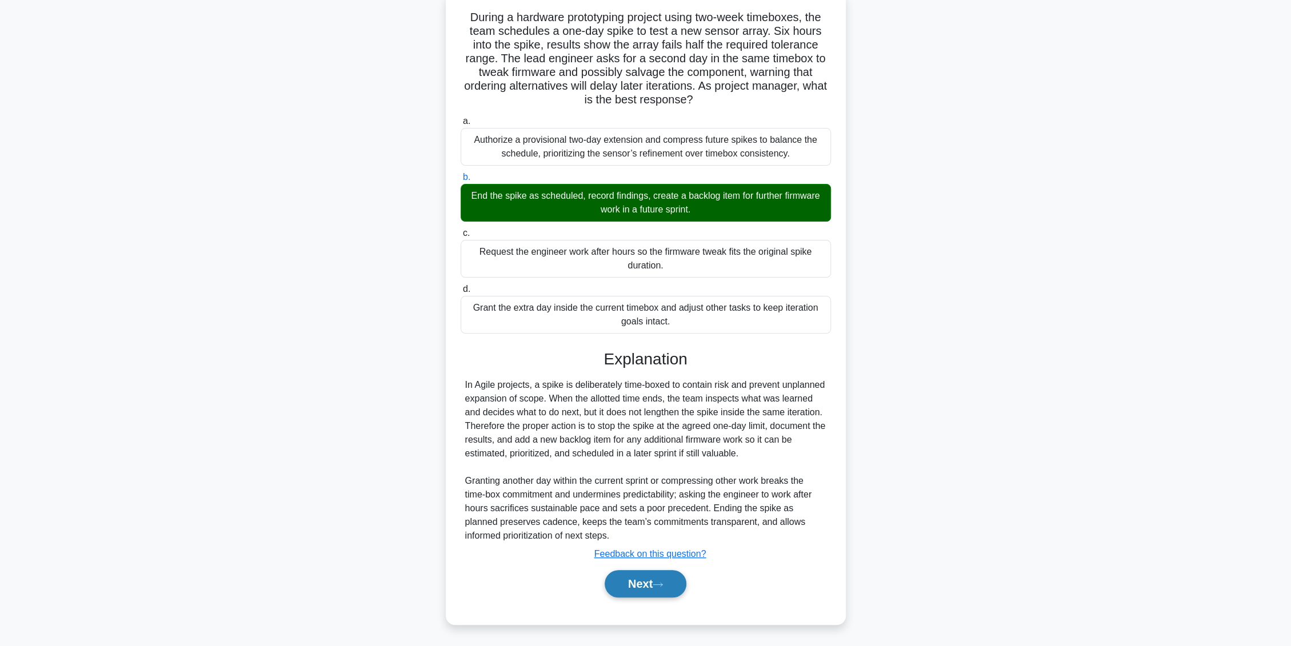
click at [643, 587] on button "Next" at bounding box center [645, 583] width 82 height 27
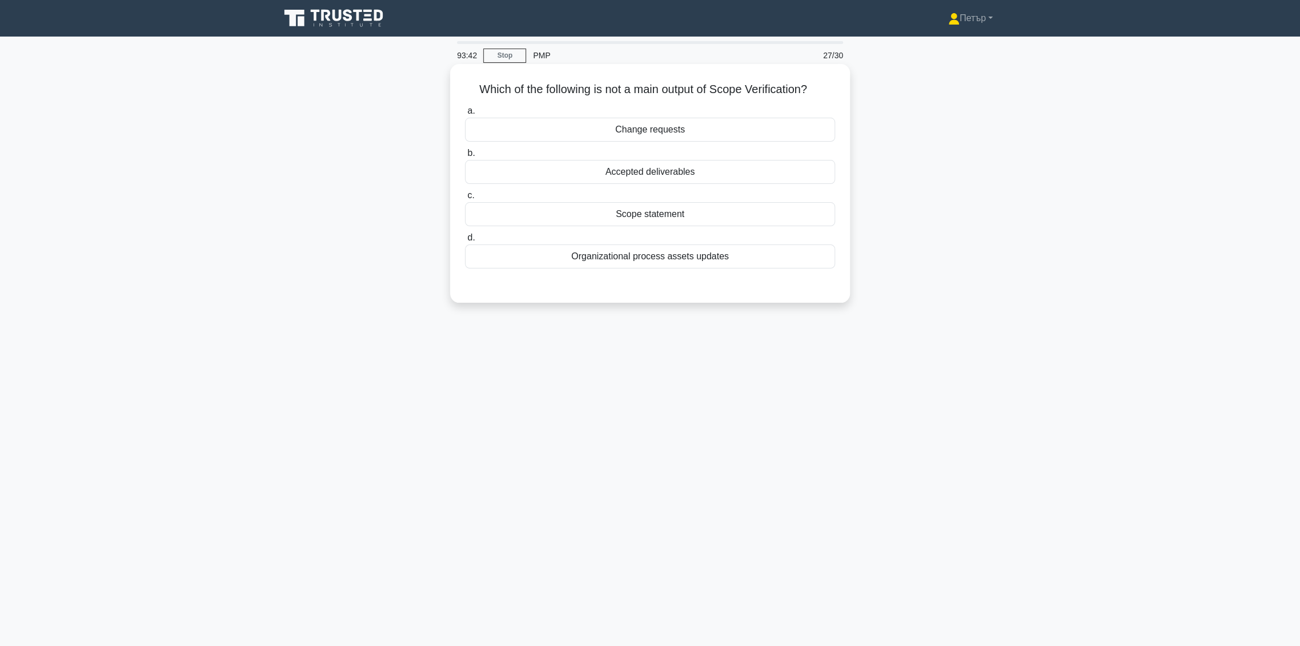
click at [680, 133] on div "Change requests" at bounding box center [650, 130] width 370 height 24
click at [465, 115] on input "a. Change requests" at bounding box center [465, 110] width 0 height 7
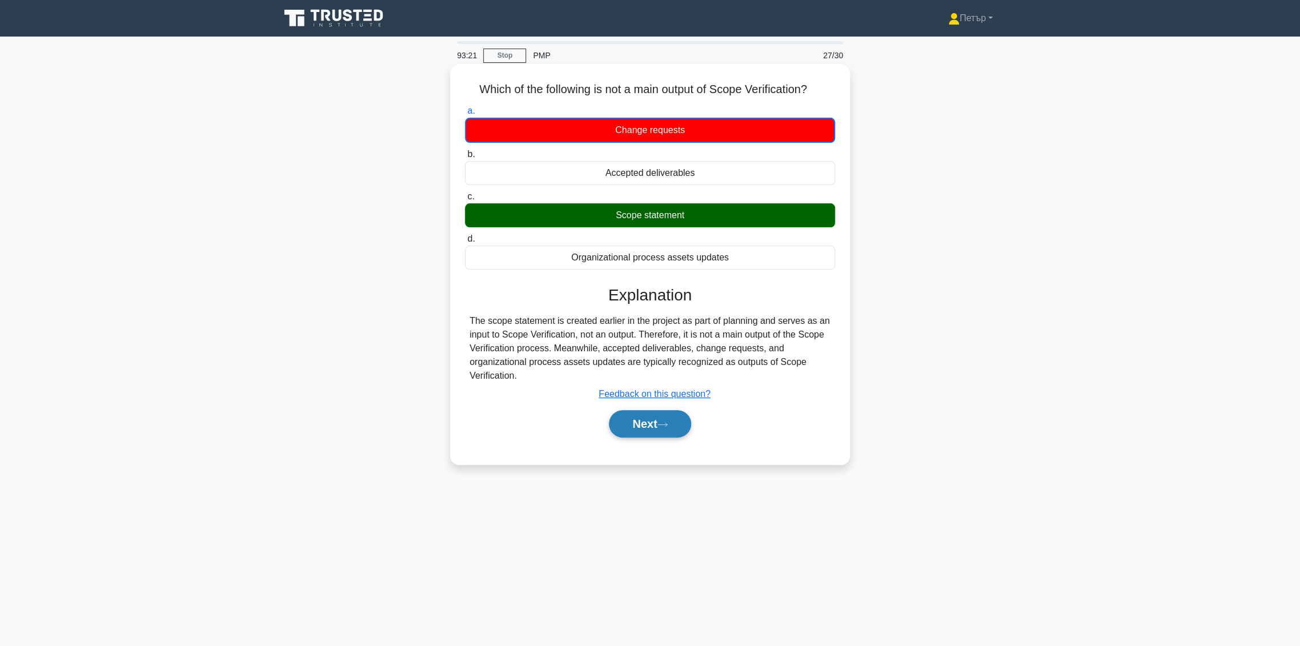
click at [653, 427] on button "Next" at bounding box center [650, 423] width 82 height 27
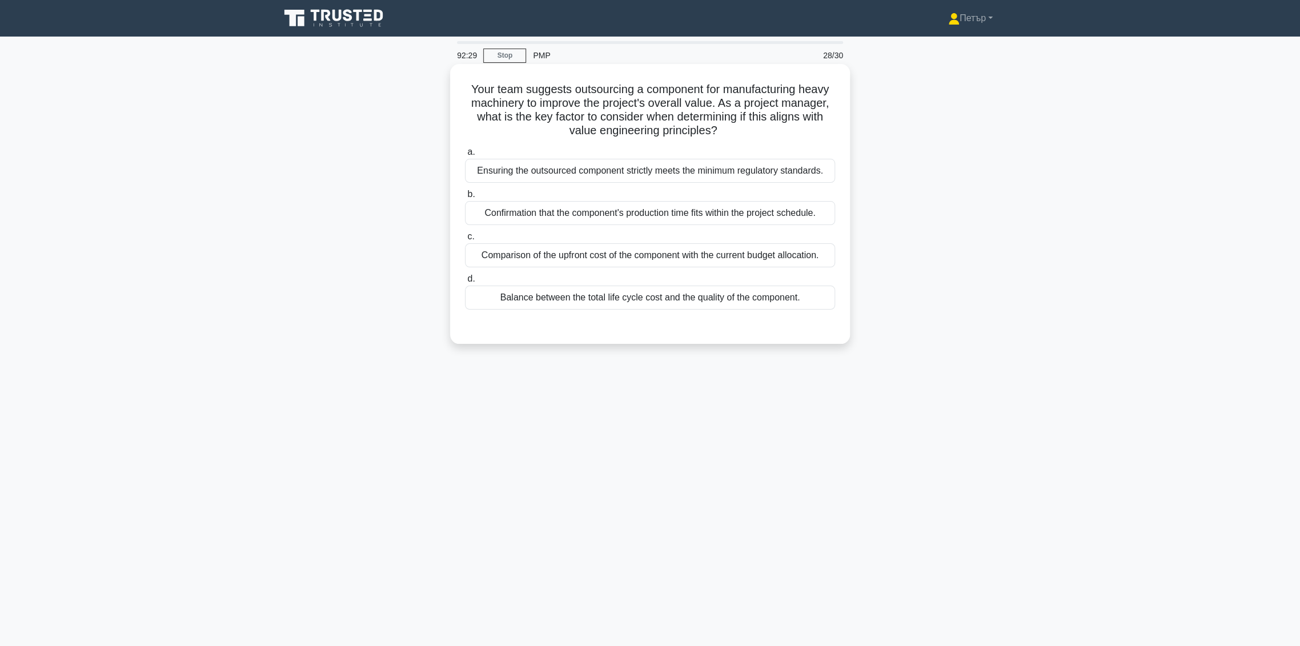
click at [643, 172] on div "Ensuring the outsourced component strictly meets the minimum regulatory standar…" at bounding box center [650, 171] width 370 height 24
click at [465, 156] on input "a. Ensuring the outsourced component strictly meets the minimum regulatory stan…" at bounding box center [465, 152] width 0 height 7
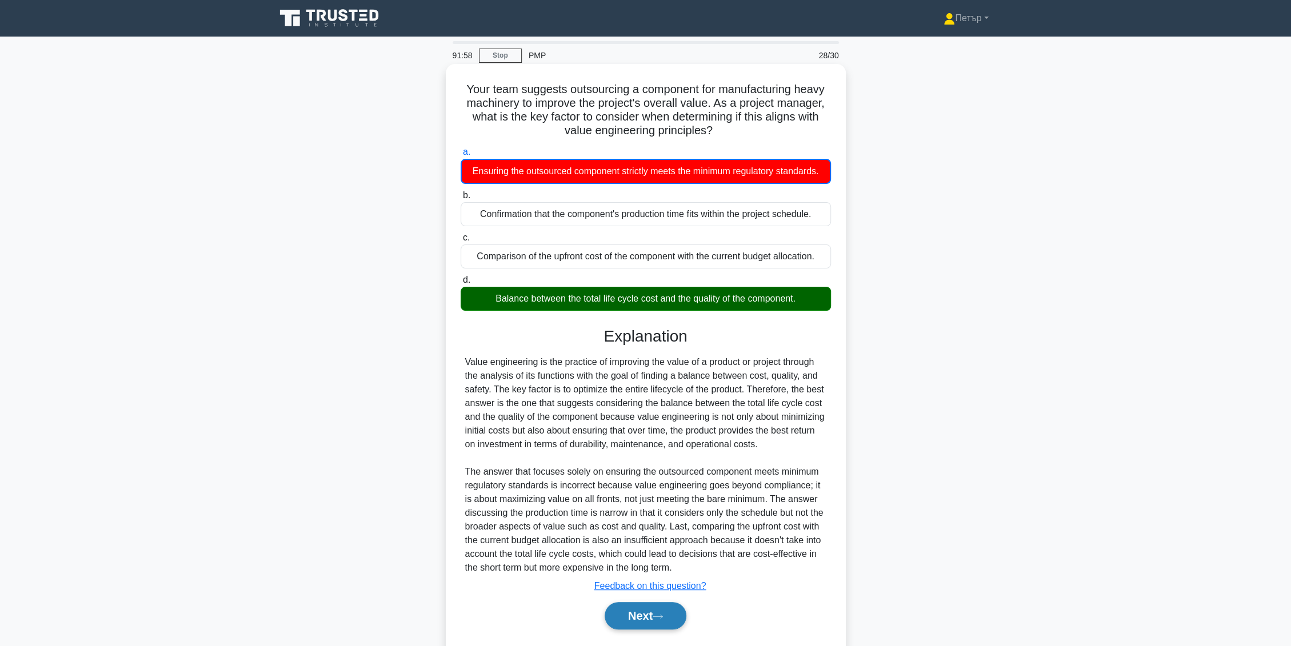
click at [618, 612] on button "Next" at bounding box center [645, 615] width 82 height 27
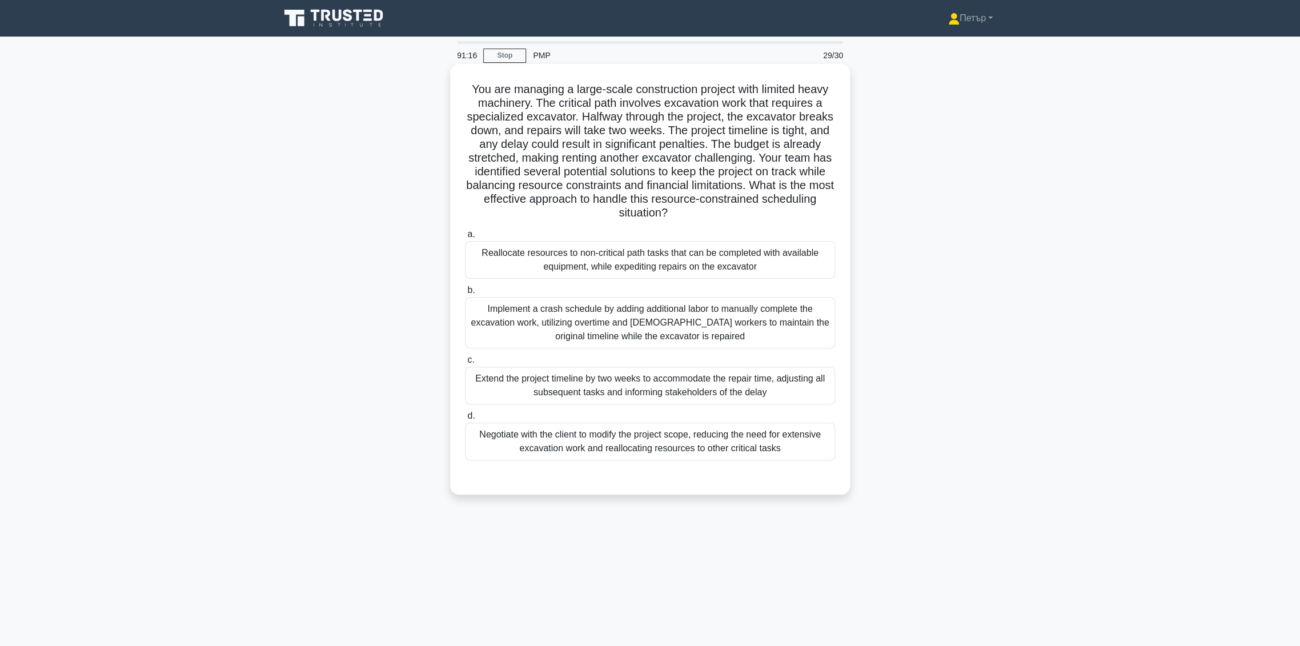
click at [597, 260] on div "Reallocate resources to non-critical path tasks that can be completed with avai…" at bounding box center [650, 260] width 370 height 38
click at [465, 238] on input "a. Reallocate resources to non-critical path tasks that can be completed with a…" at bounding box center [465, 234] width 0 height 7
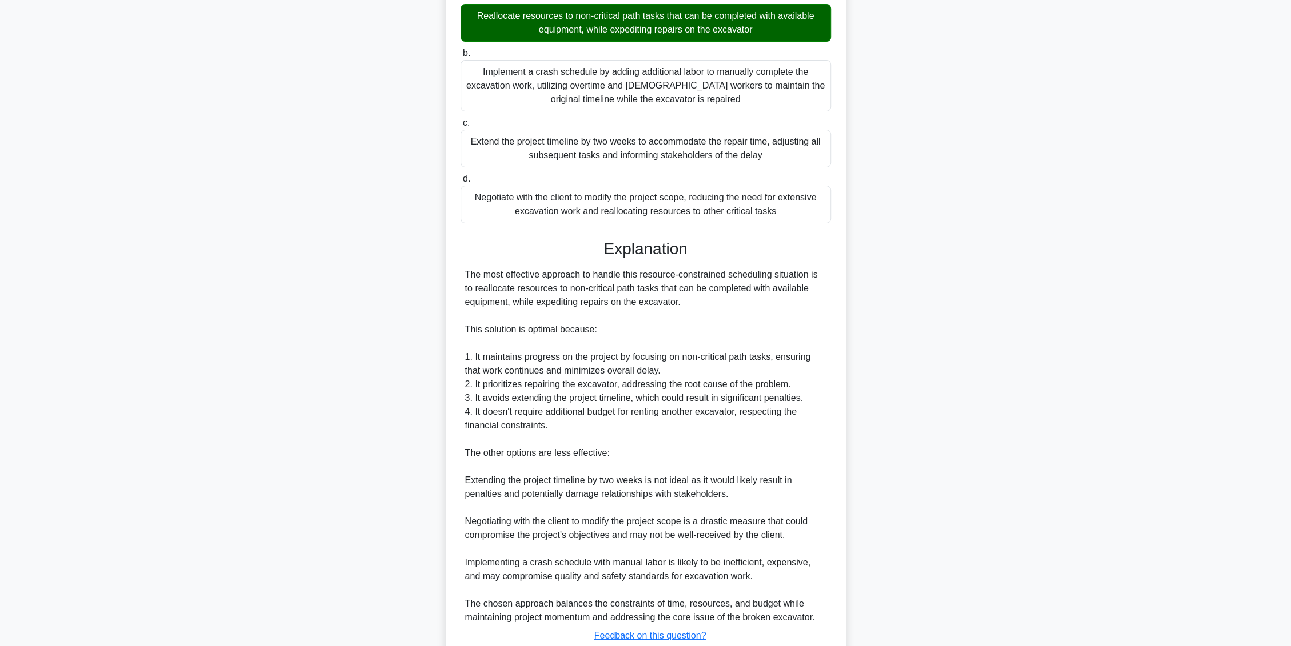
scroll to position [296, 0]
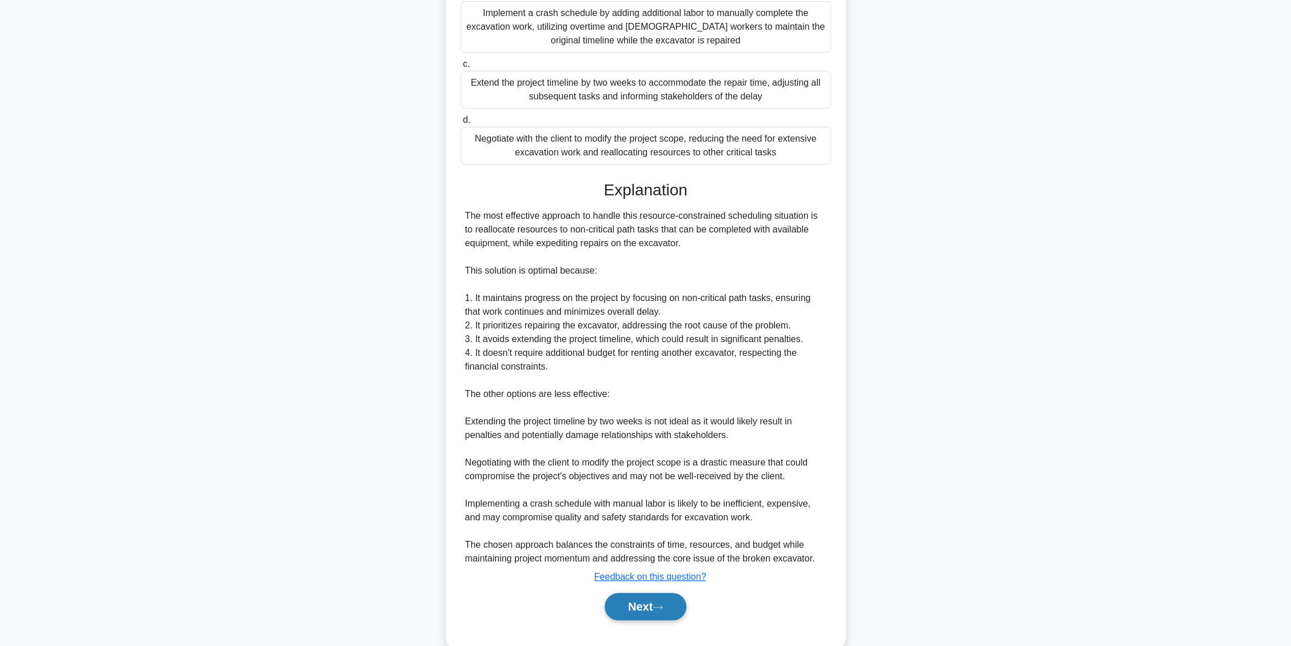
click at [649, 600] on button "Next" at bounding box center [645, 606] width 82 height 27
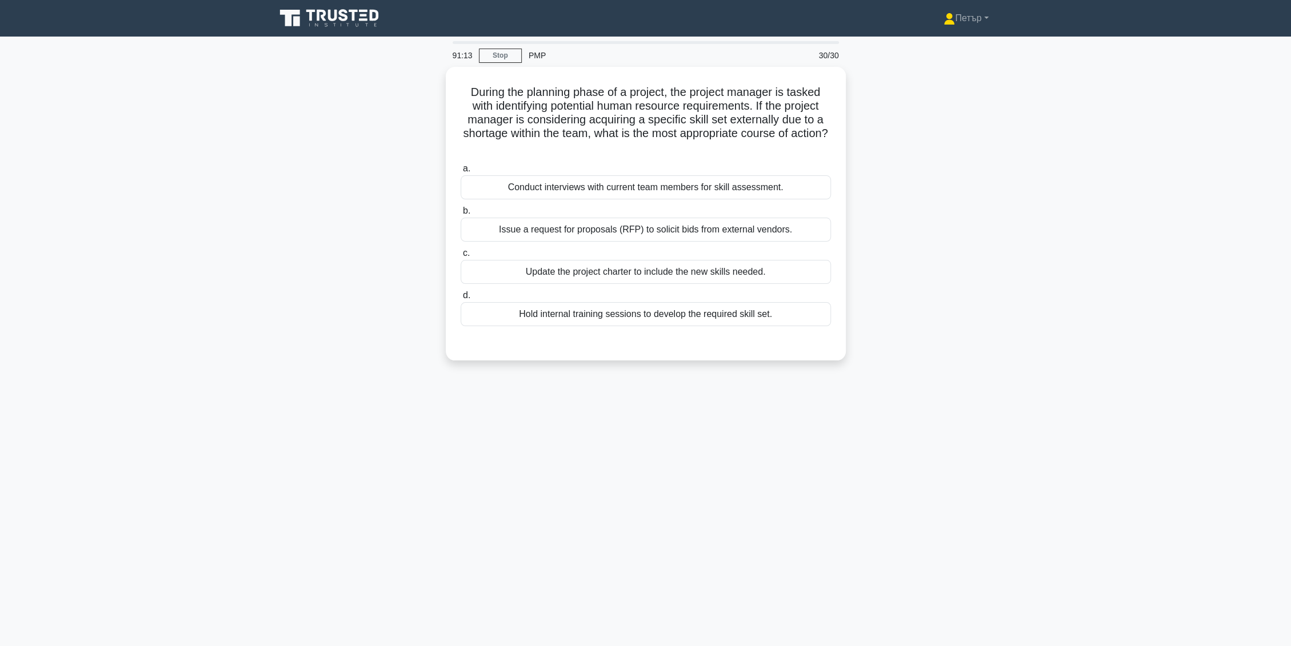
scroll to position [0, 0]
click at [814, 216] on div "Issue a request for proposals (RFP) to solicit bids from external vendors." at bounding box center [650, 227] width 370 height 24
click at [465, 212] on input "b. Issue a request for proposals (RFP) to solicit bids from external vendors." at bounding box center [465, 208] width 0 height 7
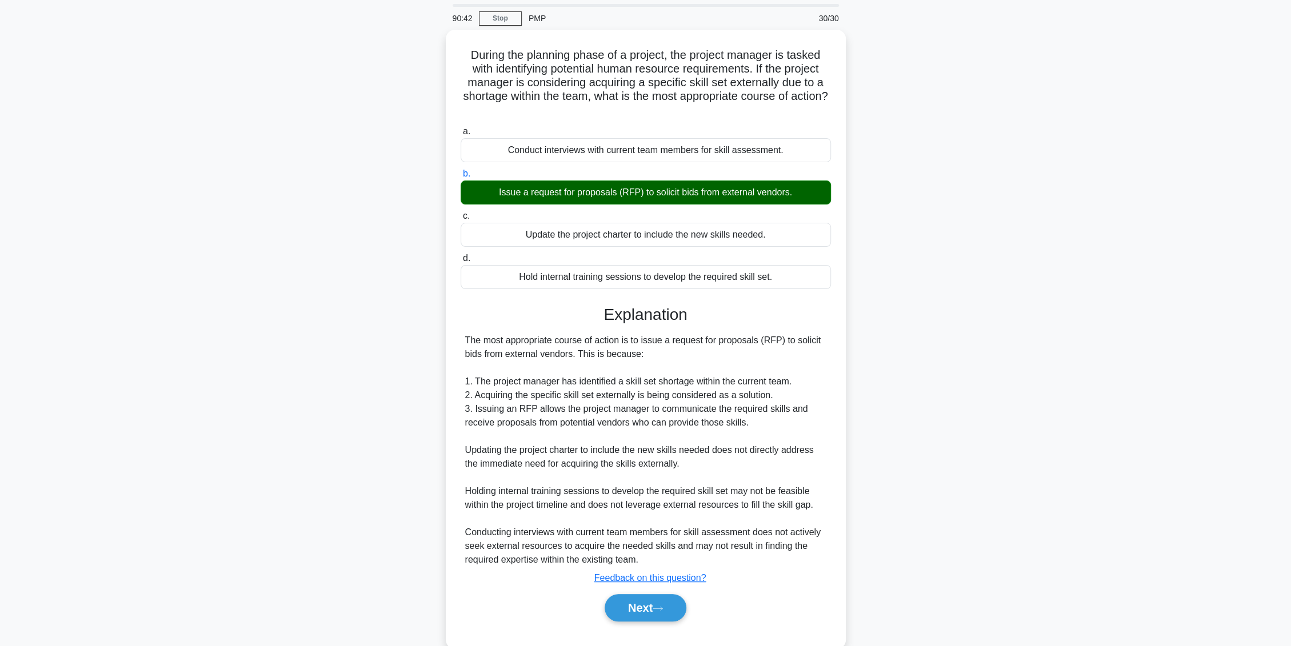
scroll to position [58, 0]
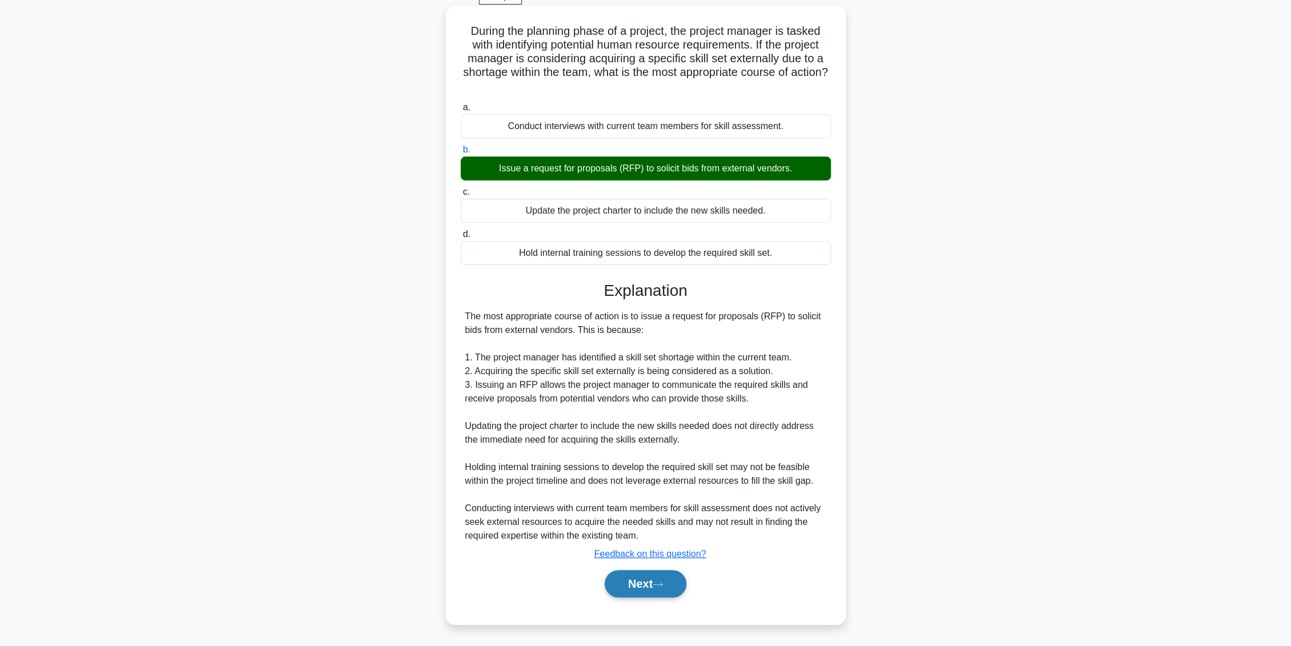
click at [619, 587] on button "Next" at bounding box center [645, 583] width 82 height 27
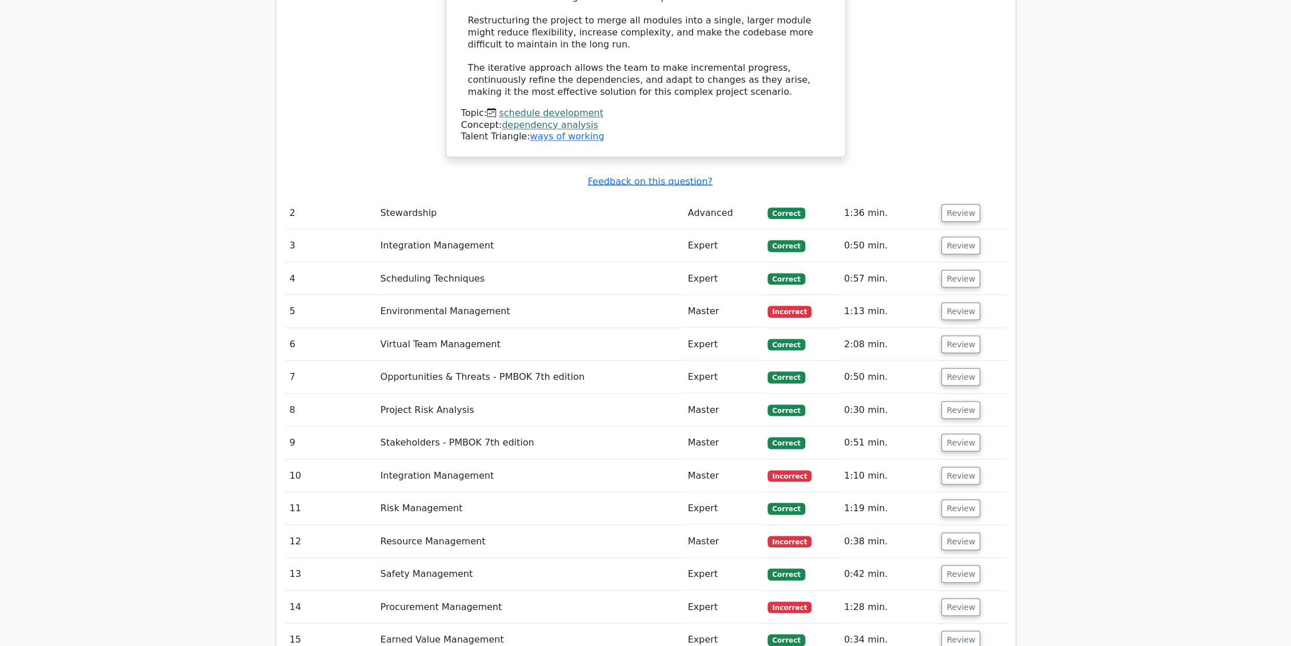
scroll to position [1777, 0]
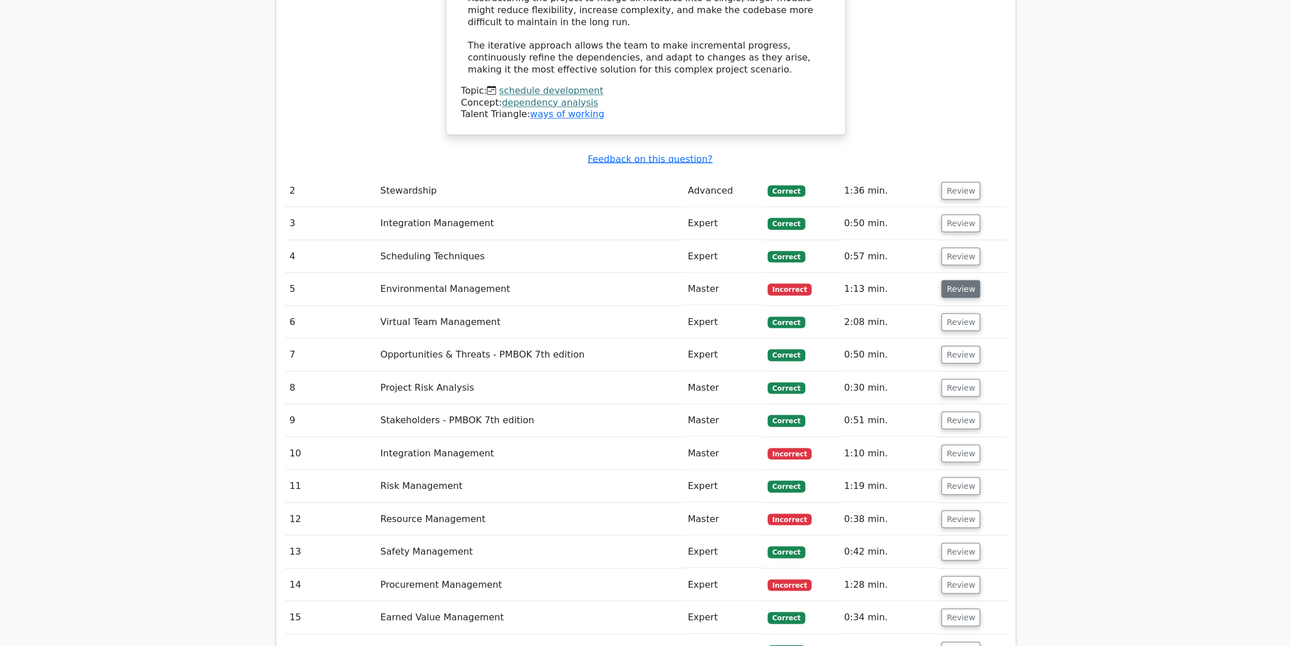
click at [961, 280] on button "Review" at bounding box center [960, 289] width 39 height 18
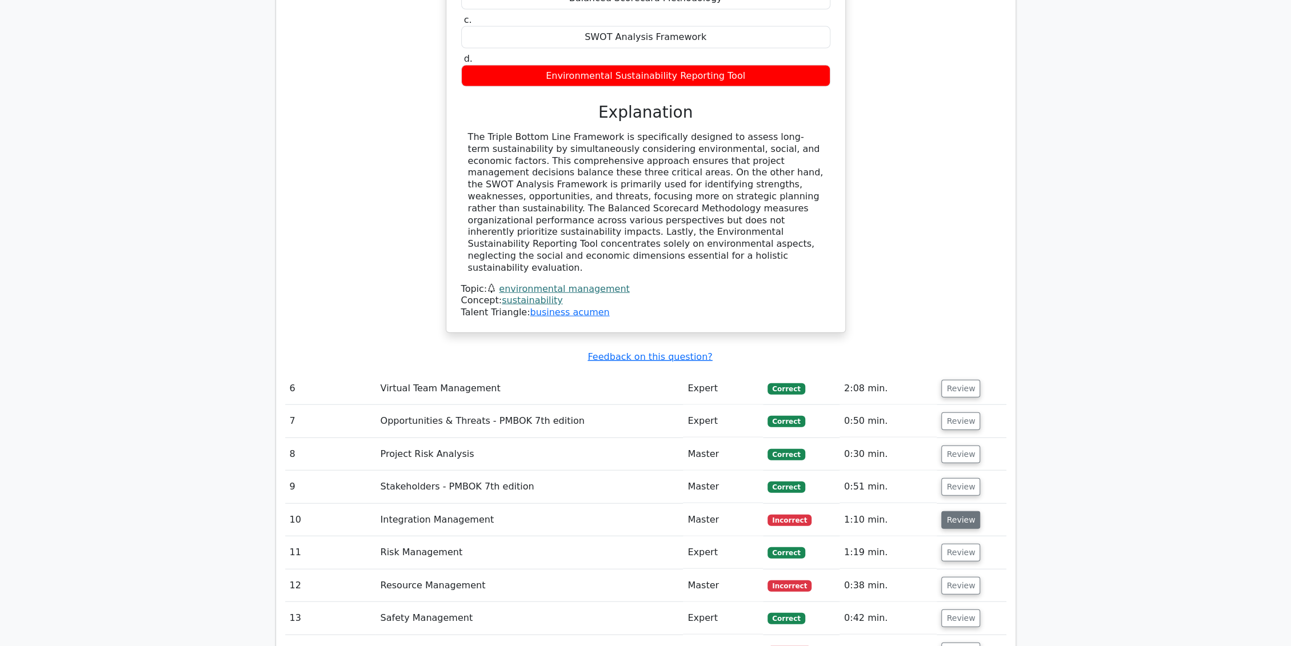
scroll to position [2221, 0]
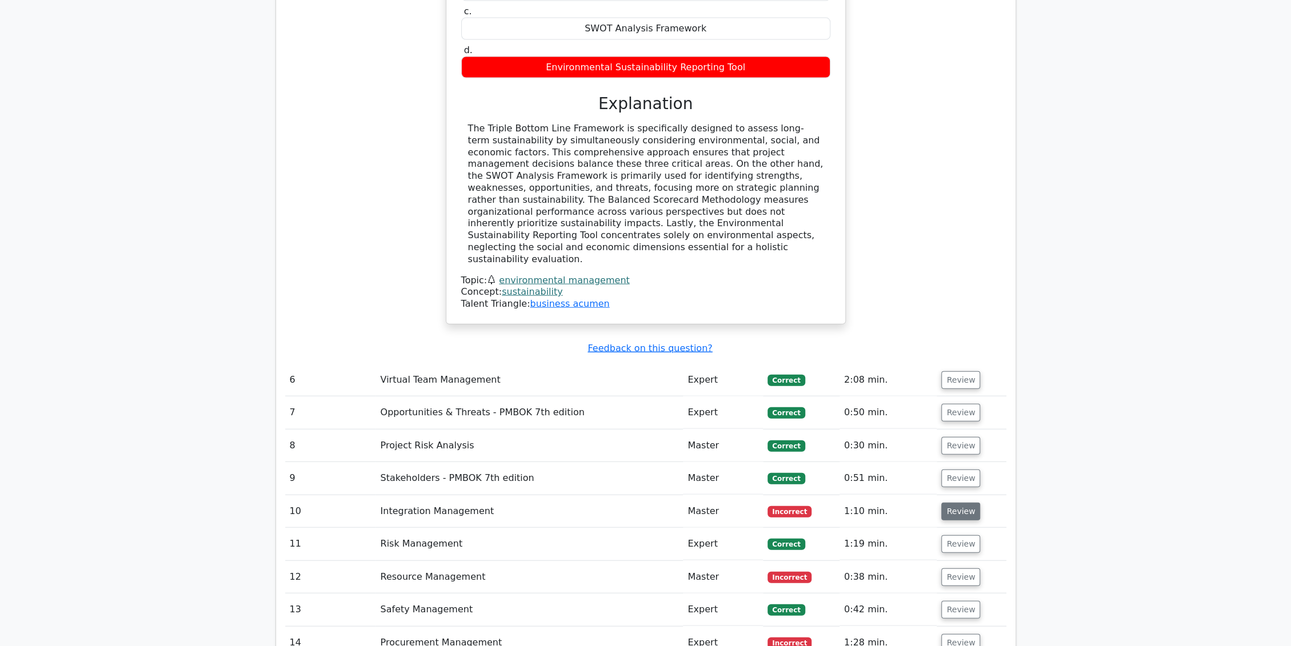
click at [963, 503] on button "Review" at bounding box center [960, 512] width 39 height 18
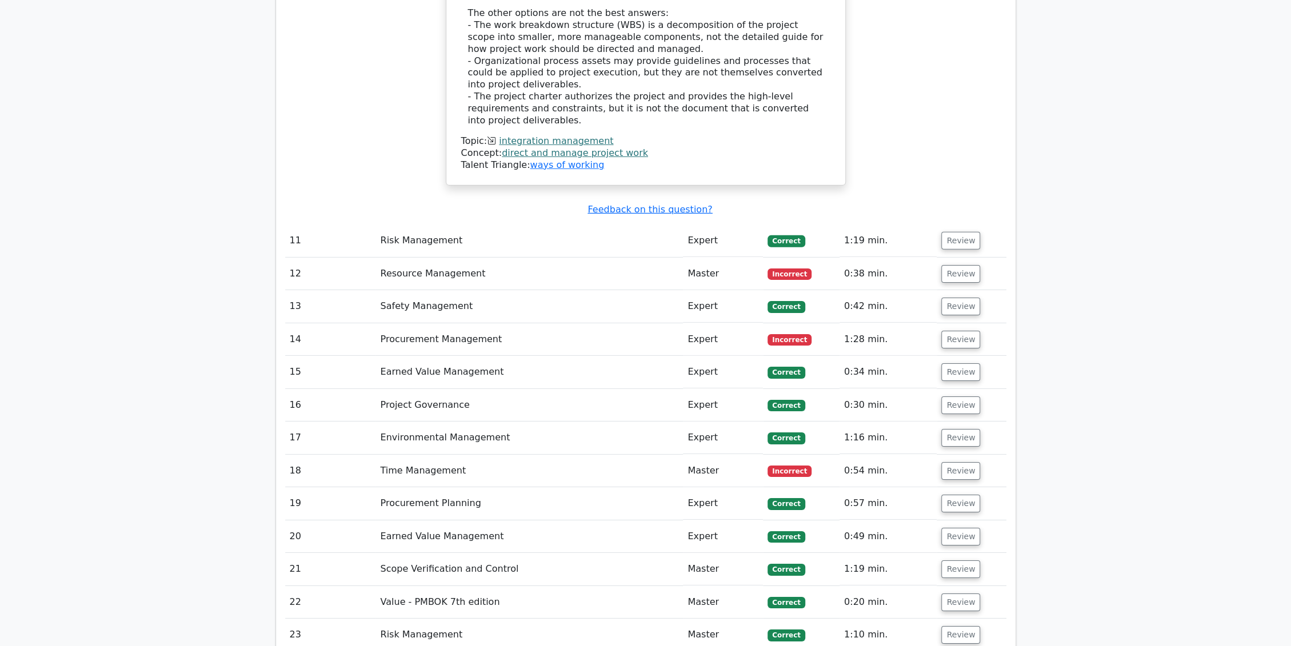
scroll to position [3110, 0]
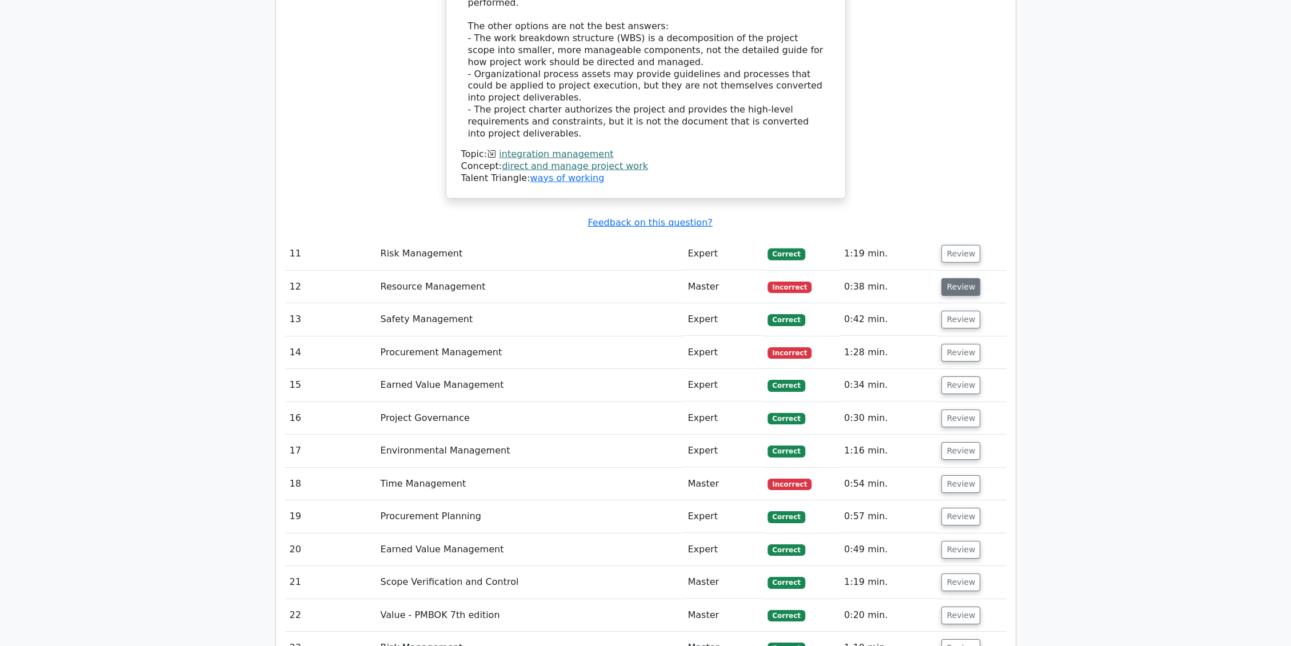
click at [966, 278] on button "Review" at bounding box center [960, 287] width 39 height 18
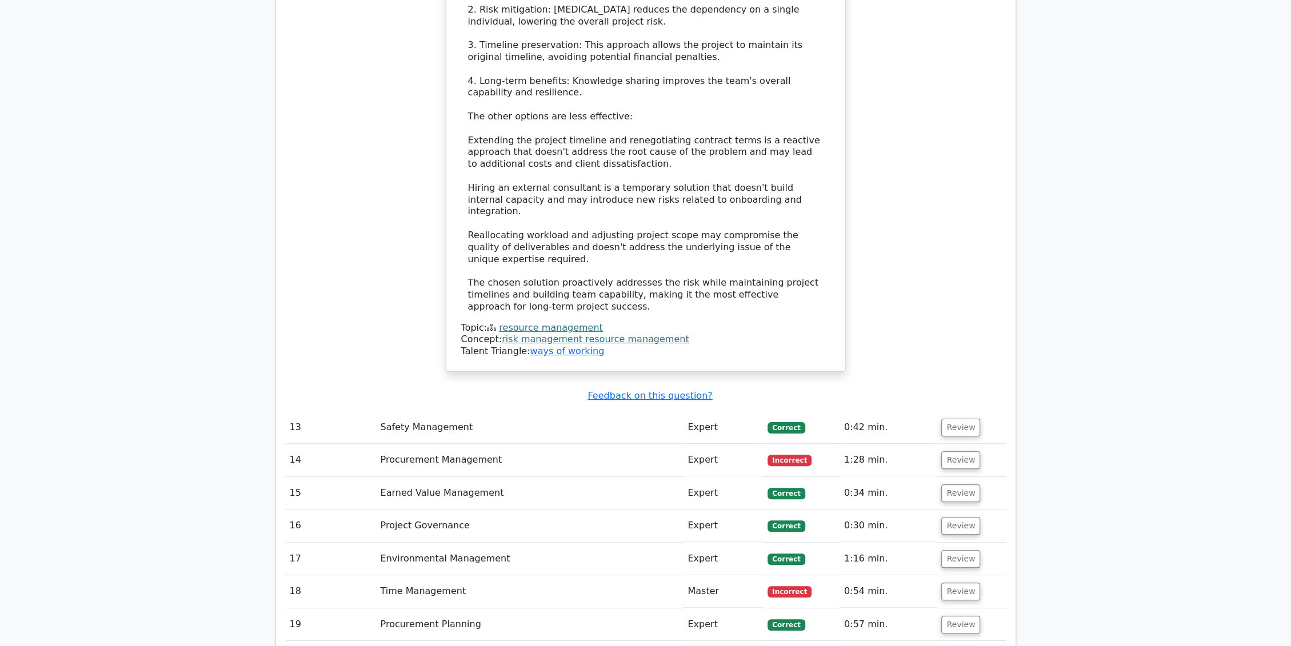
scroll to position [3999, 0]
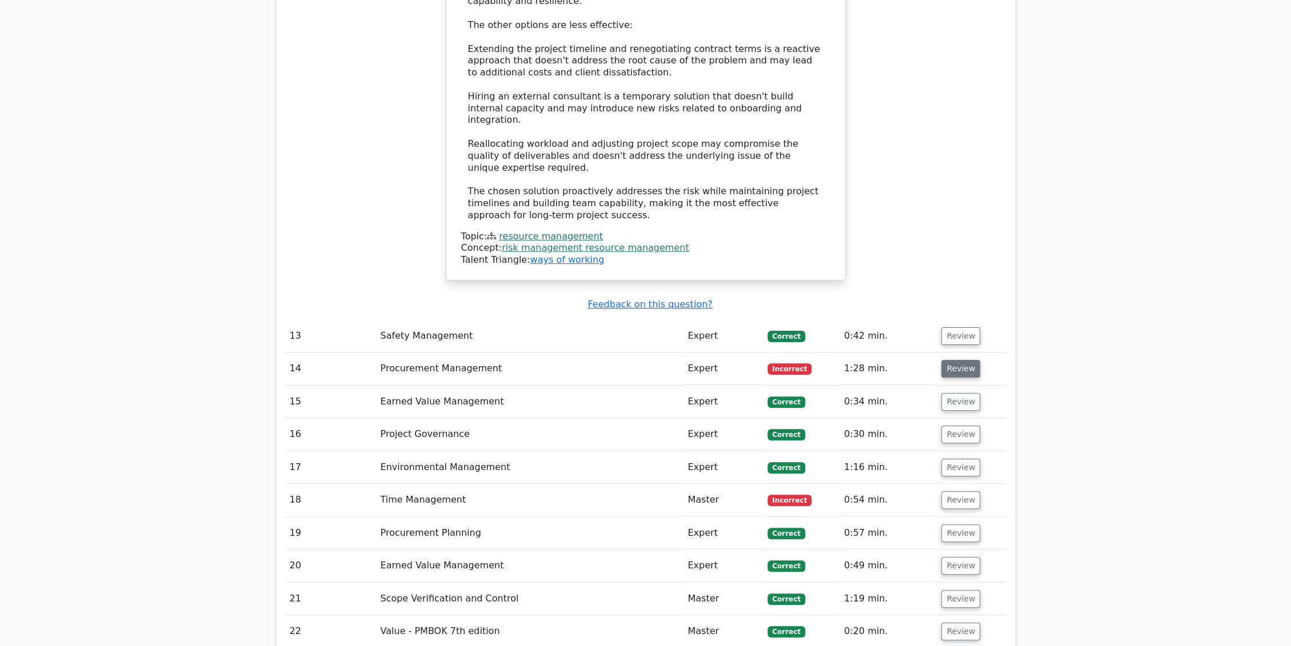
click at [955, 360] on button "Review" at bounding box center [960, 369] width 39 height 18
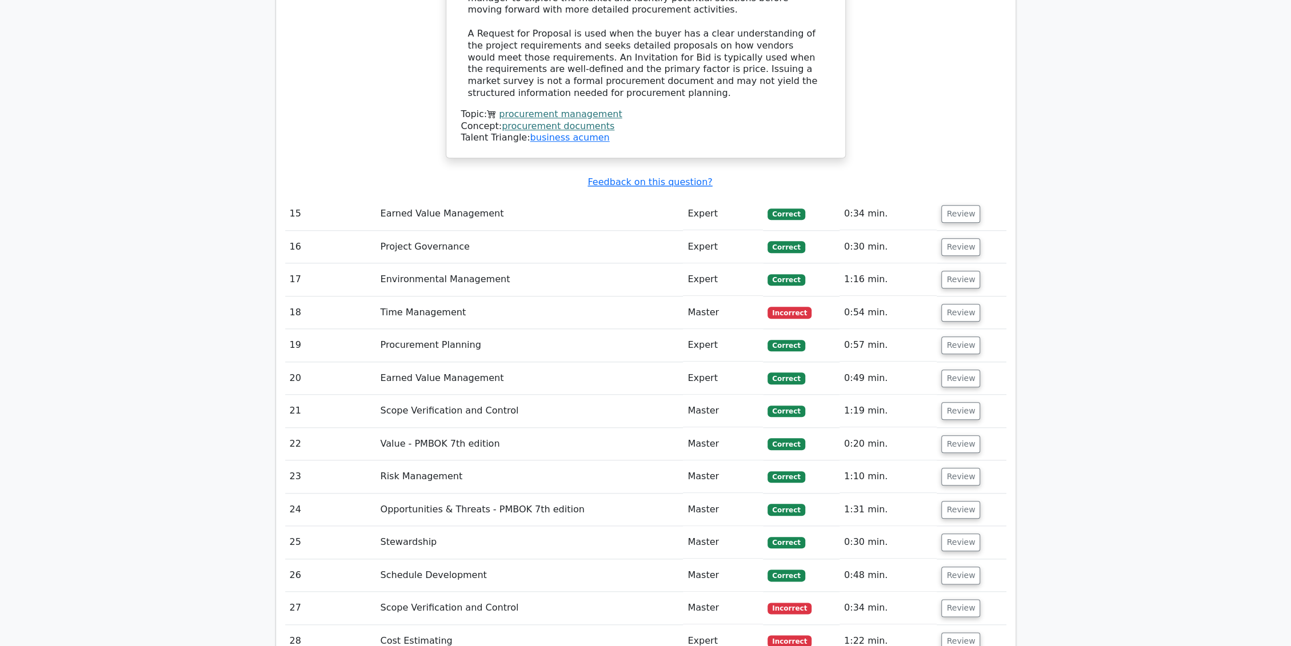
scroll to position [4740, 0]
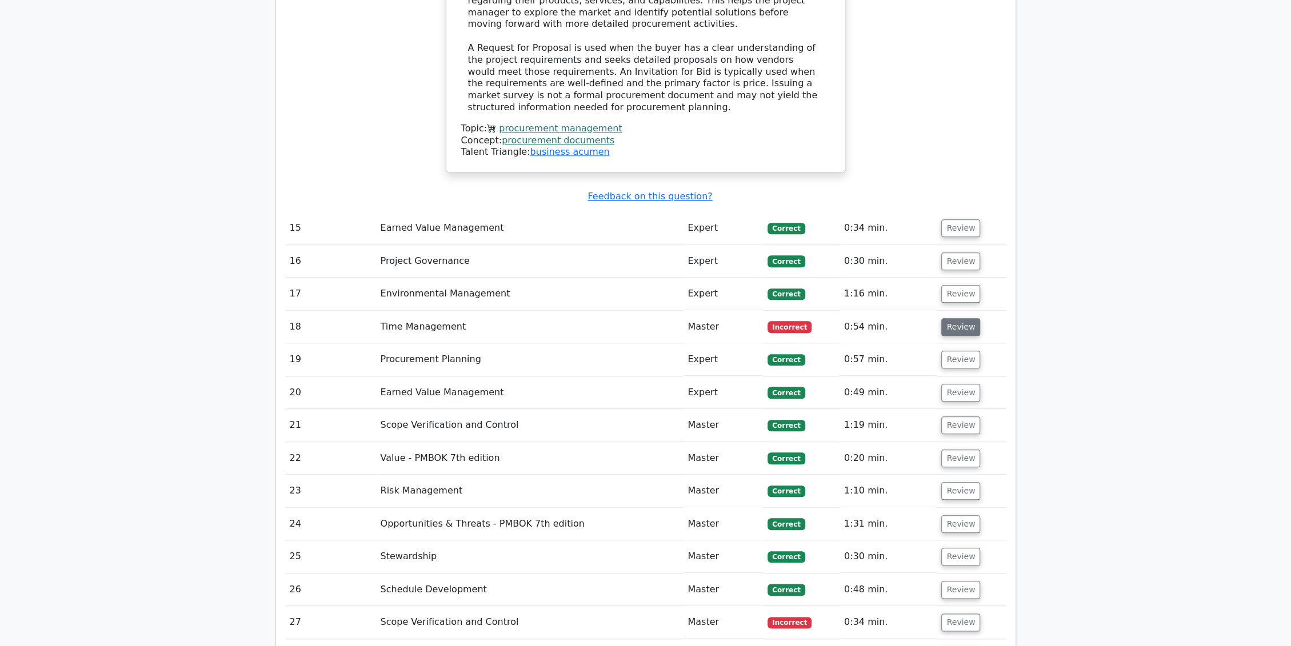
click at [960, 318] on button "Review" at bounding box center [960, 327] width 39 height 18
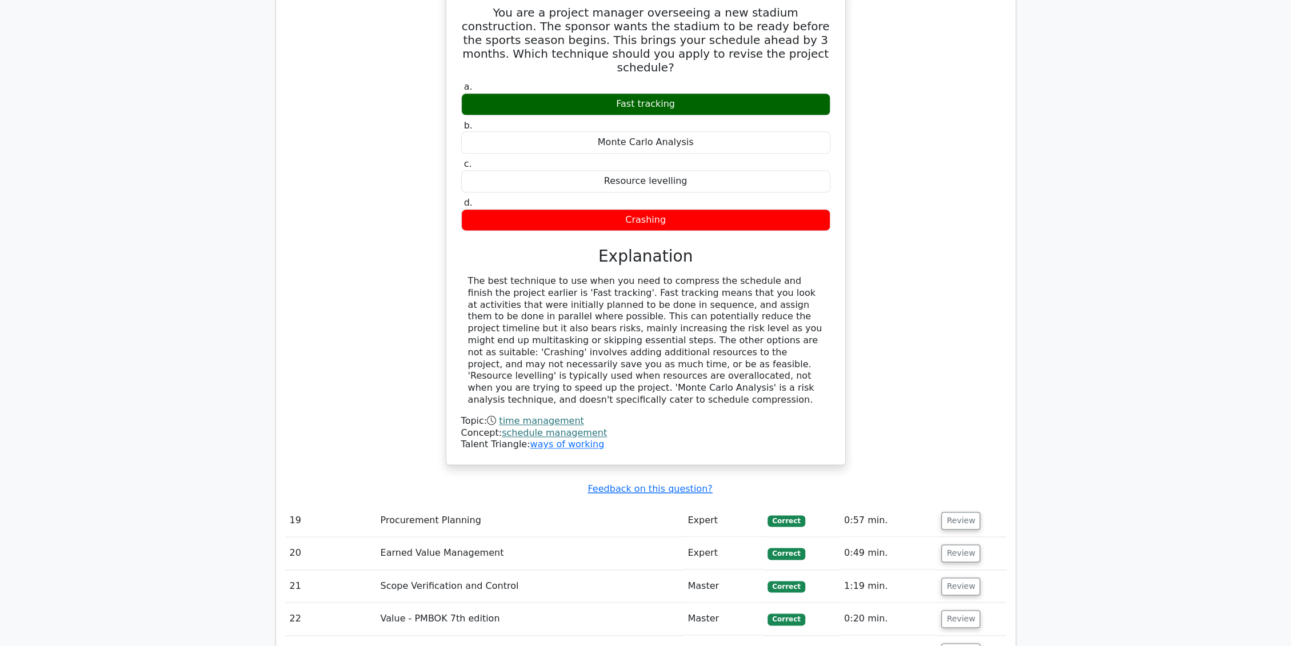
scroll to position [5183, 0]
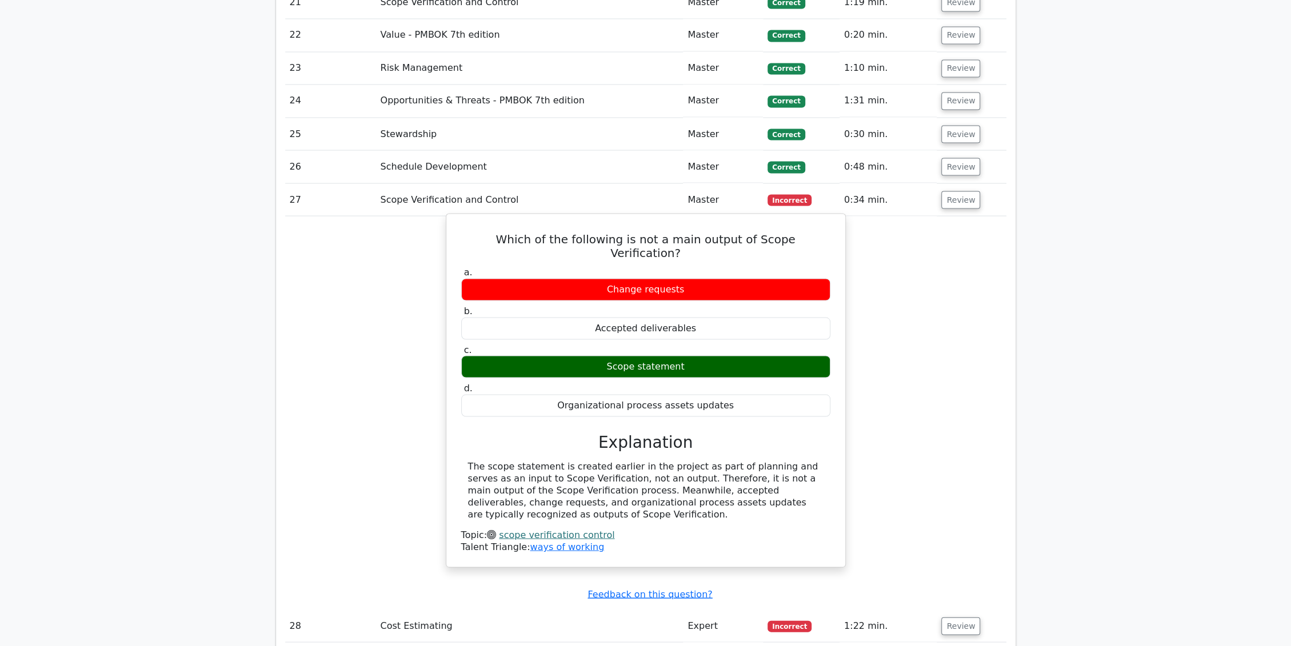
scroll to position [5776, 0]
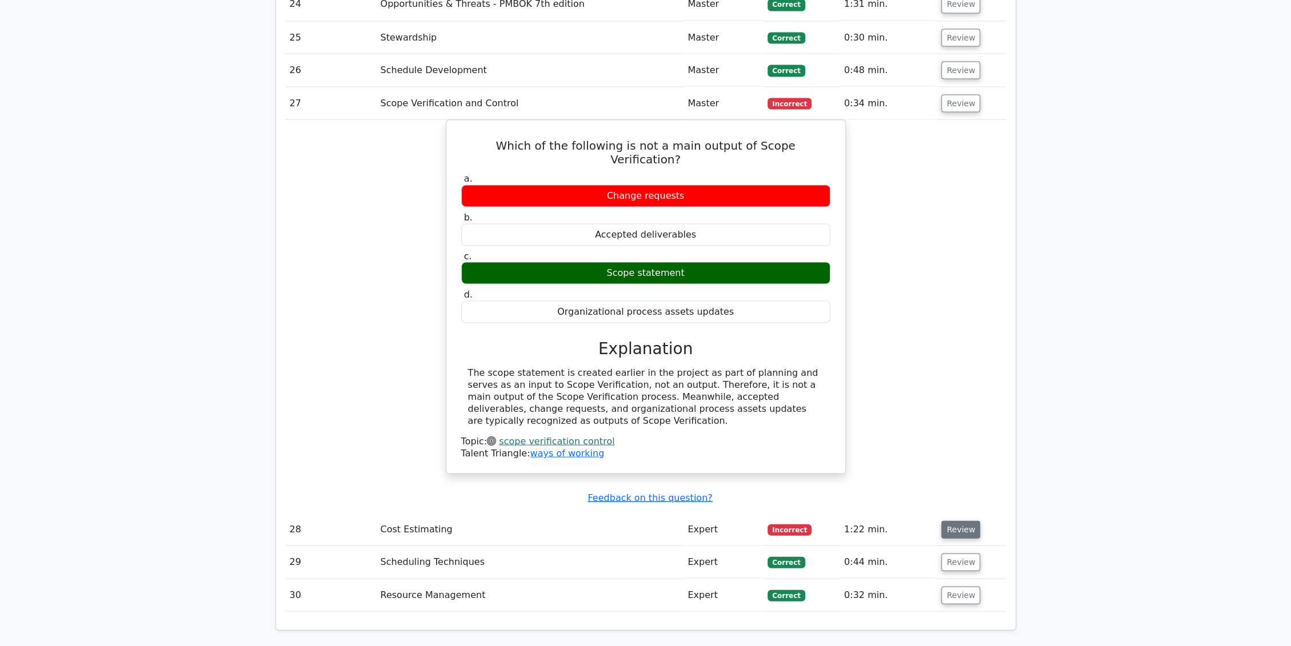
click at [942, 520] on button "Review" at bounding box center [960, 529] width 39 height 18
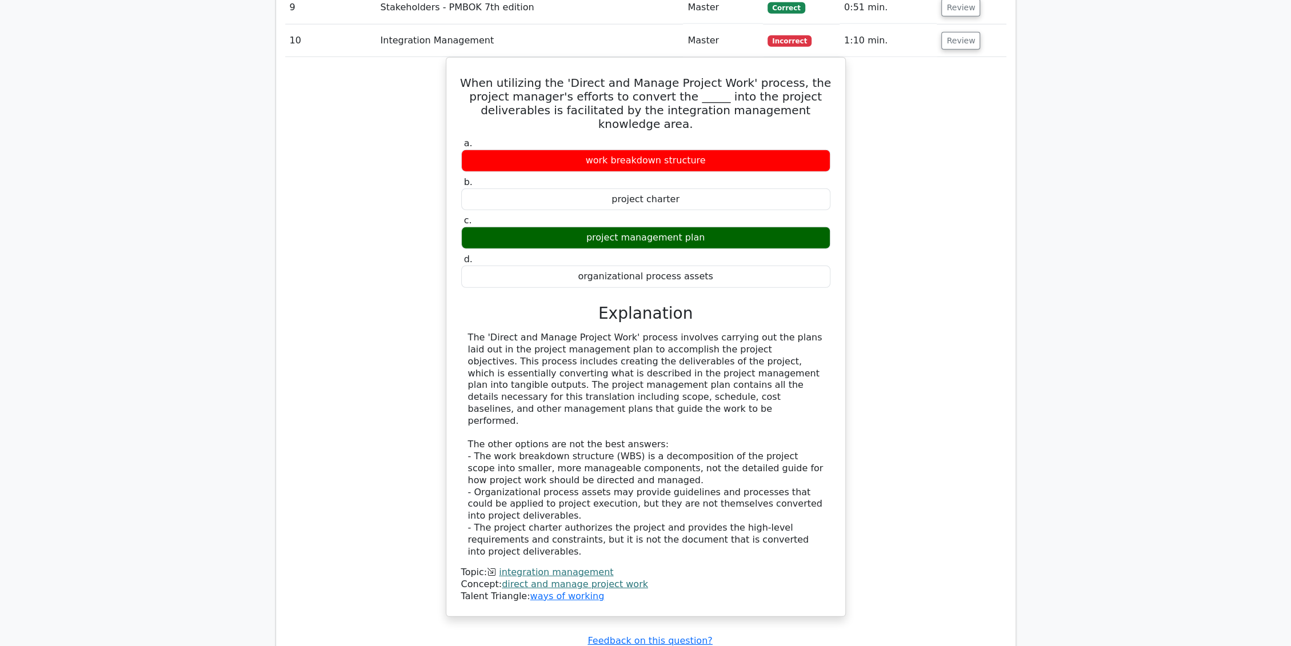
scroll to position [2666, 0]
